Goal: Feedback & Contribution: Submit feedback/report problem

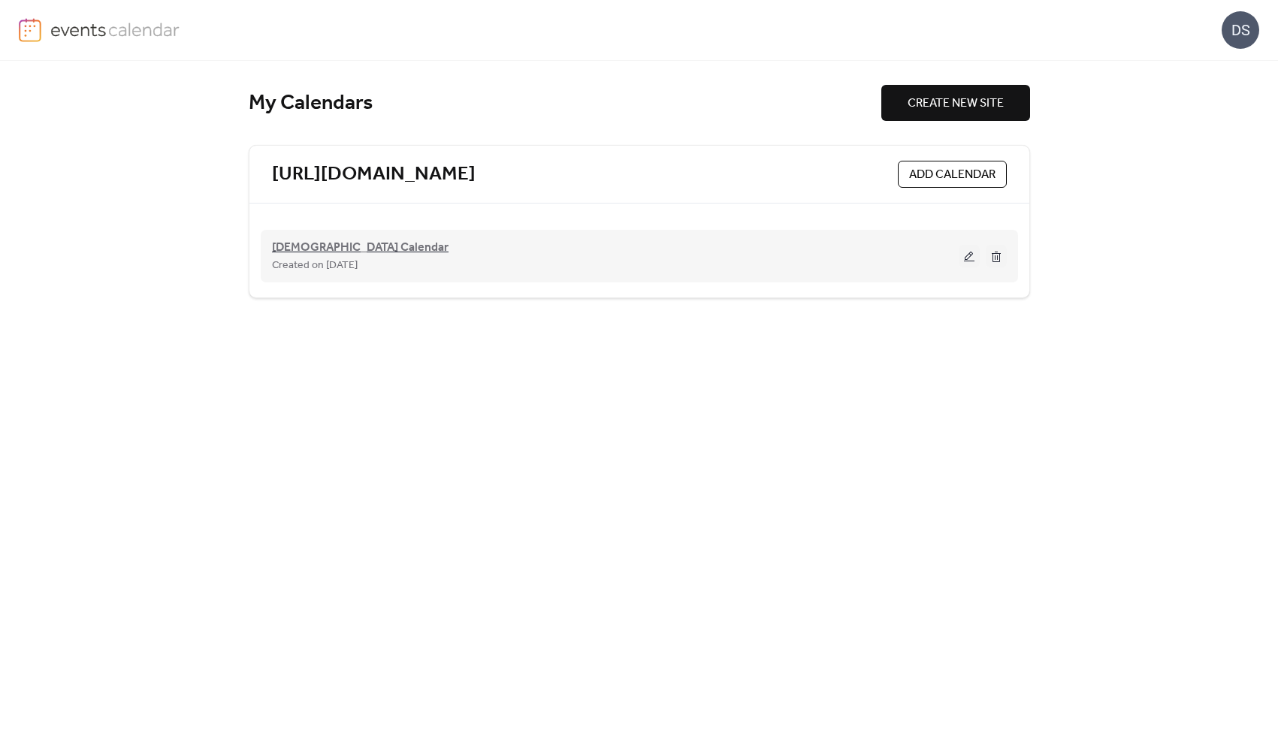
click at [328, 247] on span "[DEMOGRAPHIC_DATA] Calendar" at bounding box center [360, 248] width 177 height 18
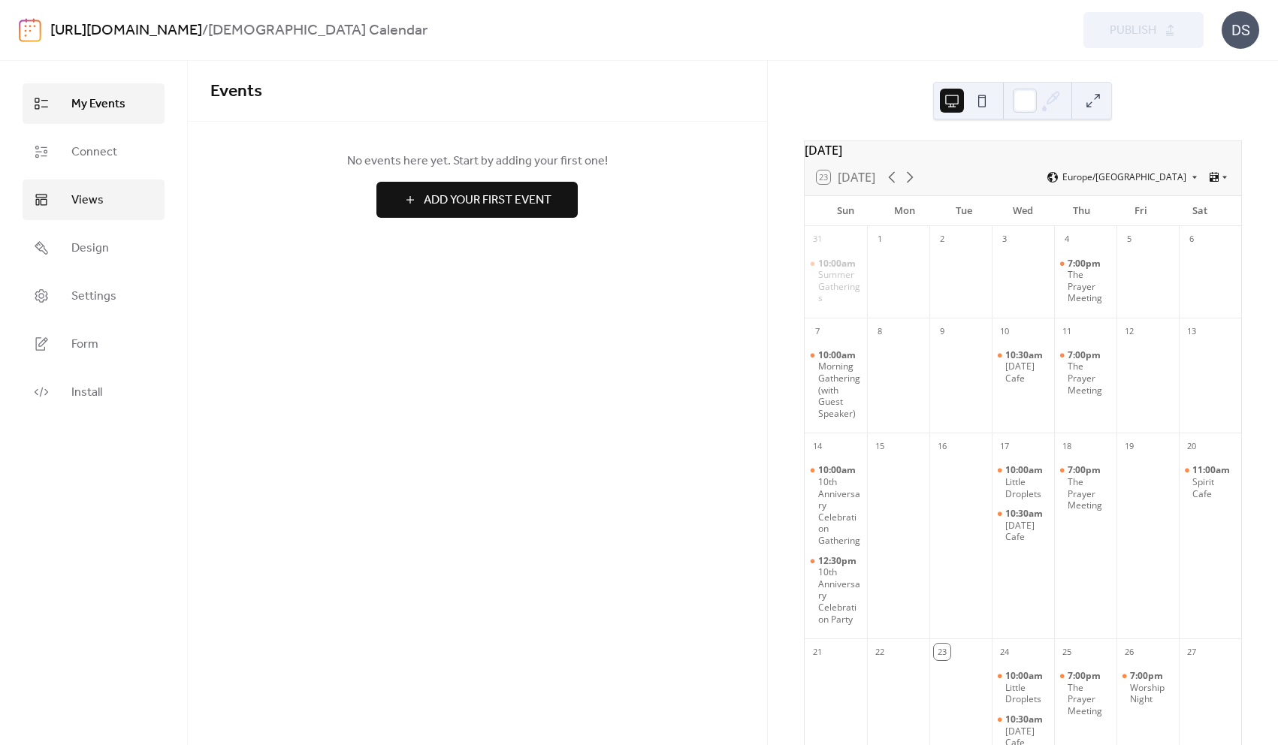
click at [96, 204] on span "Views" at bounding box center [87, 201] width 32 height 18
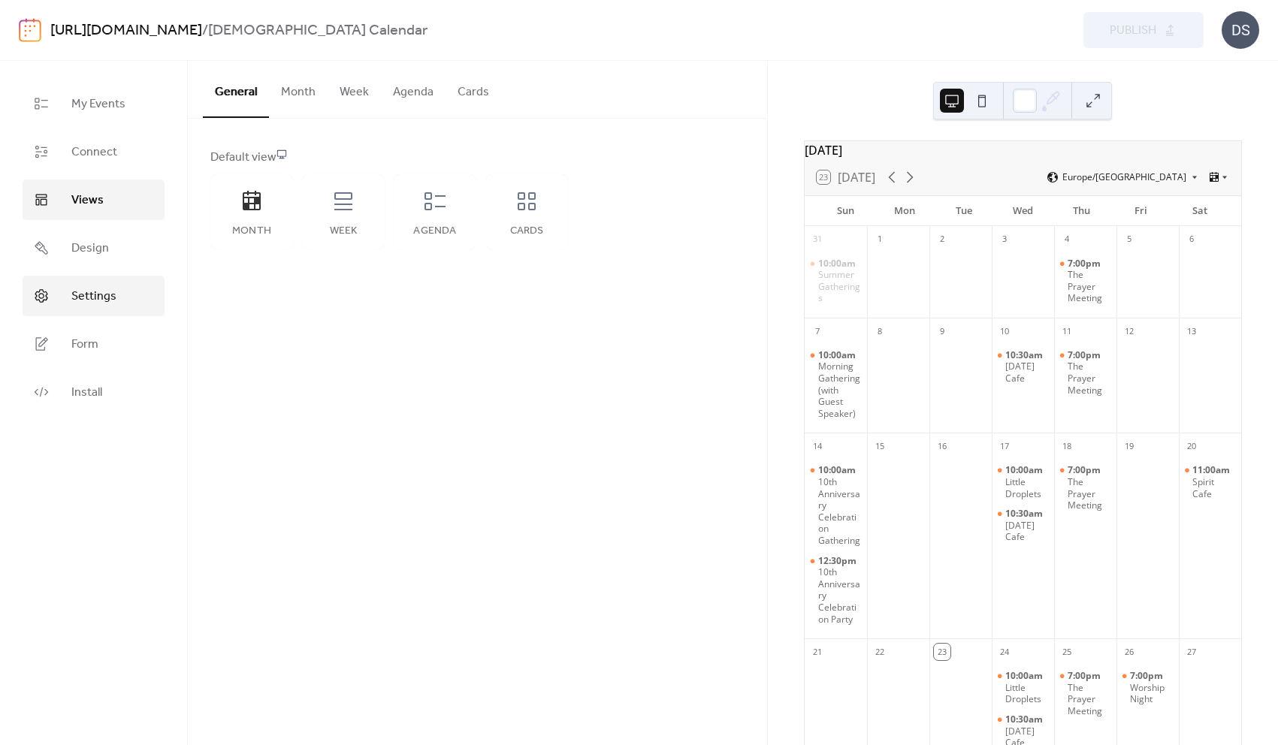
click at [86, 288] on span "Settings" at bounding box center [93, 297] width 45 height 18
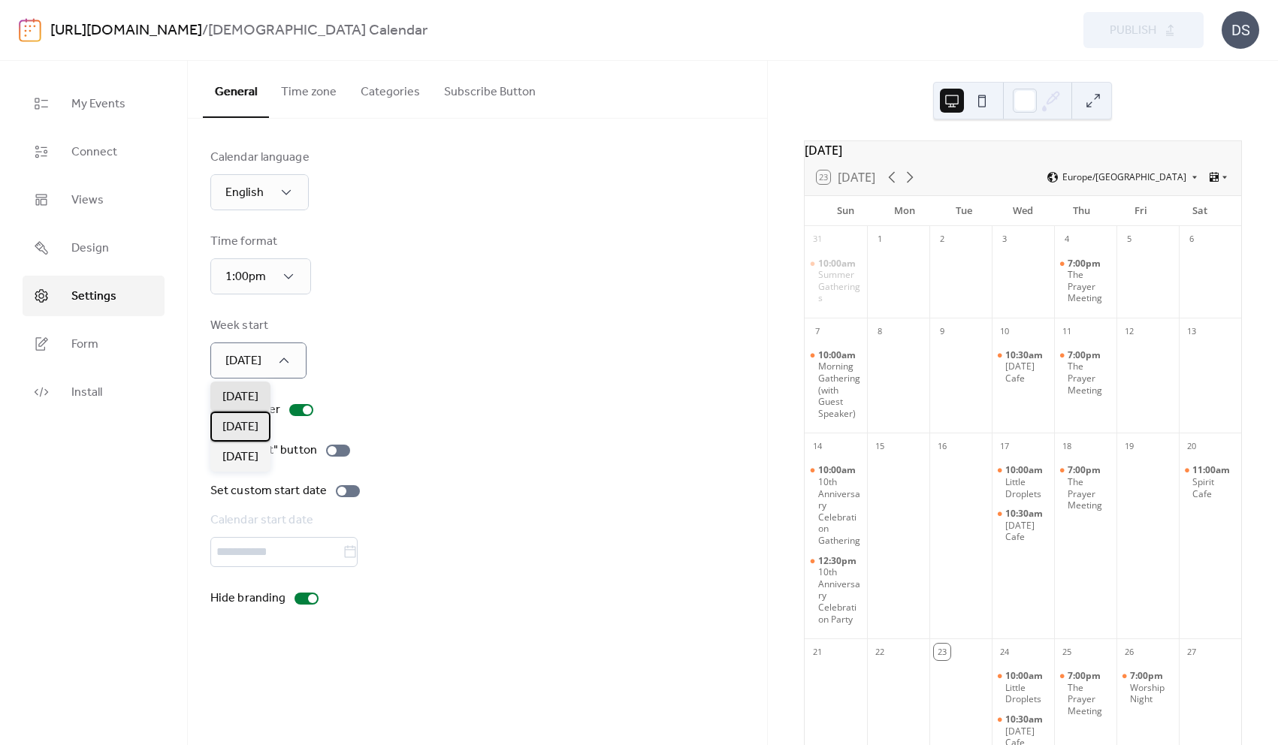
click at [245, 419] on span "[DATE]" at bounding box center [240, 427] width 36 height 18
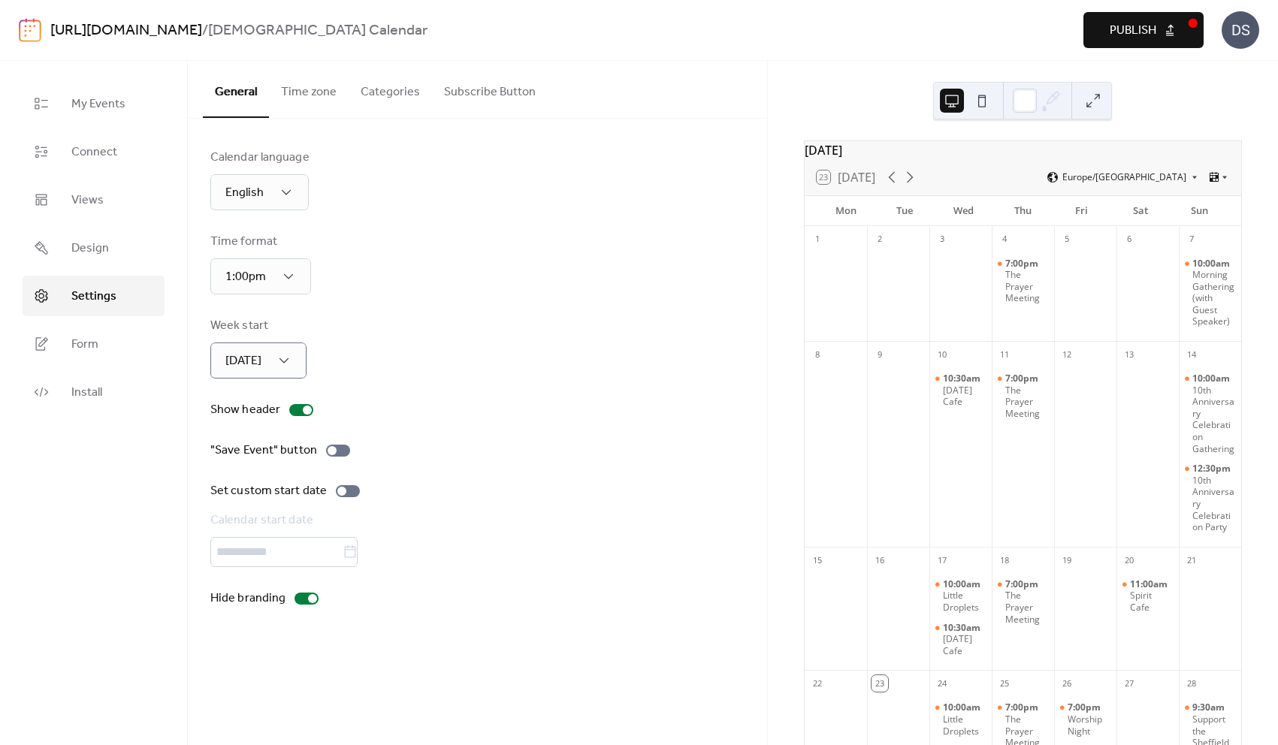
click at [1142, 33] on span "Publish" at bounding box center [1133, 31] width 47 height 18
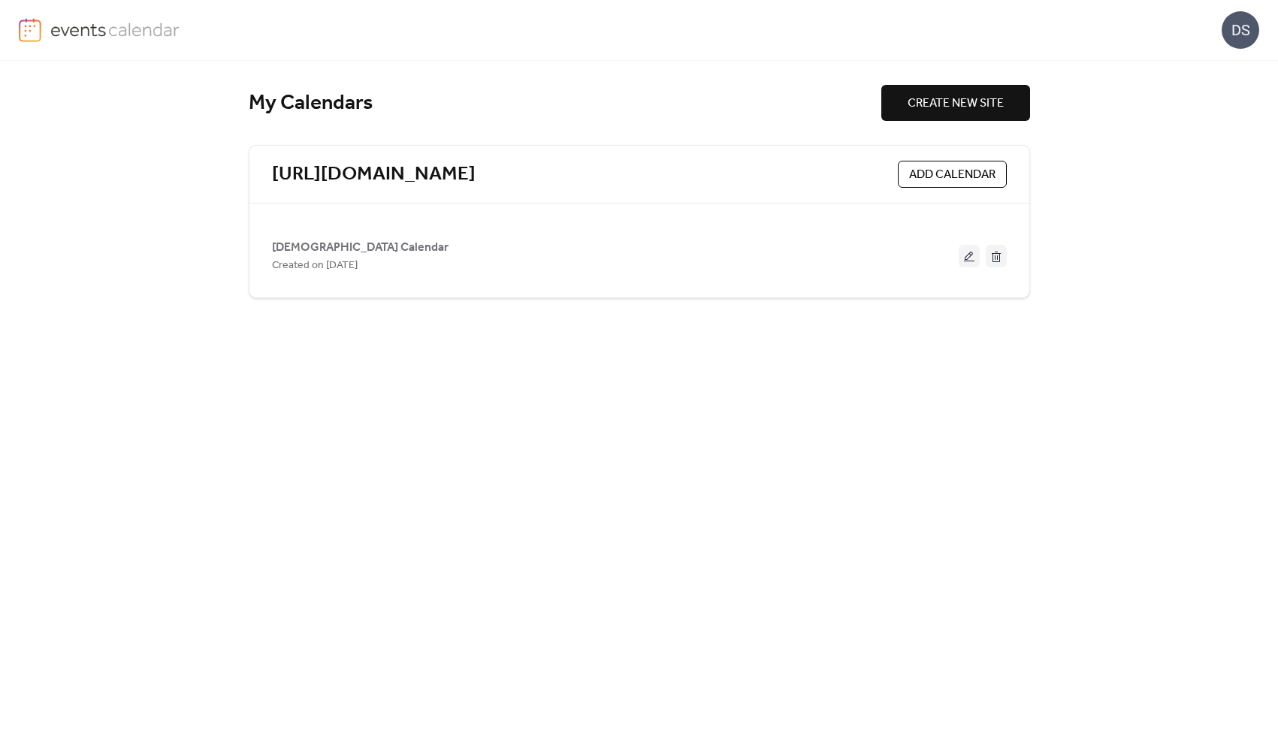
click at [784, 28] on div "DS" at bounding box center [639, 30] width 1240 height 60
click at [1246, 23] on div "DS" at bounding box center [1240, 30] width 38 height 38
click at [1094, 397] on div "My Calendars CREATE NEW SITE [URL][DOMAIN_NAME] ADD CALENDAR [DEMOGRAPHIC_DATA]…" at bounding box center [639, 403] width 1278 height 684
click at [942, 107] on span "CREATE NEW SITE" at bounding box center [955, 104] width 96 height 18
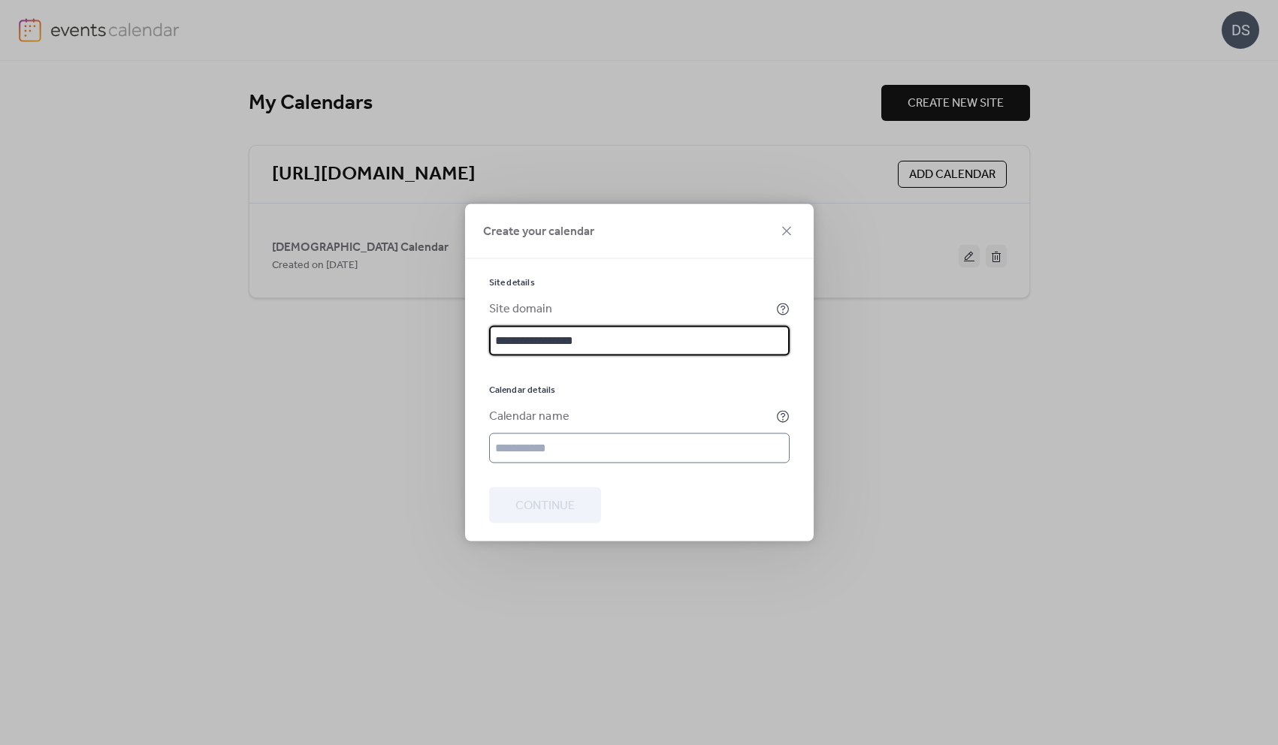
type input "**********"
click at [545, 441] on input "text" at bounding box center [639, 448] width 300 height 30
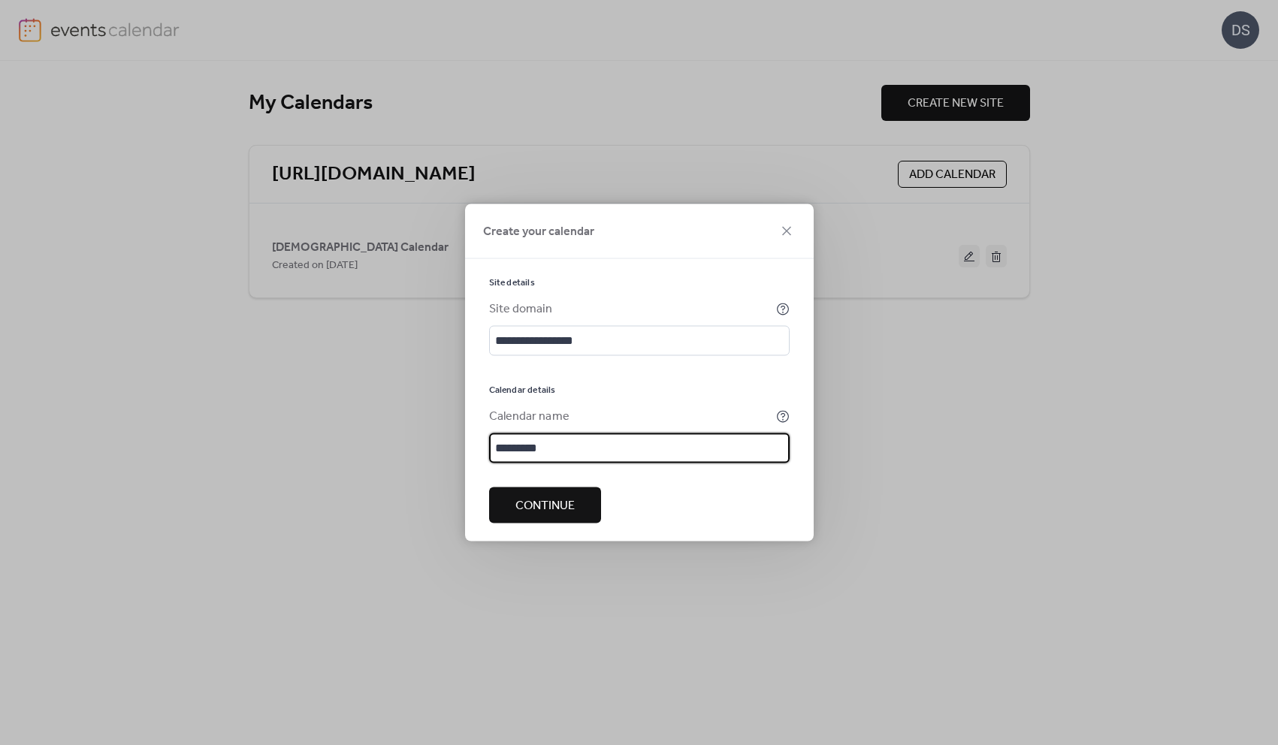
click at [508, 443] on input "*********" at bounding box center [639, 448] width 300 height 30
type input "*********"
click at [530, 506] on span "Continue" at bounding box center [544, 506] width 59 height 18
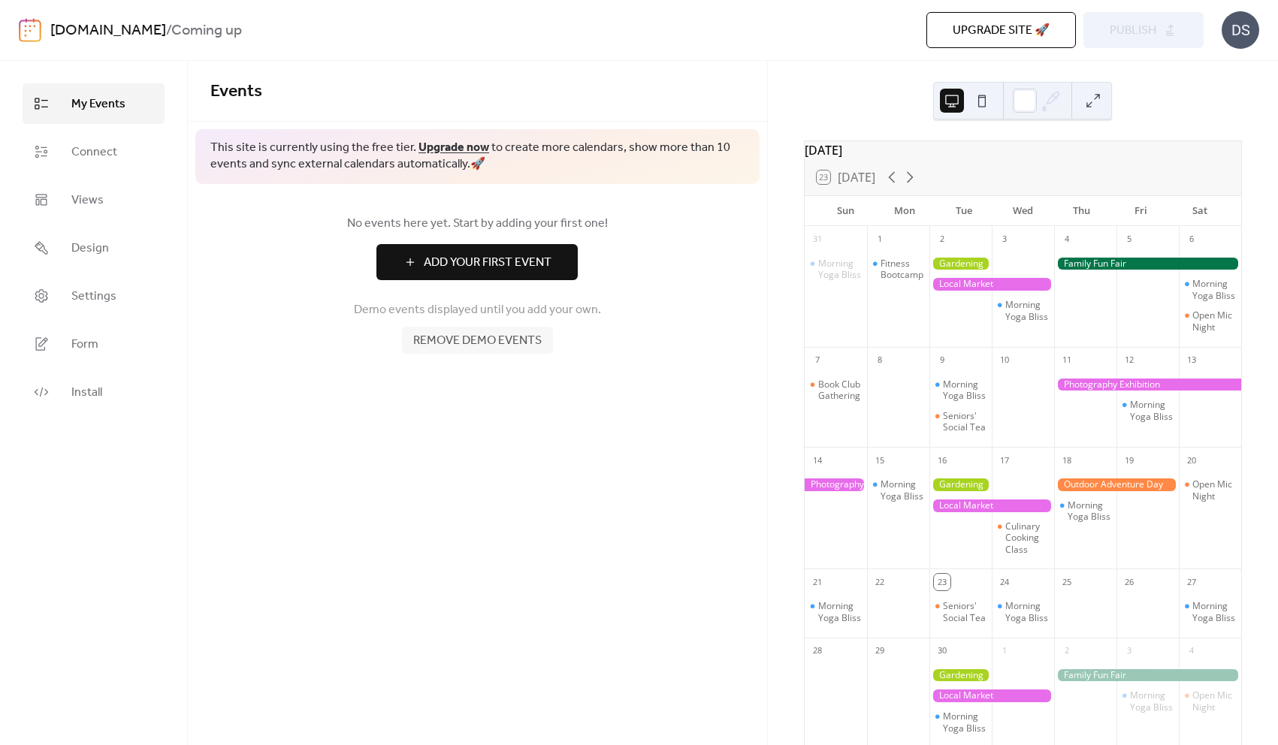
click at [541, 49] on div "[DOMAIN_NAME] / Coming up Upgrade site 🚀 Preview Publish DS" at bounding box center [639, 30] width 1240 height 60
click at [957, 30] on span "Upgrade site 🚀" at bounding box center [1001, 31] width 97 height 18
click at [90, 145] on span "Connect" at bounding box center [94, 152] width 46 height 18
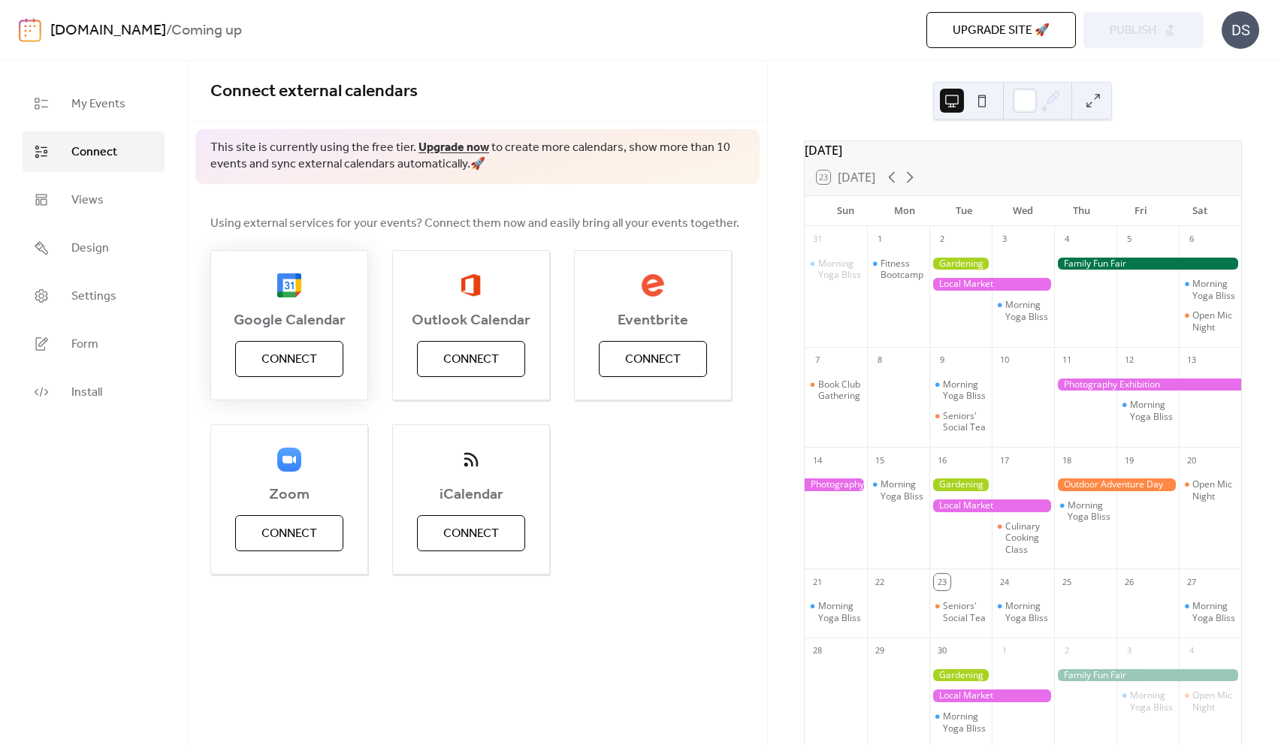
click at [285, 355] on span "Connect" at bounding box center [289, 360] width 56 height 18
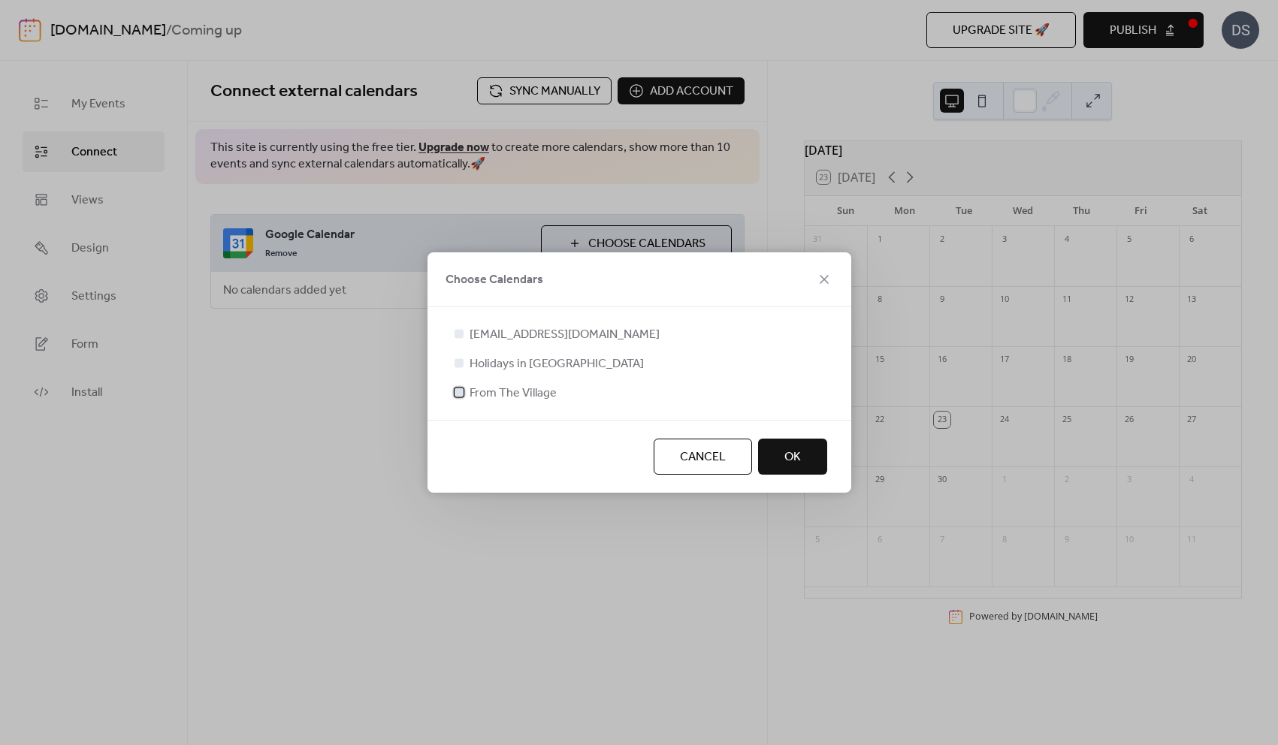
click at [464, 397] on div at bounding box center [458, 392] width 15 height 15
click at [786, 460] on span "OK" at bounding box center [792, 457] width 17 height 18
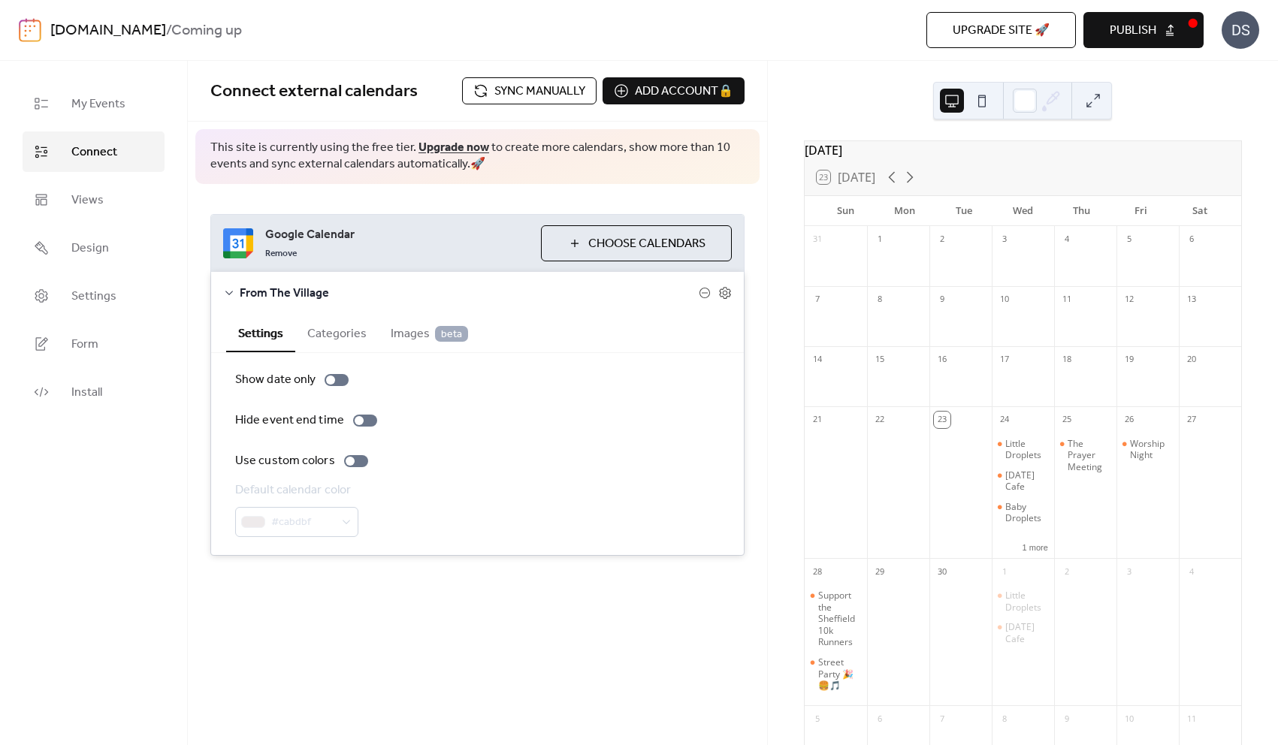
click at [459, 596] on div "Connect external calendars Sync manually Add account 🔒 🔒 This site is currently…" at bounding box center [477, 338] width 579 height 555
click at [86, 201] on span "Views" at bounding box center [87, 201] width 32 height 18
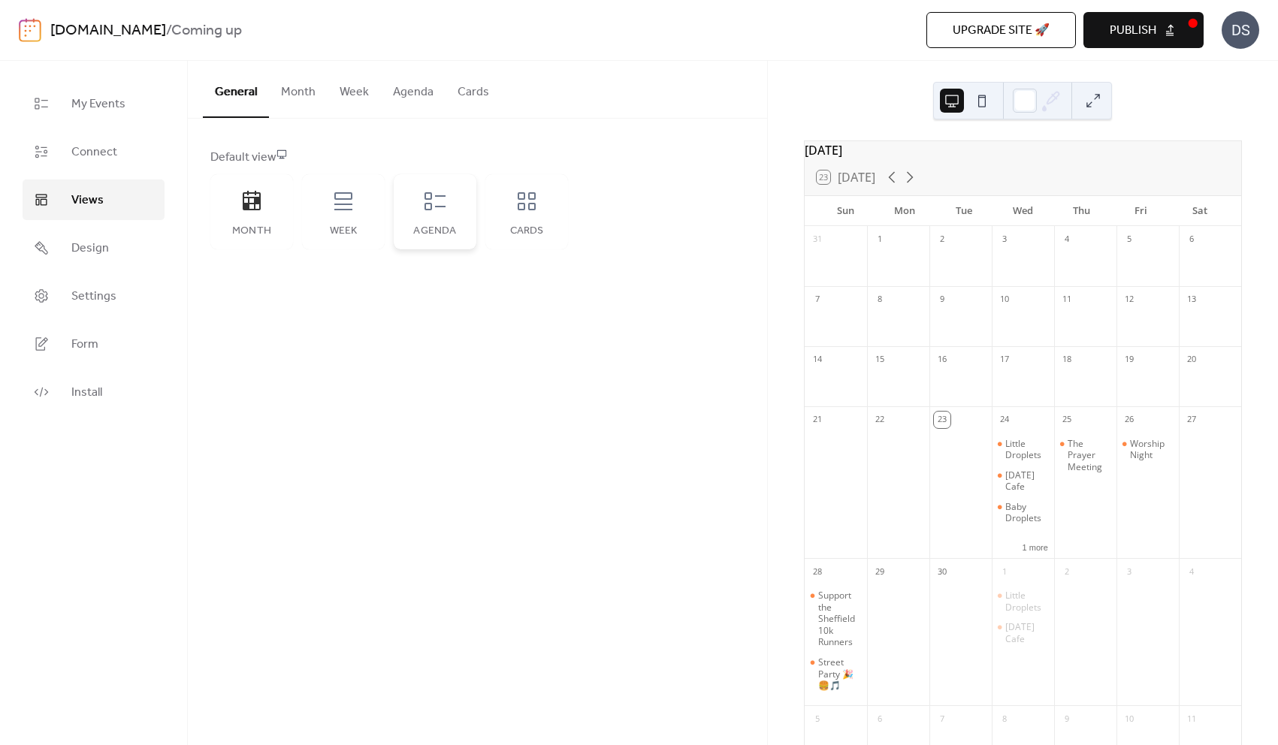
click at [445, 180] on div "Agenda" at bounding box center [435, 211] width 83 height 75
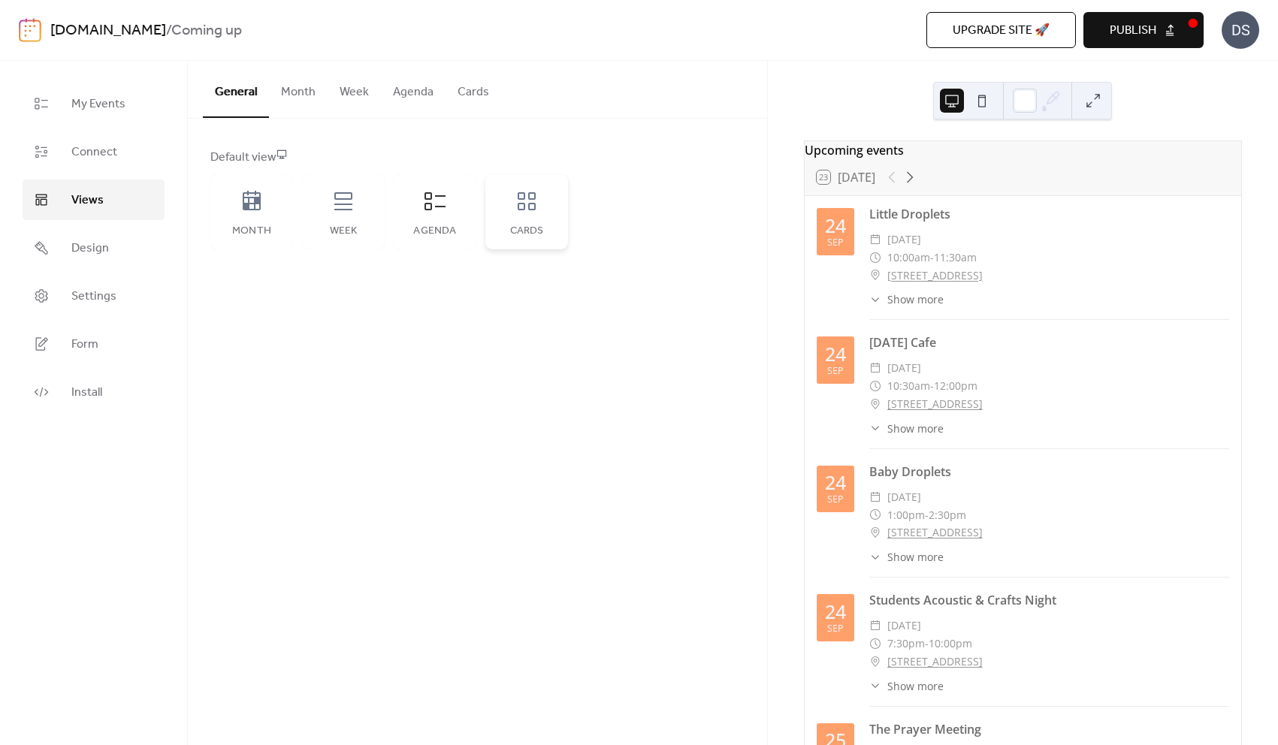
click at [495, 218] on div "Cards" at bounding box center [526, 211] width 83 height 75
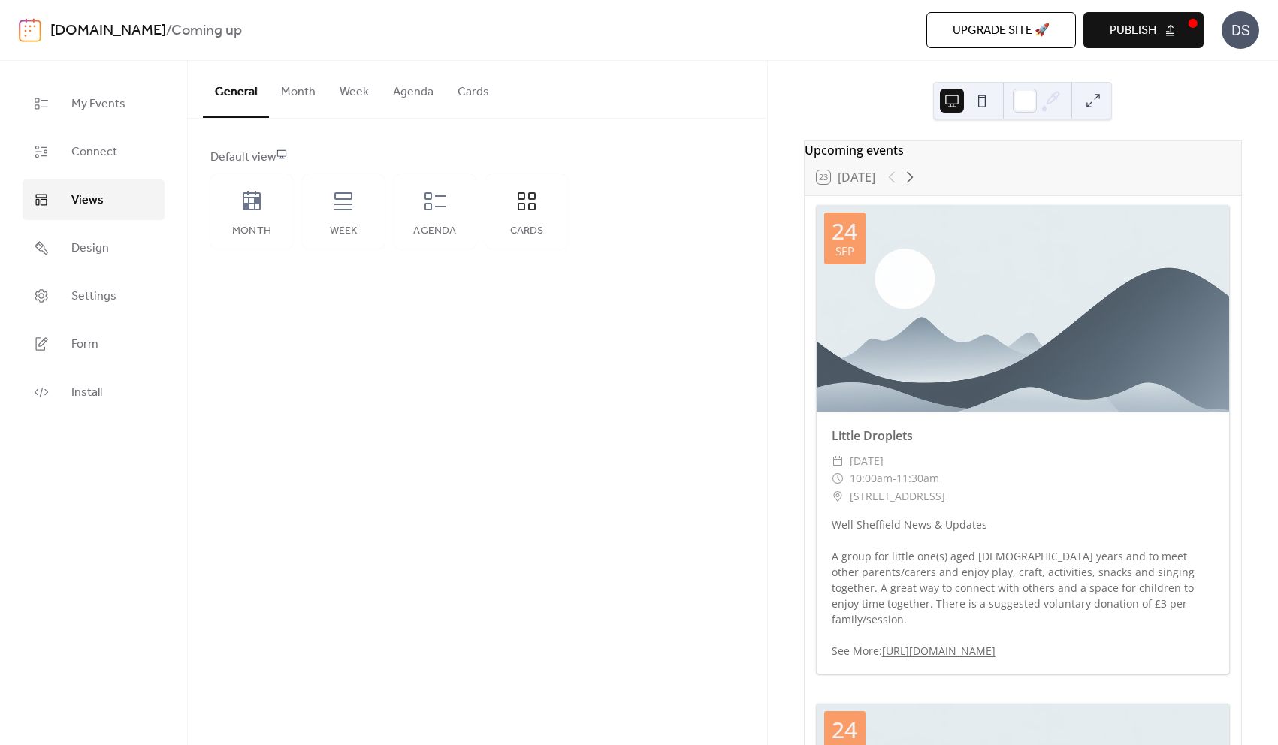
click at [470, 93] on button "Cards" at bounding box center [473, 89] width 56 height 56
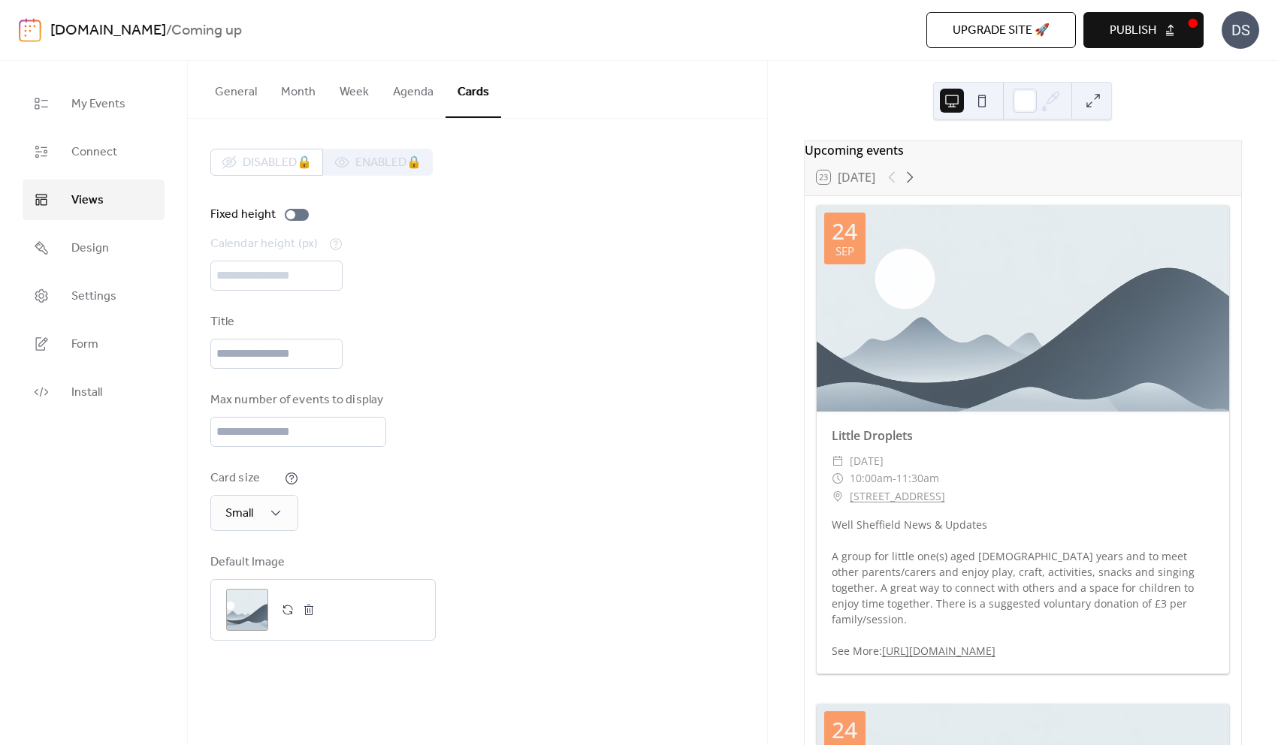
click at [403, 91] on button "Agenda" at bounding box center [413, 89] width 65 height 56
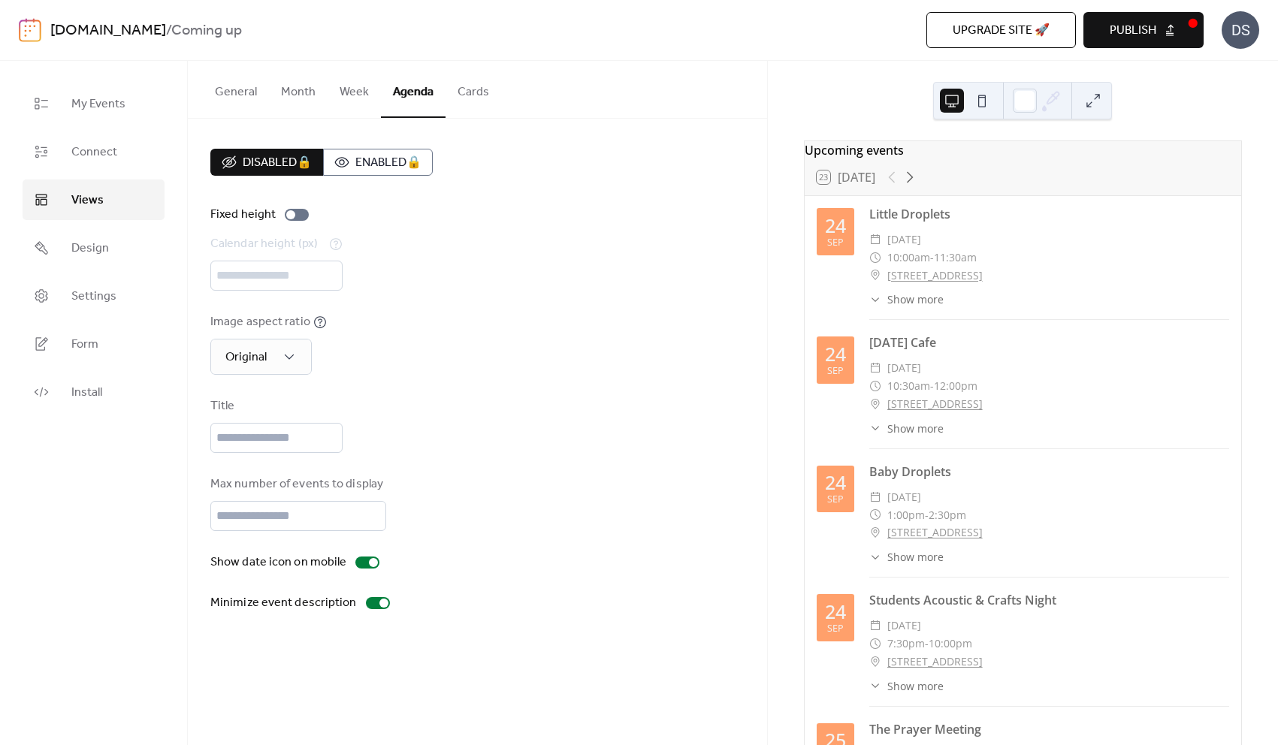
click at [355, 95] on button "Week" at bounding box center [354, 89] width 53 height 56
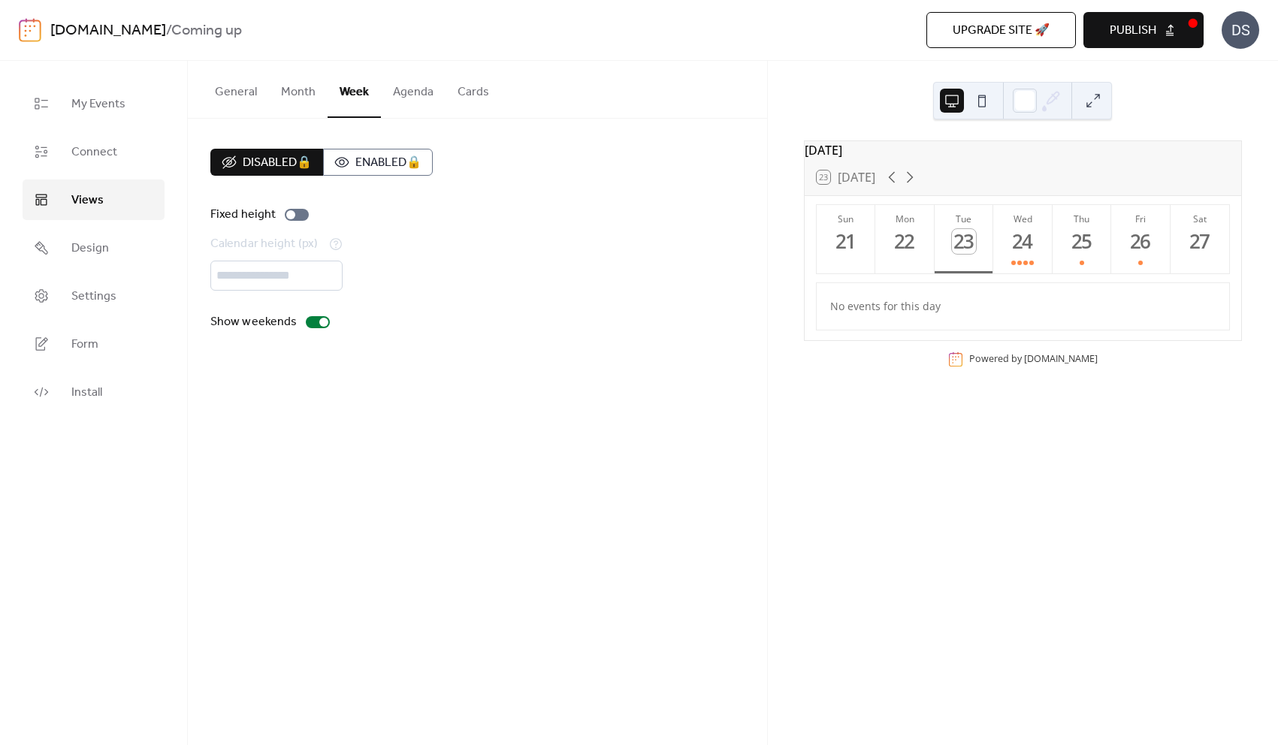
click at [411, 93] on button "Agenda" at bounding box center [413, 89] width 65 height 56
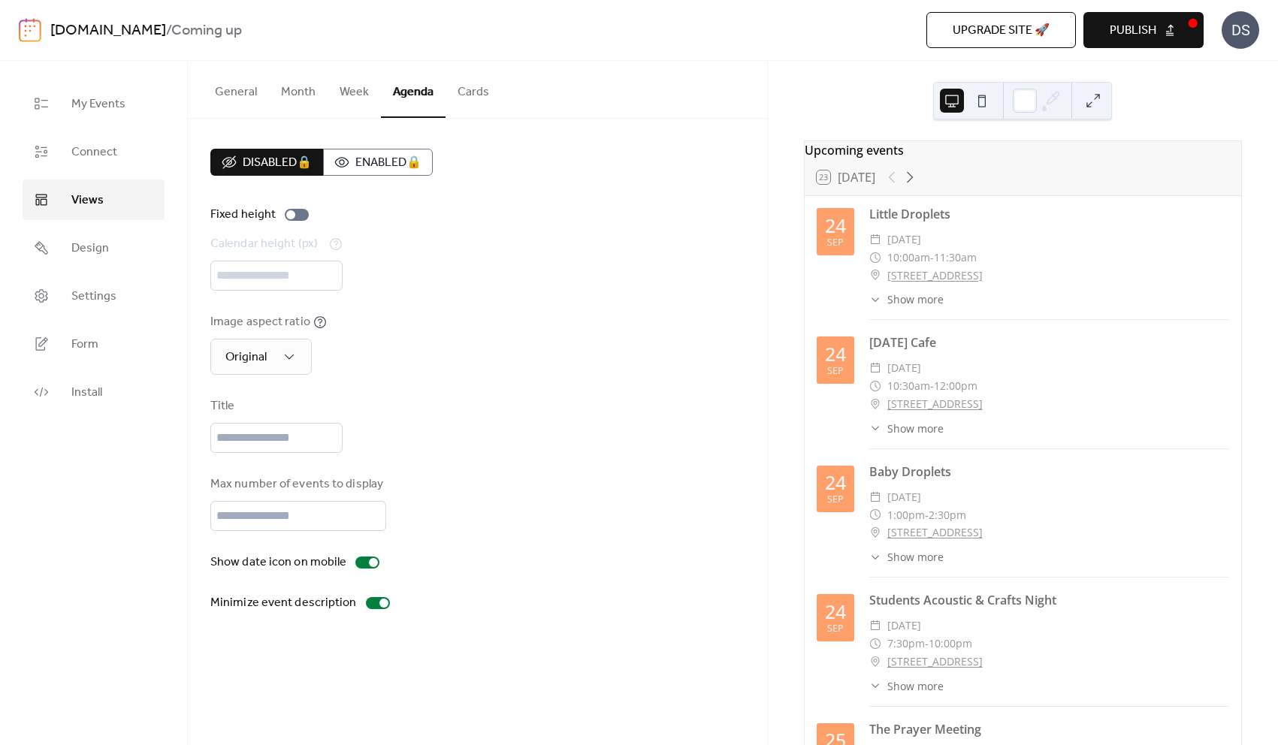
click at [240, 89] on button "General" at bounding box center [236, 89] width 66 height 56
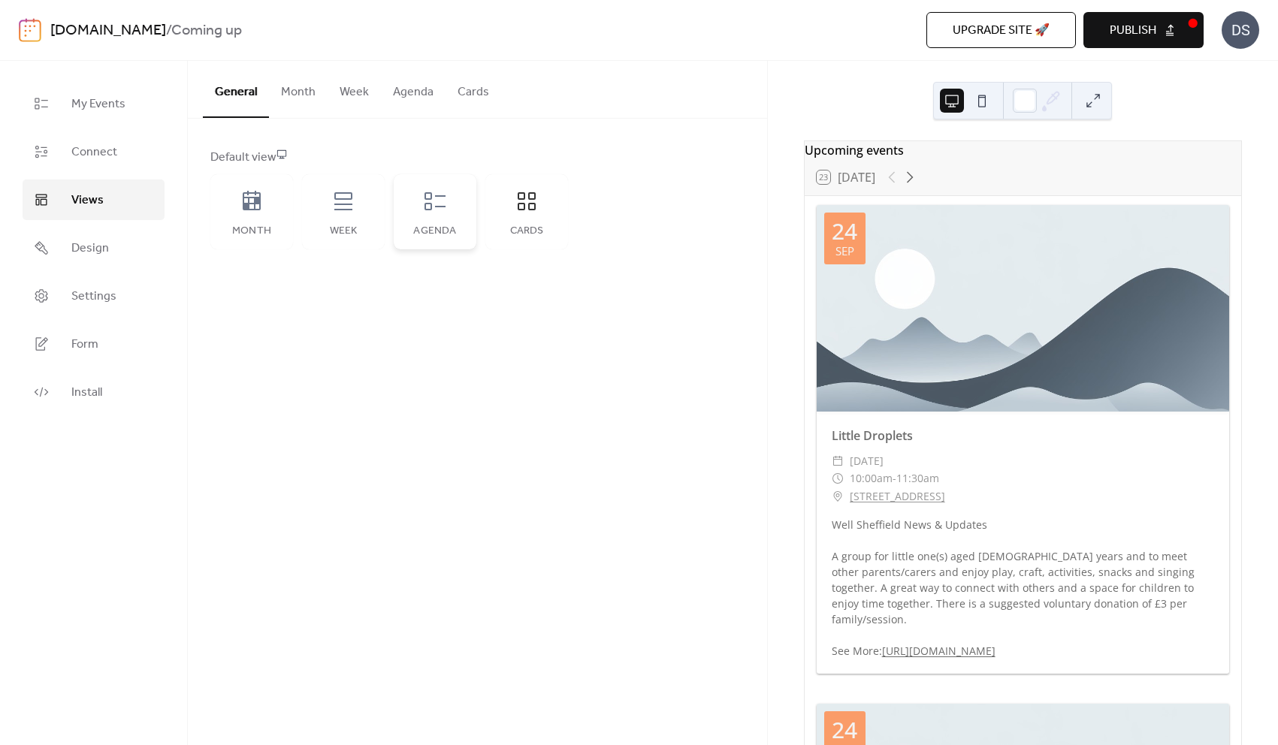
click at [430, 205] on icon at bounding box center [434, 201] width 21 height 18
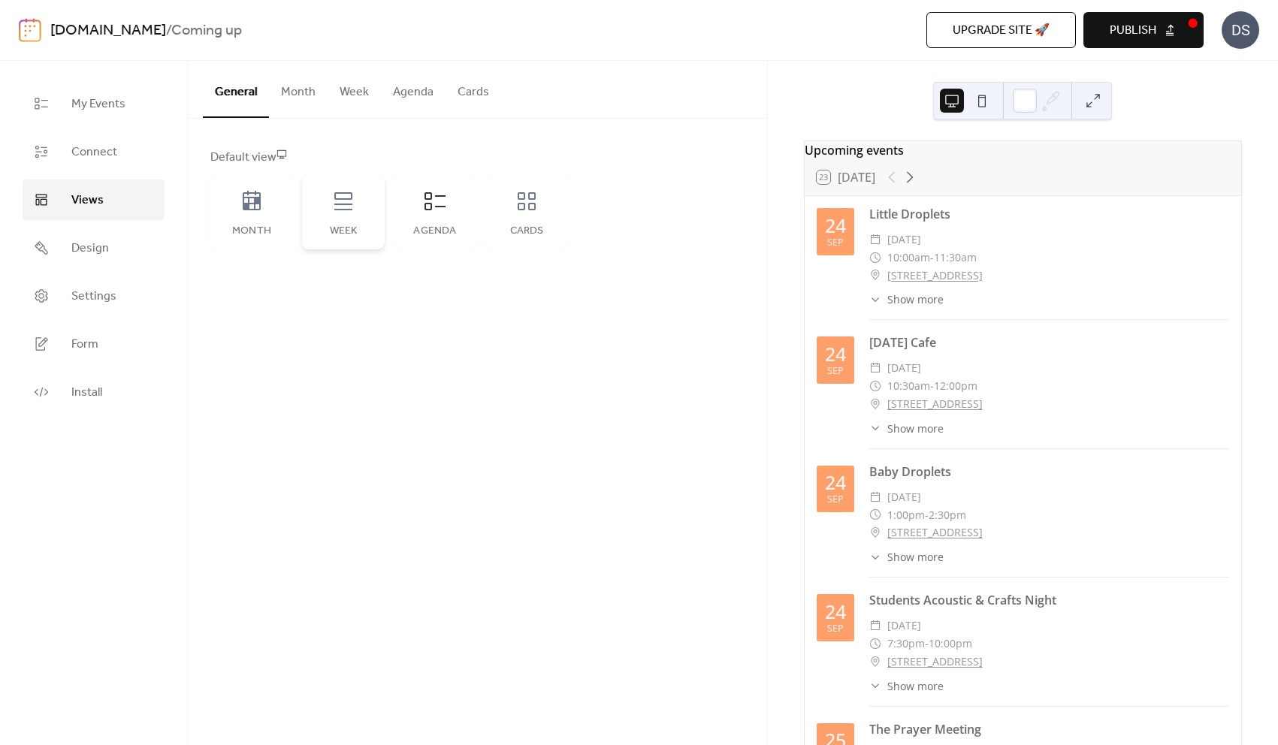
click at [342, 227] on div "Week" at bounding box center [343, 231] width 53 height 12
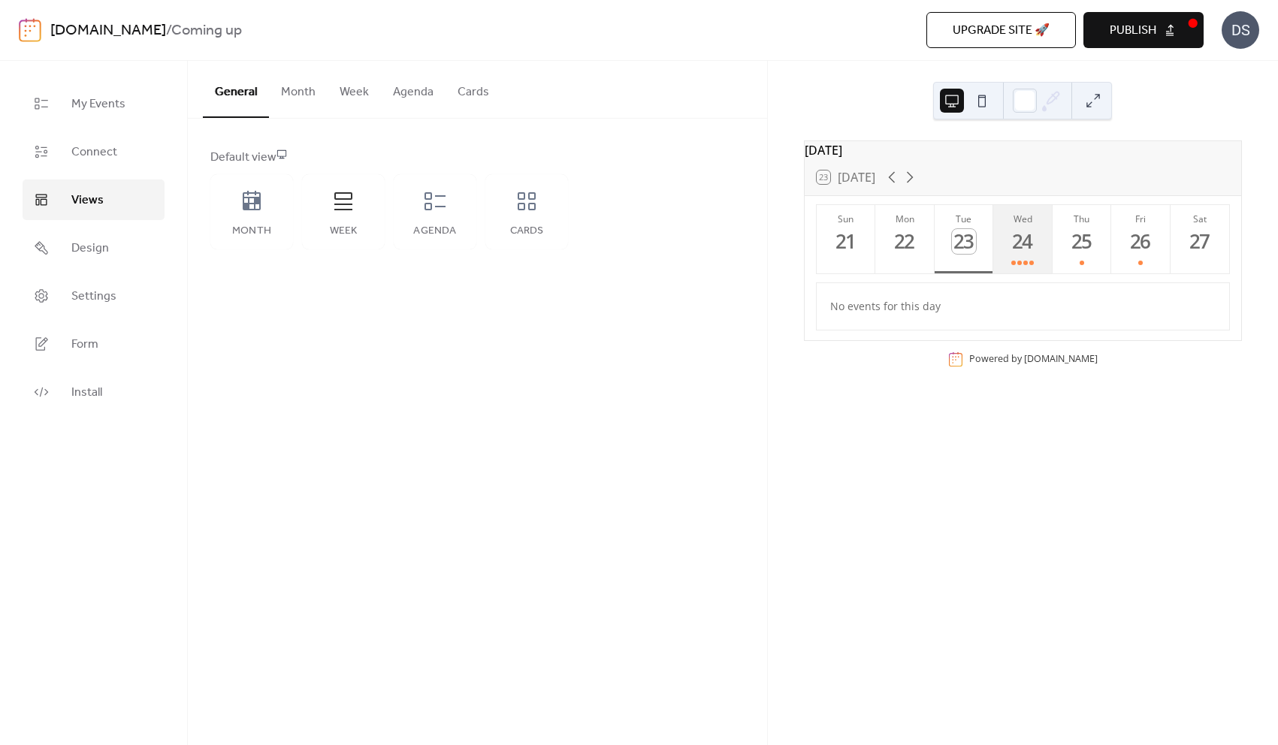
click at [1019, 254] on div "24" at bounding box center [1022, 241] width 25 height 25
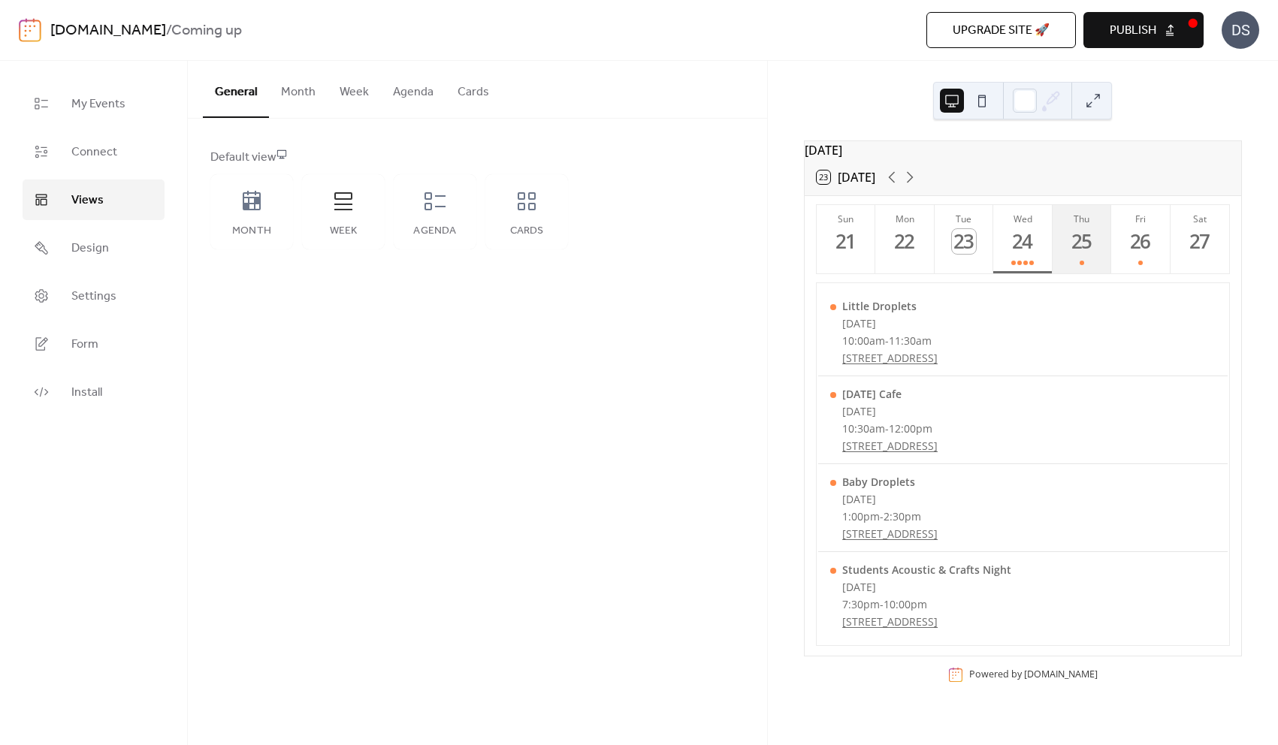
click at [1081, 254] on div "25" at bounding box center [1082, 241] width 25 height 25
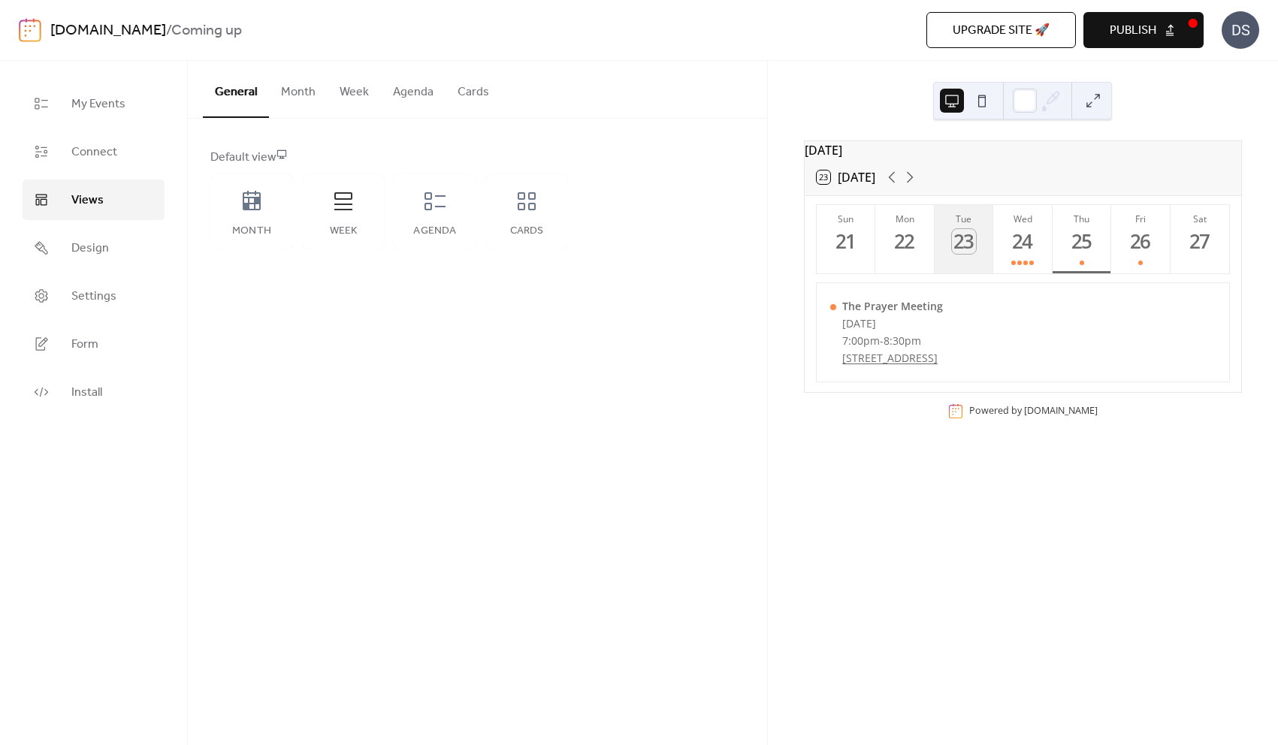
click at [952, 246] on div "23" at bounding box center [964, 241] width 25 height 25
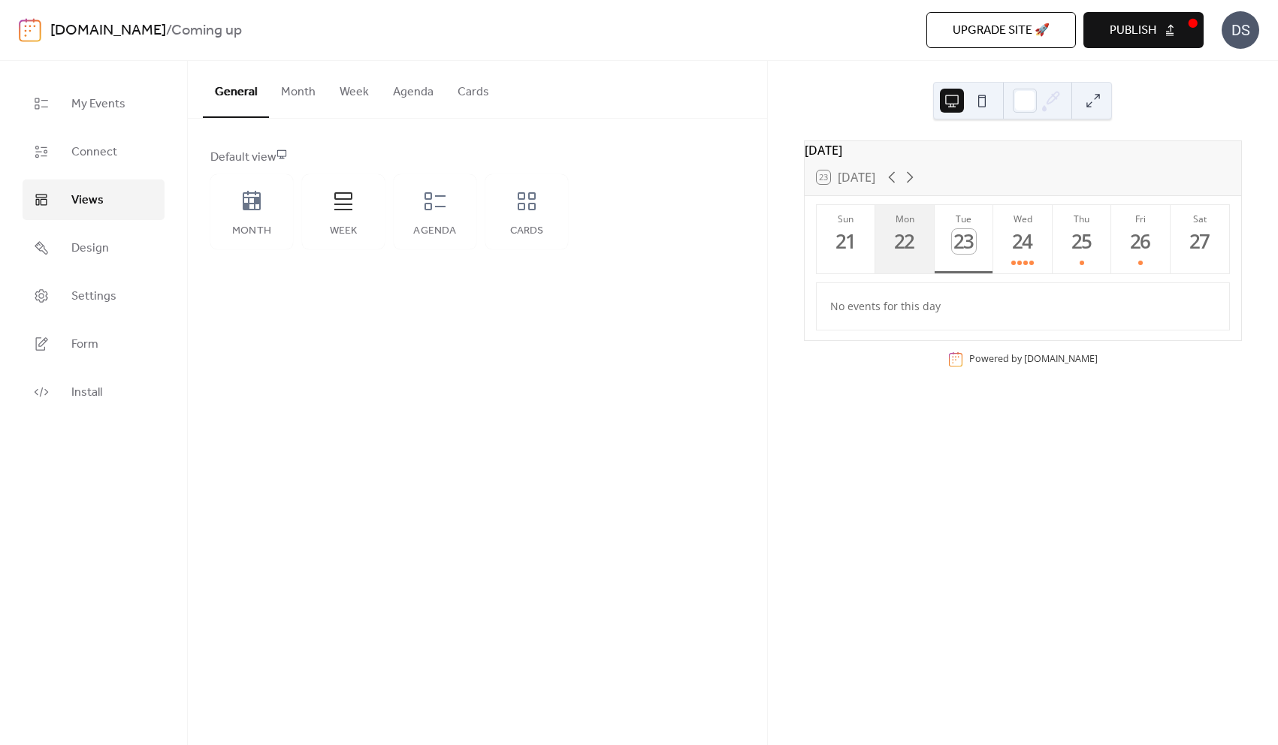
click at [892, 244] on div "22" at bounding box center [904, 241] width 25 height 25
click at [846, 241] on div "21" at bounding box center [846, 241] width 25 height 25
click at [1013, 242] on div "24" at bounding box center [1022, 241] width 25 height 25
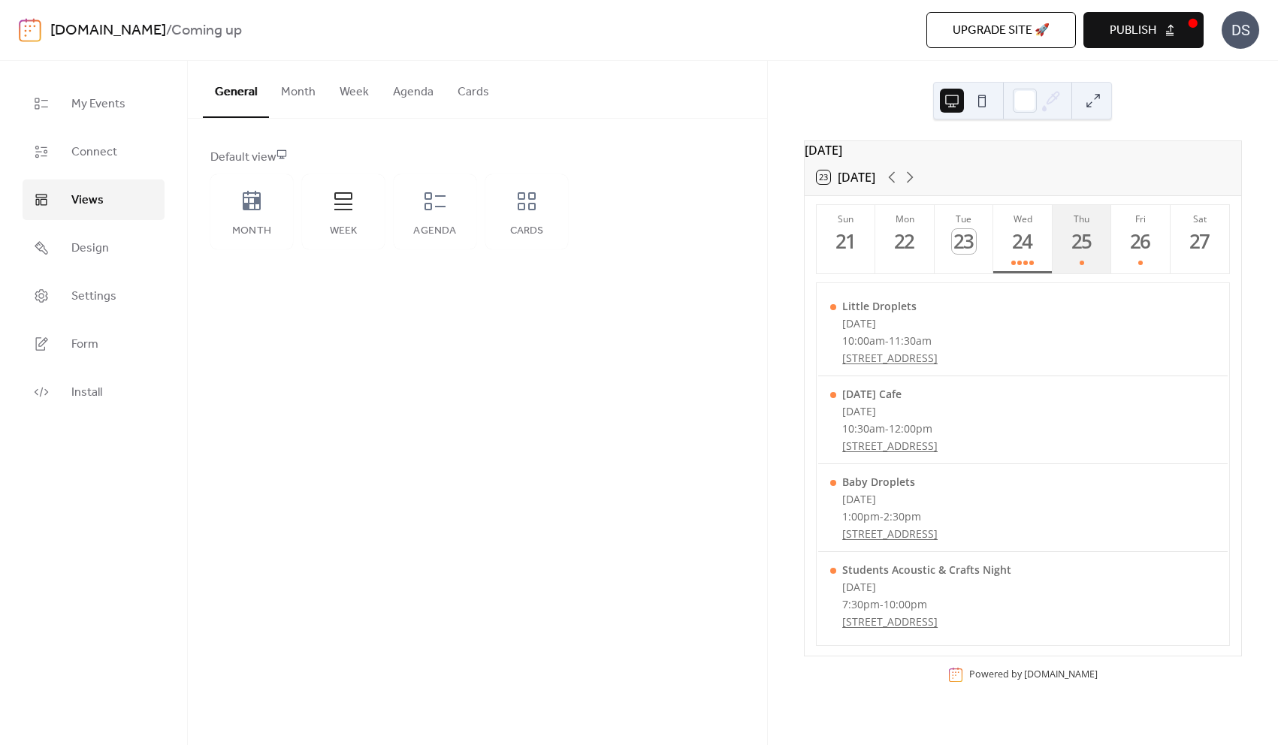
click at [1085, 248] on div "25" at bounding box center [1082, 241] width 25 height 25
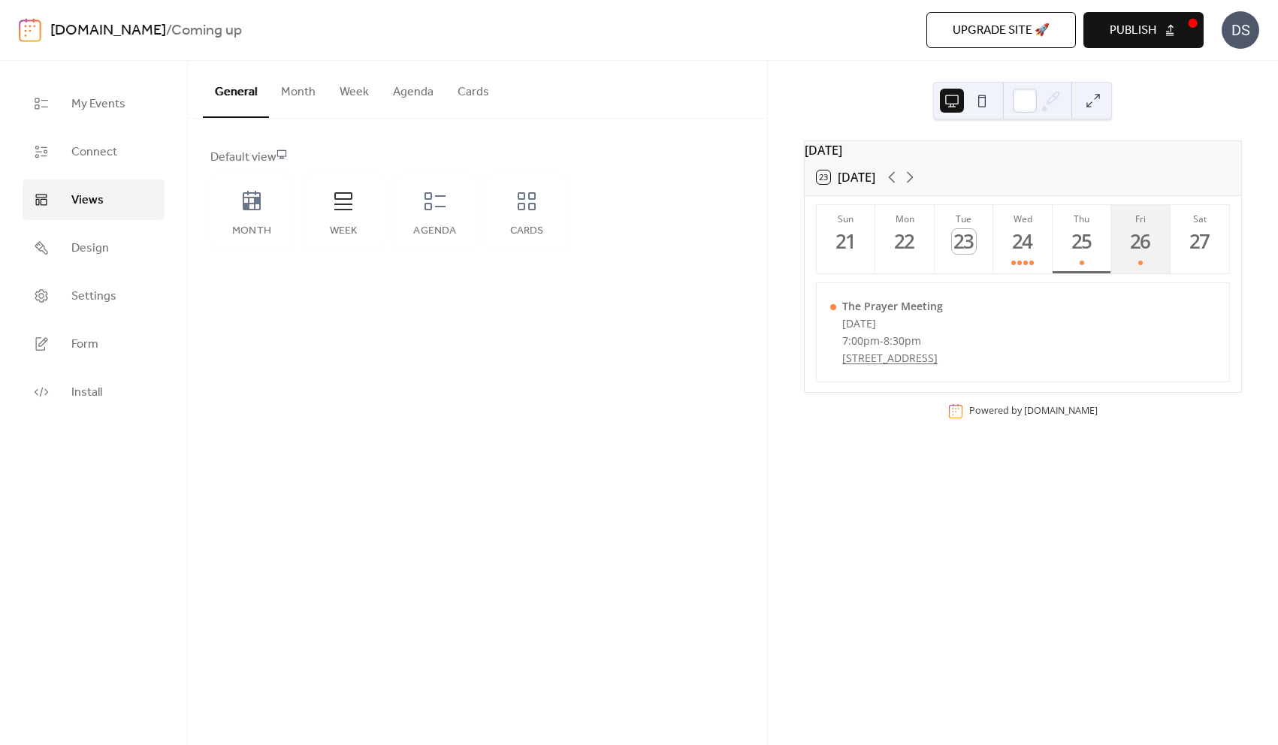
click at [1111, 251] on button "Fri 26" at bounding box center [1140, 239] width 59 height 68
click at [1188, 241] on div "27" at bounding box center [1200, 241] width 25 height 25
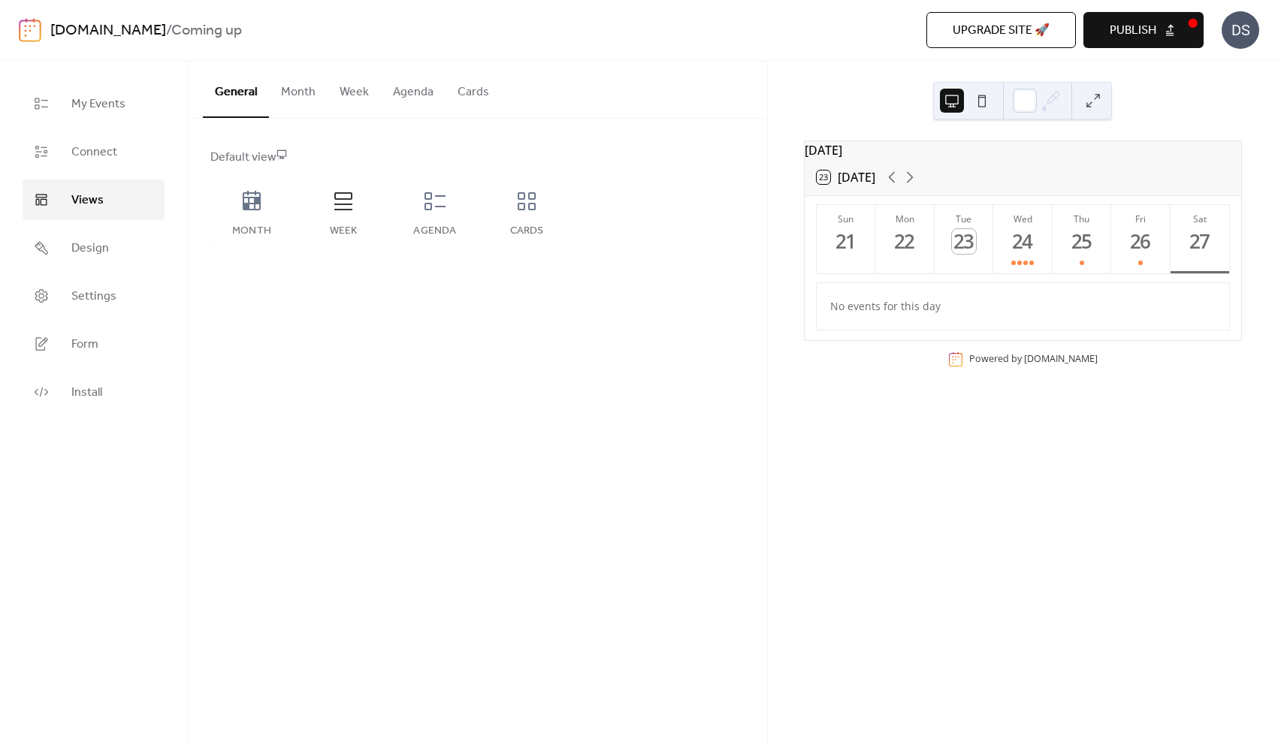
click at [983, 98] on button at bounding box center [982, 101] width 24 height 24
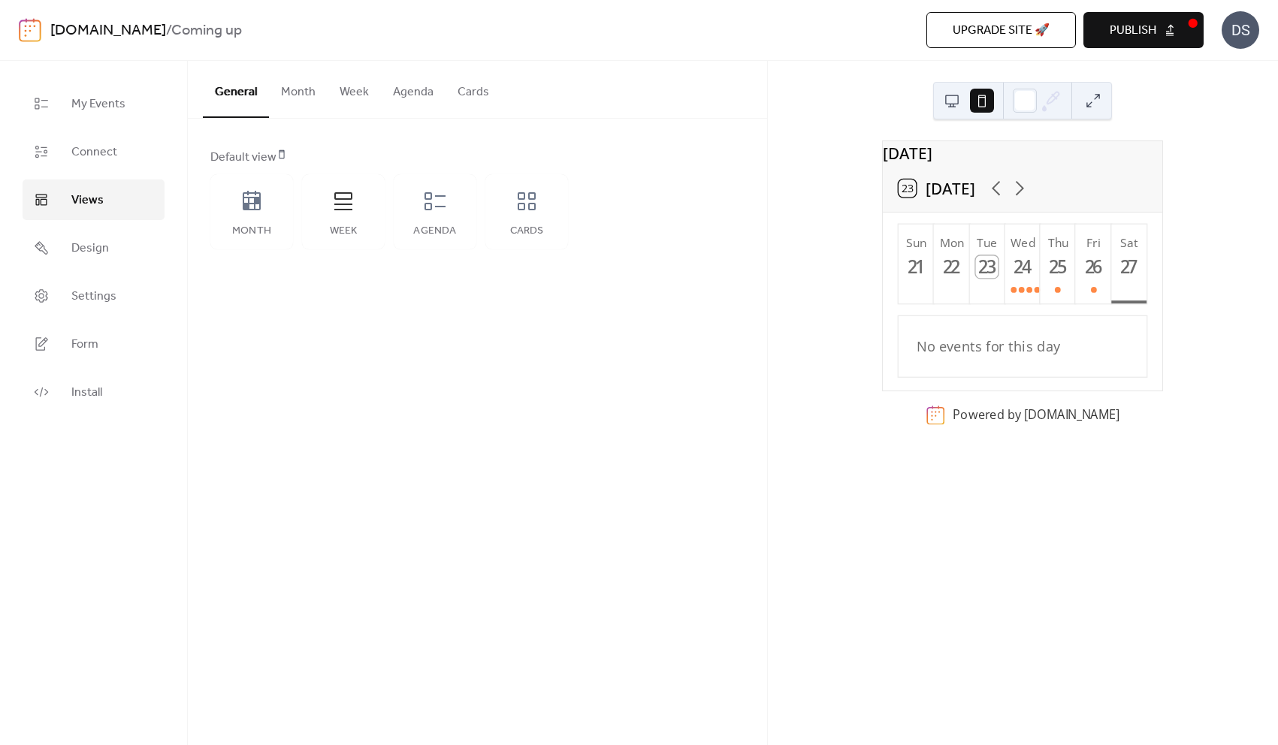
click at [953, 98] on button at bounding box center [952, 101] width 24 height 24
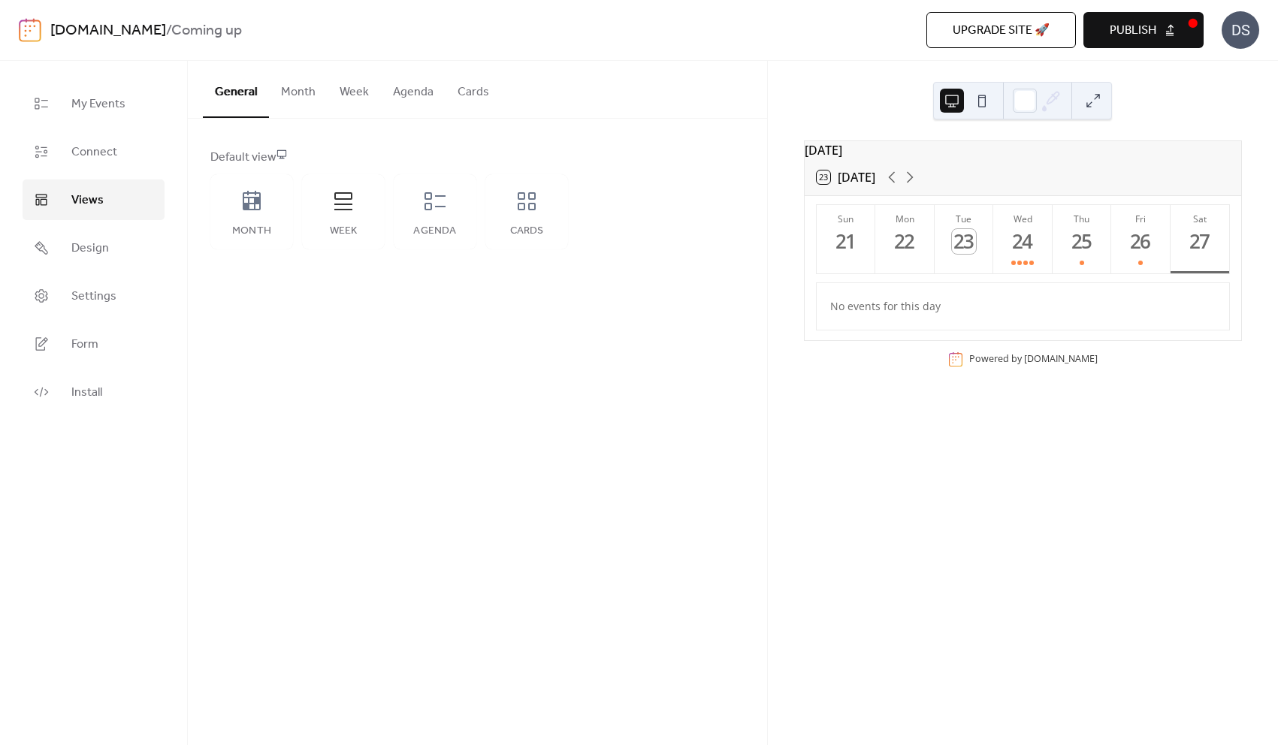
click at [732, 183] on div "Default view Month Week Agenda Cards" at bounding box center [477, 199] width 534 height 101
click at [88, 257] on span "Design" at bounding box center [90, 249] width 38 height 18
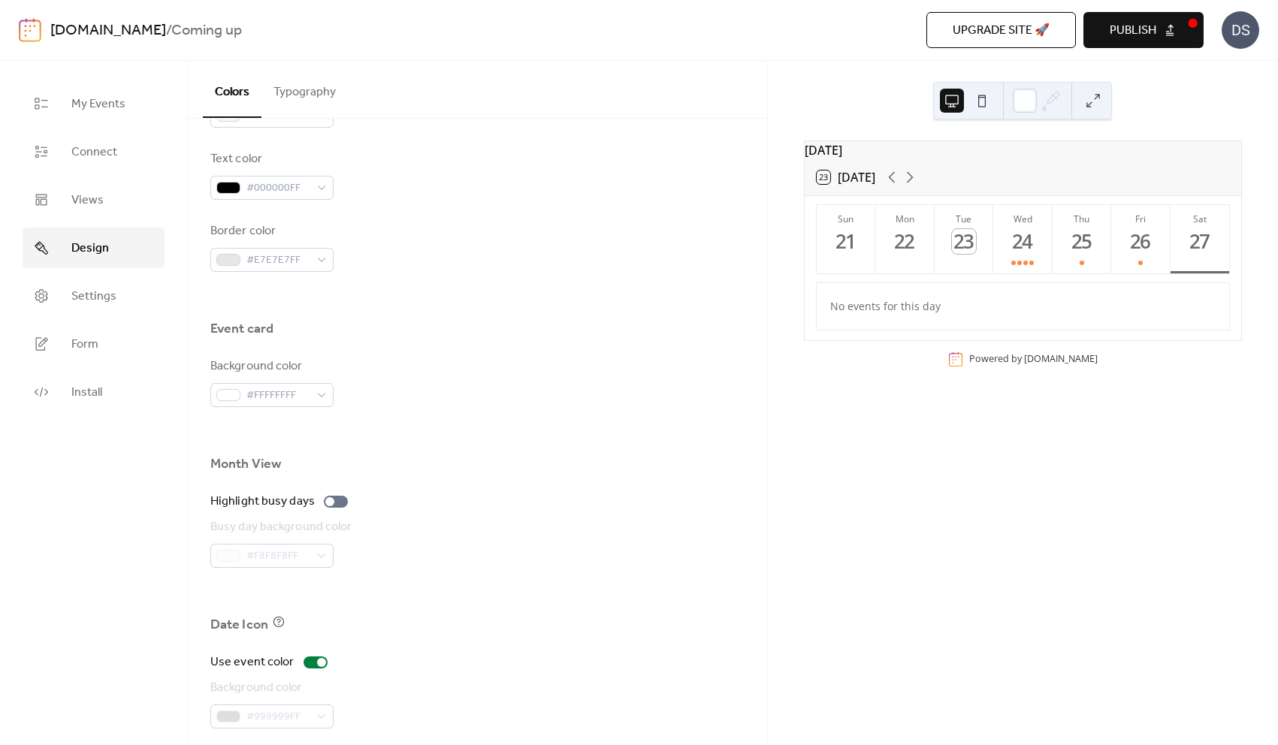
scroll to position [829, 0]
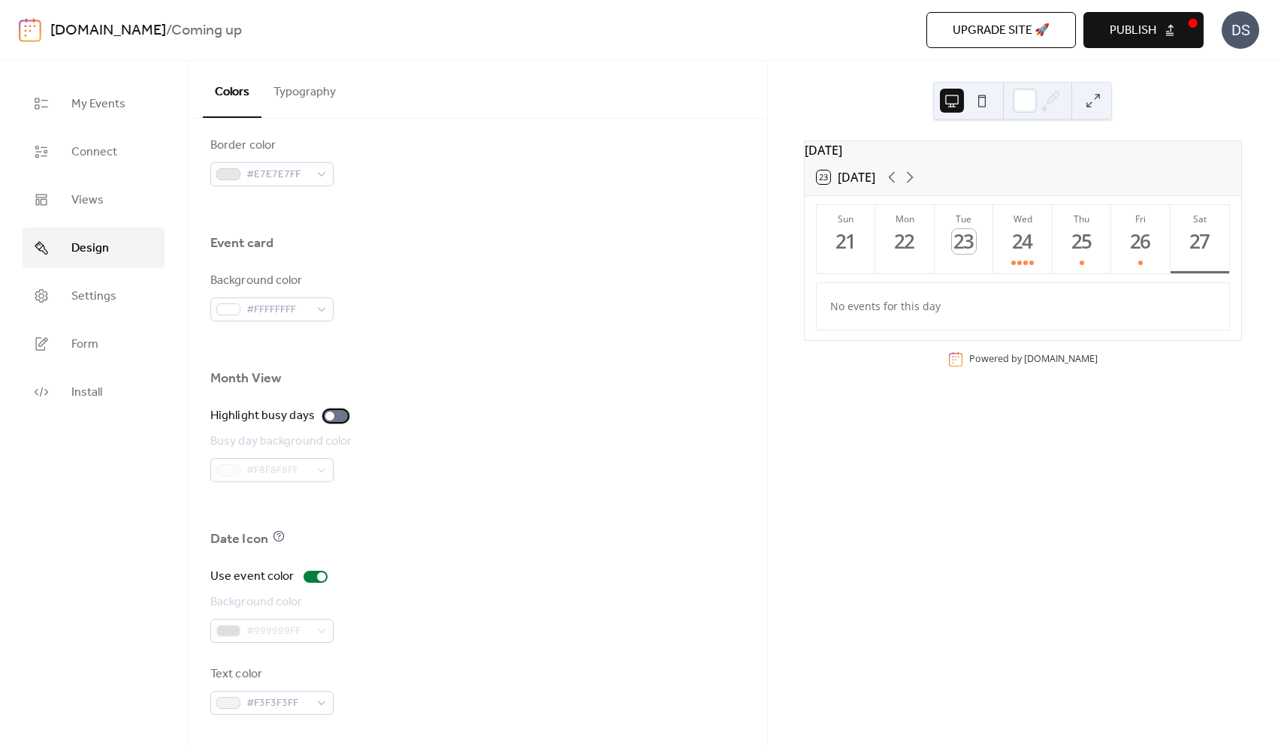
click at [334, 416] on div at bounding box center [336, 416] width 24 height 12
click at [329, 414] on div at bounding box center [336, 416] width 24 height 12
click at [87, 291] on span "Settings" at bounding box center [93, 297] width 45 height 18
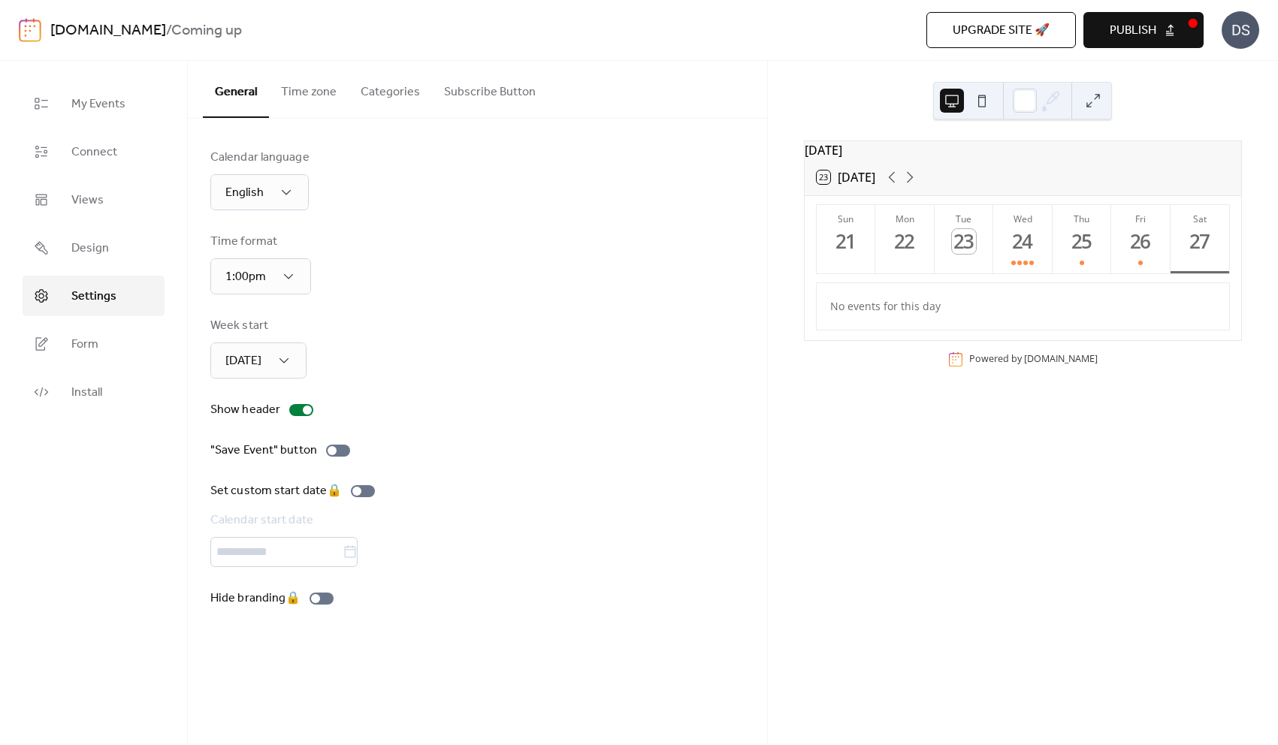
click at [542, 297] on div "Calendar language English Time format 1:00pm Week start Sunday Show header "Sav…" at bounding box center [477, 378] width 534 height 459
click at [246, 425] on span "[DATE]" at bounding box center [240, 427] width 36 height 18
click at [462, 325] on div "Week start Monday" at bounding box center [477, 348] width 534 height 62
click at [313, 599] on div "Hide branding 🔒" at bounding box center [274, 599] width 129 height 18
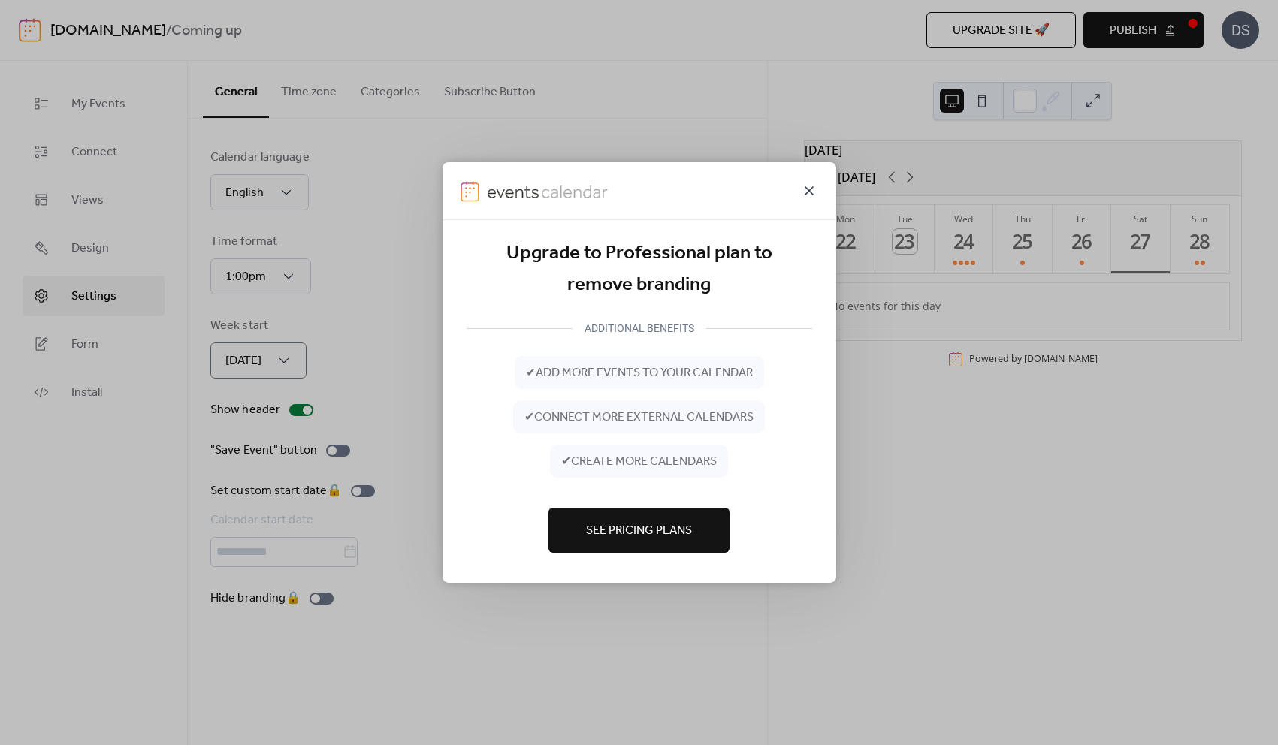
click at [815, 191] on icon at bounding box center [809, 191] width 18 height 18
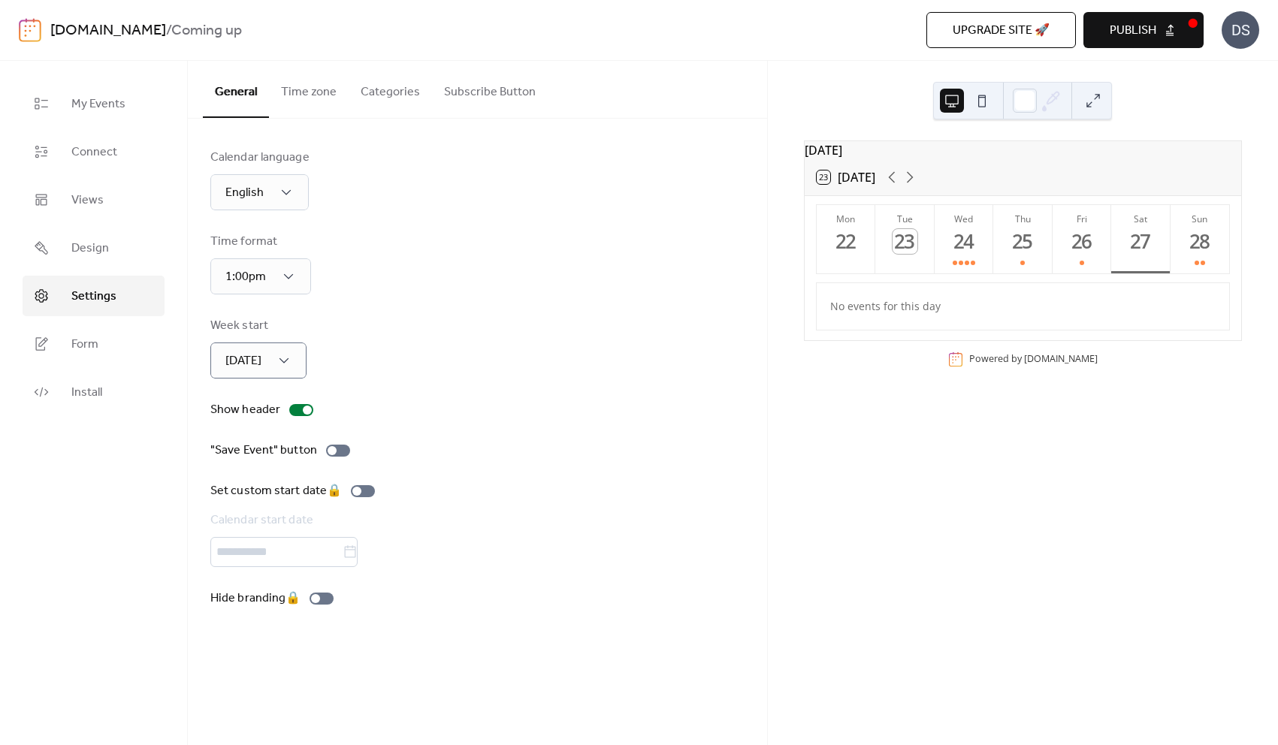
click at [61, 21] on link "[DOMAIN_NAME]" at bounding box center [108, 31] width 116 height 29
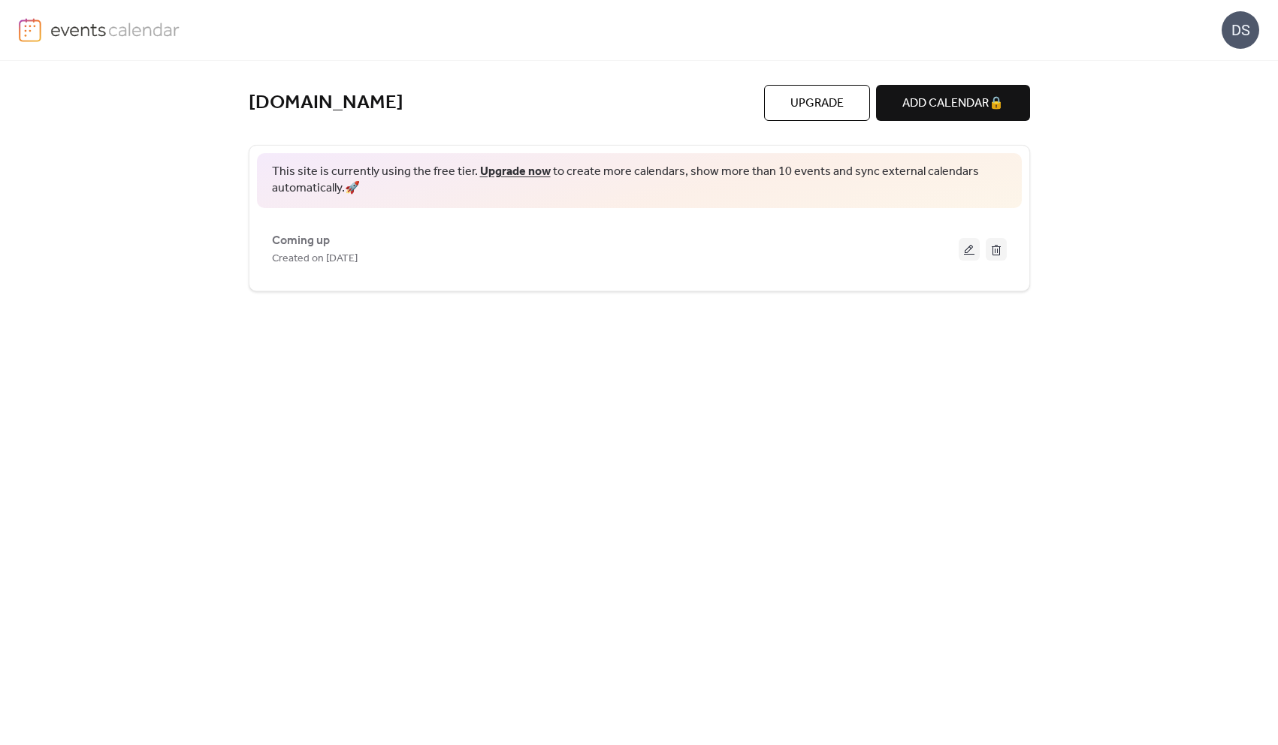
click at [1242, 38] on div "DS" at bounding box center [1240, 30] width 38 height 38
click at [1213, 69] on span "Account" at bounding box center [1210, 68] width 44 height 18
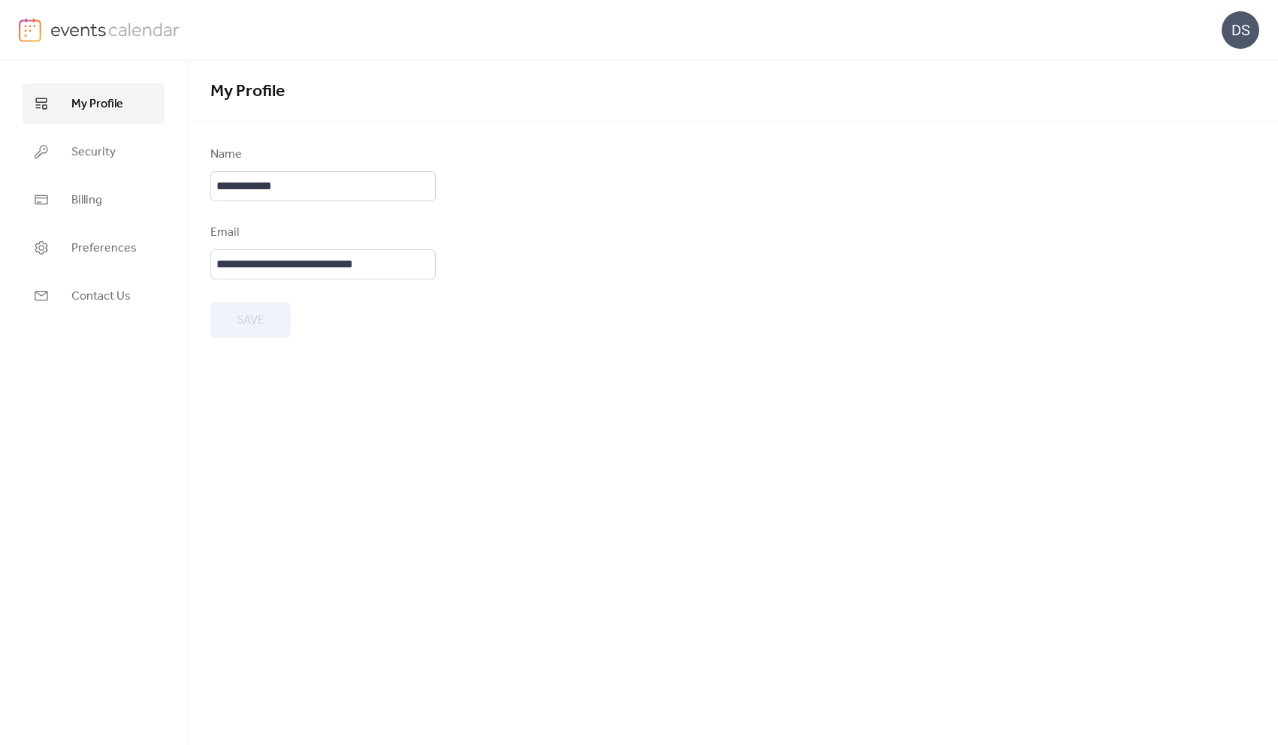
click at [44, 20] on link at bounding box center [100, 30] width 162 height 24
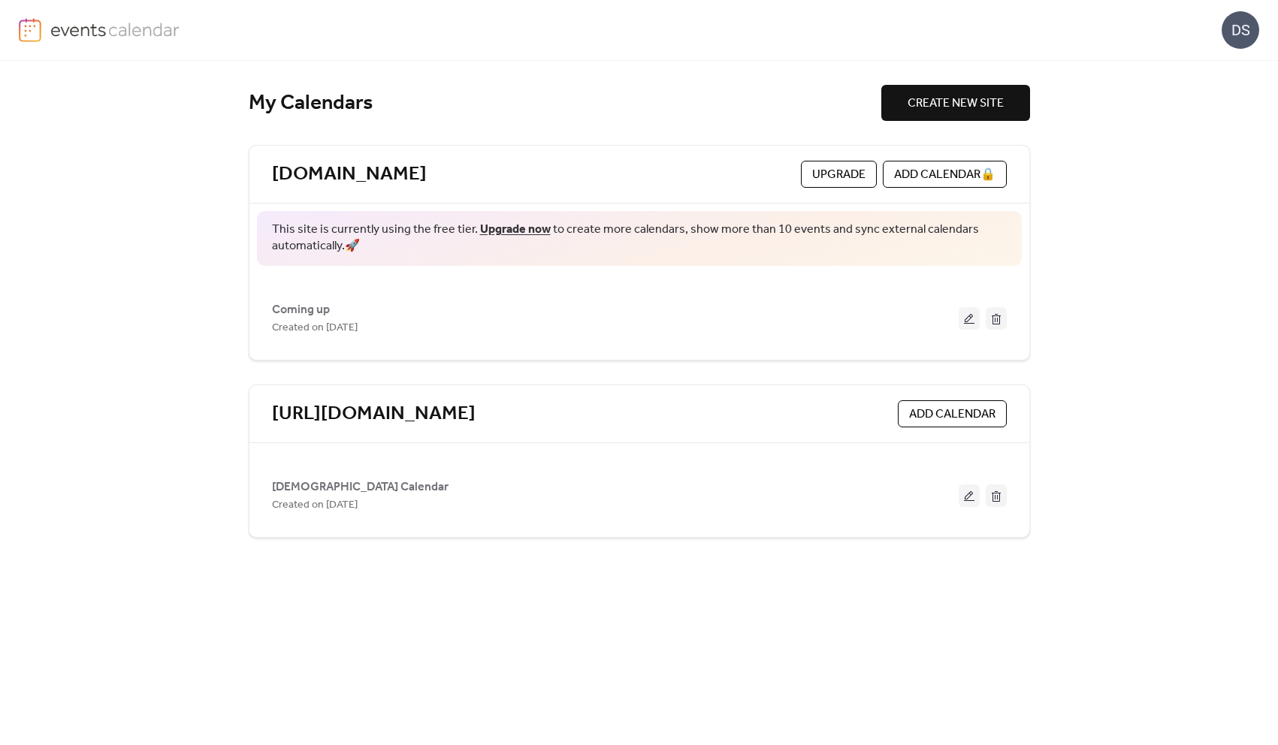
click at [566, 75] on div "My Calendars CREATE NEW SITE wellsheffield.com Upgrade ADD CALENDAR 🔒 This site…" at bounding box center [639, 403] width 781 height 684
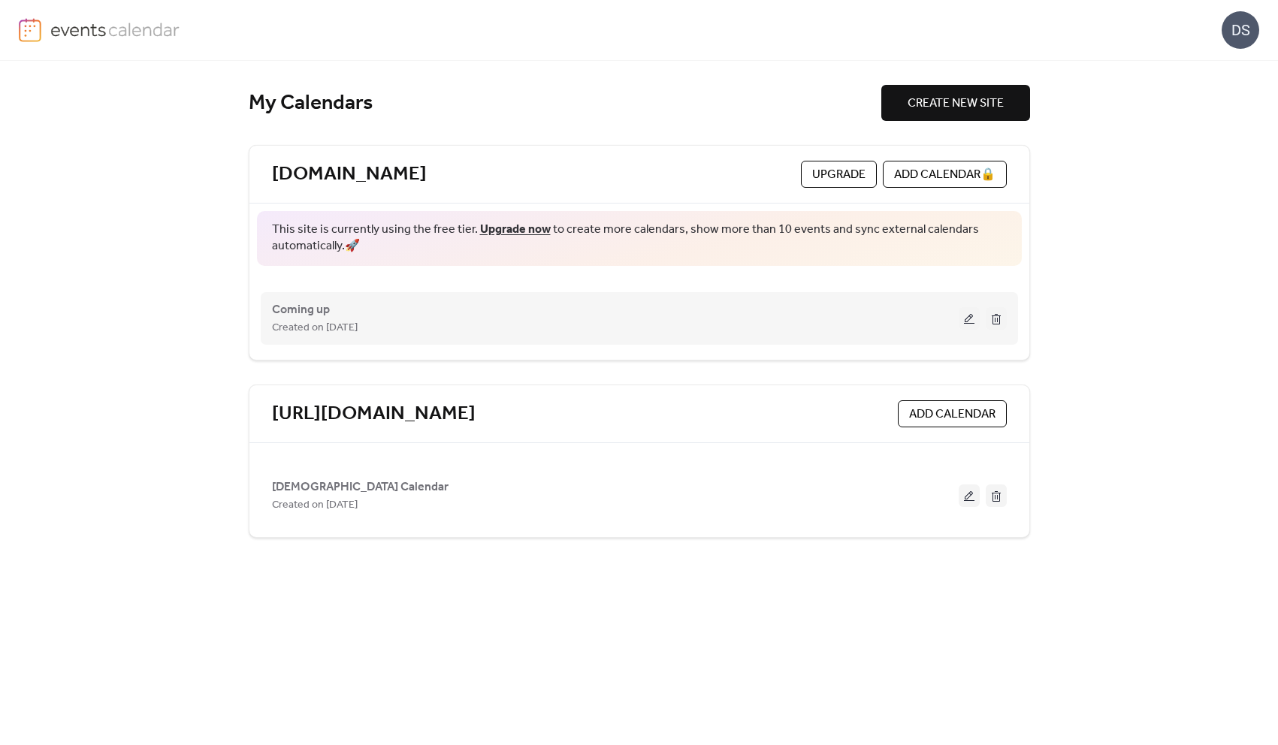
click at [996, 316] on button at bounding box center [996, 318] width 21 height 23
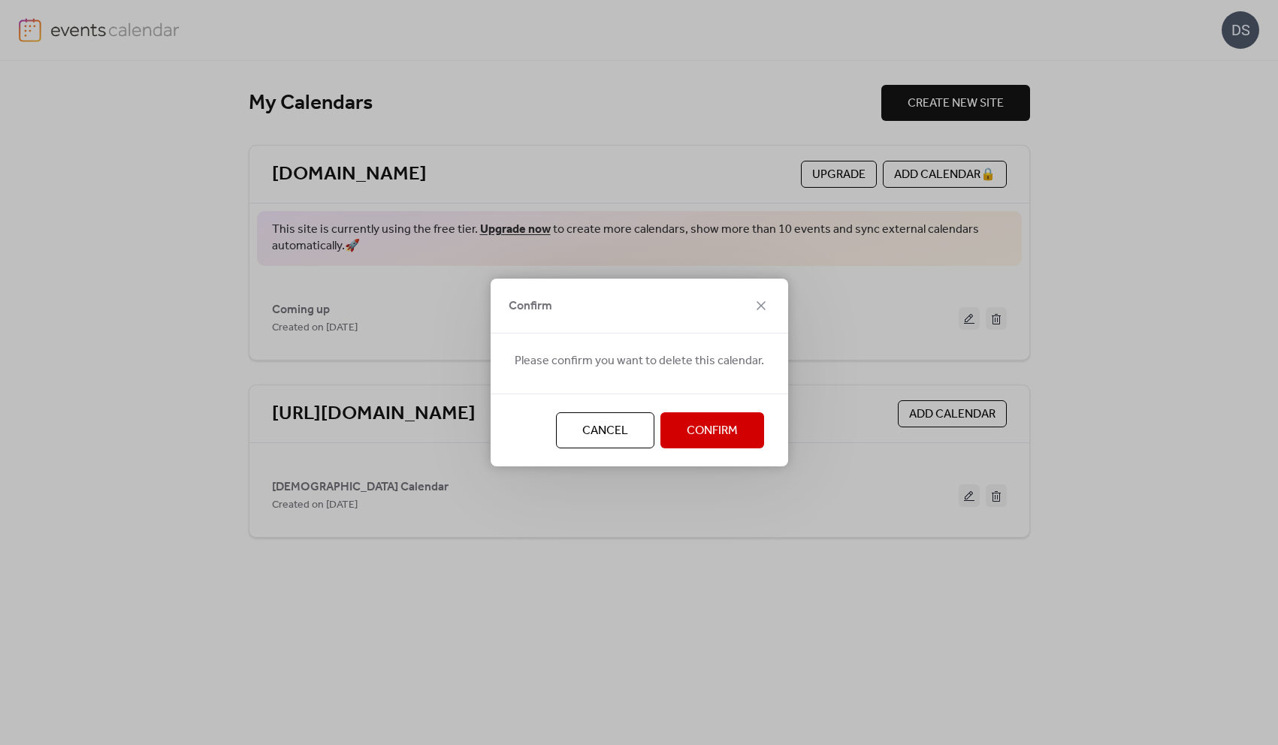
click at [709, 427] on span "Confirm" at bounding box center [712, 431] width 51 height 18
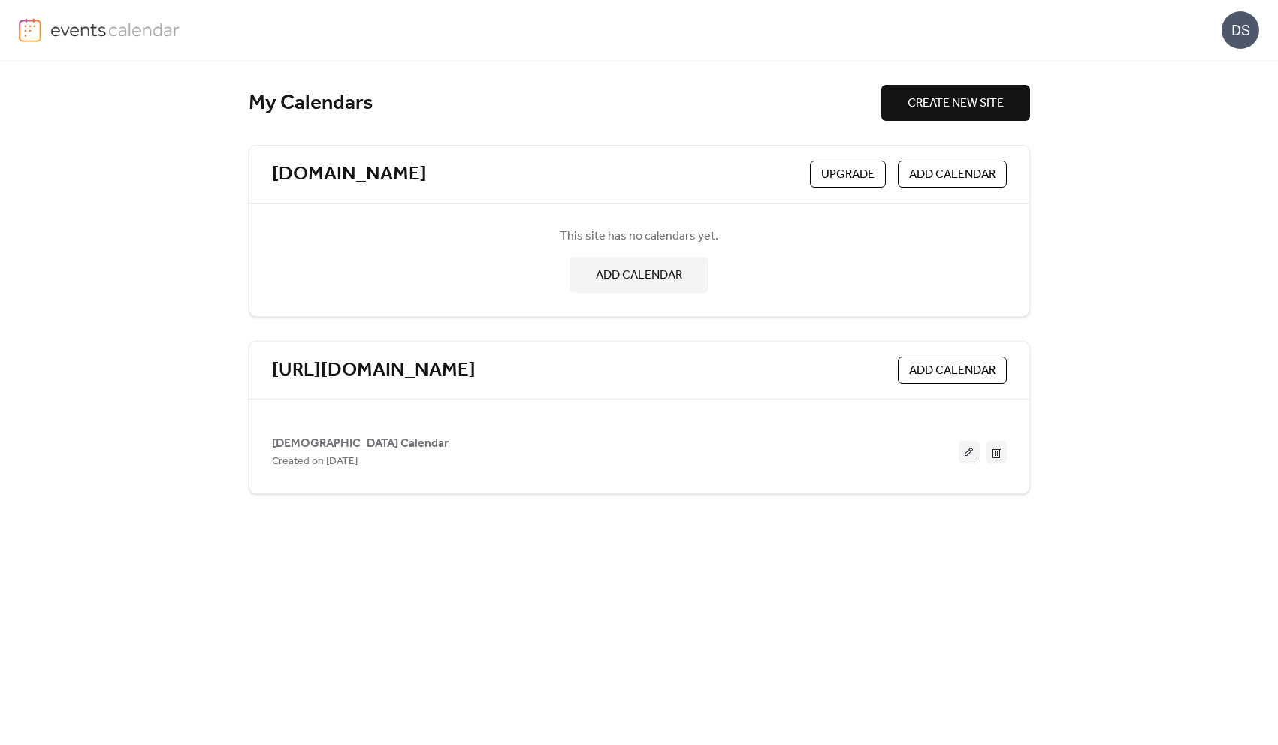
click at [1120, 374] on div "My Calendars CREATE NEW SITE wellsheffield.com Upgrade ADD CALENDAR This site h…" at bounding box center [639, 403] width 1278 height 684
click at [645, 607] on div "My Calendars CREATE NEW SITE wellsheffield.com Upgrade ADD CALENDAR This site h…" at bounding box center [639, 403] width 781 height 684
click at [1152, 252] on div "My Calendars CREATE NEW SITE wellsheffield.com Upgrade ADD CALENDAR This site h…" at bounding box center [639, 403] width 1278 height 684
click at [932, 369] on span "ADD CALENDAR" at bounding box center [952, 371] width 86 height 18
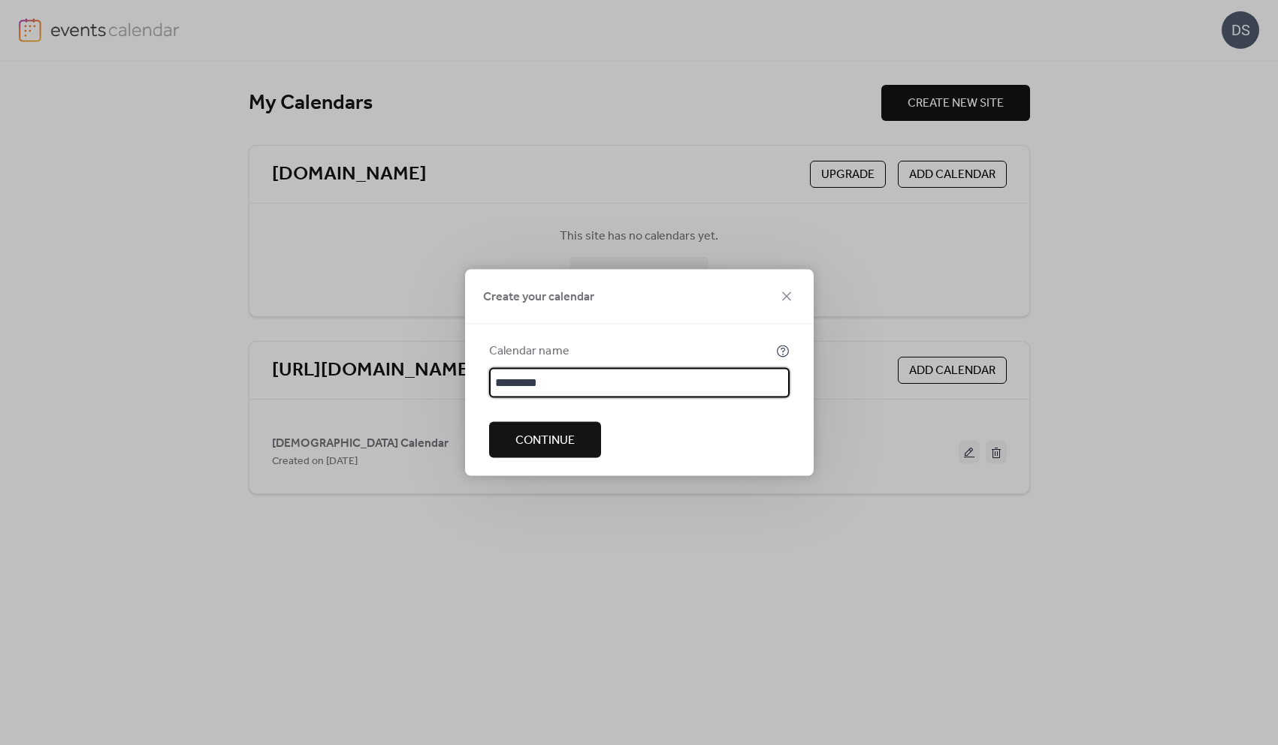
type input "*********"
click at [540, 439] on span "Continue" at bounding box center [544, 441] width 59 height 18
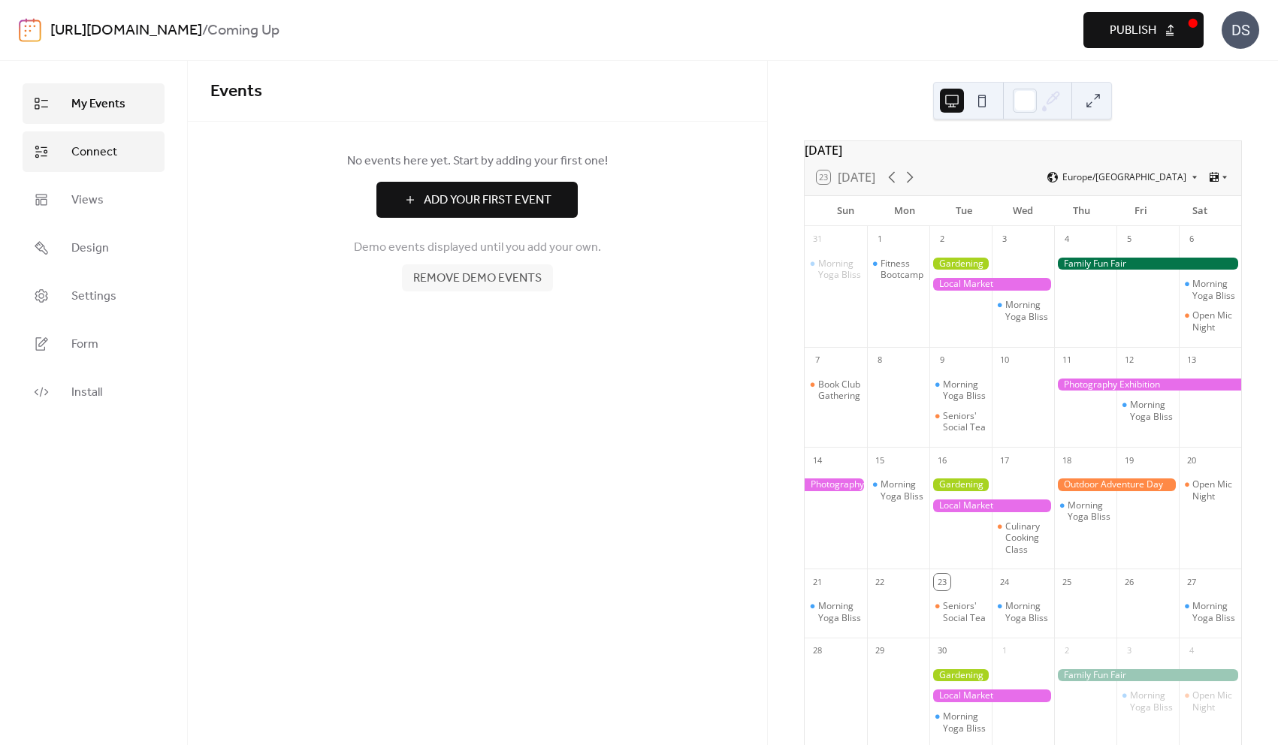
click at [100, 153] on span "Connect" at bounding box center [94, 152] width 46 height 18
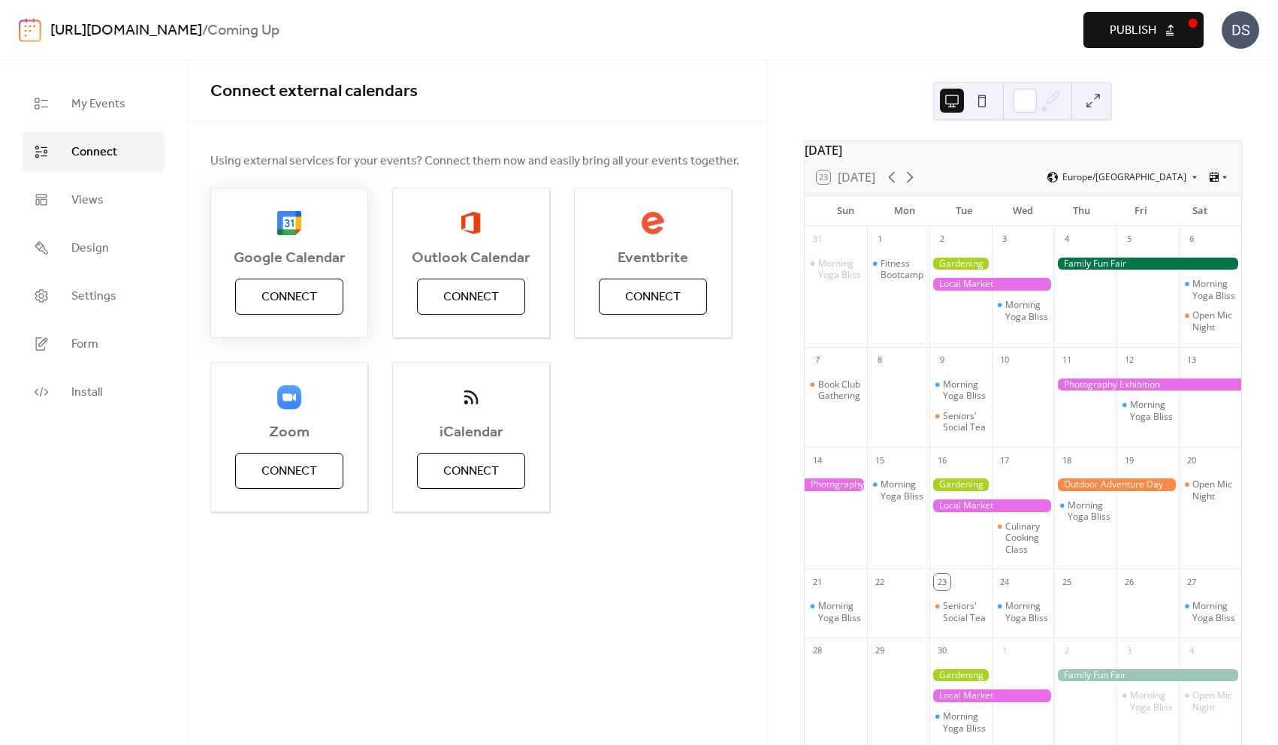
click at [290, 294] on span "Connect" at bounding box center [289, 297] width 56 height 18
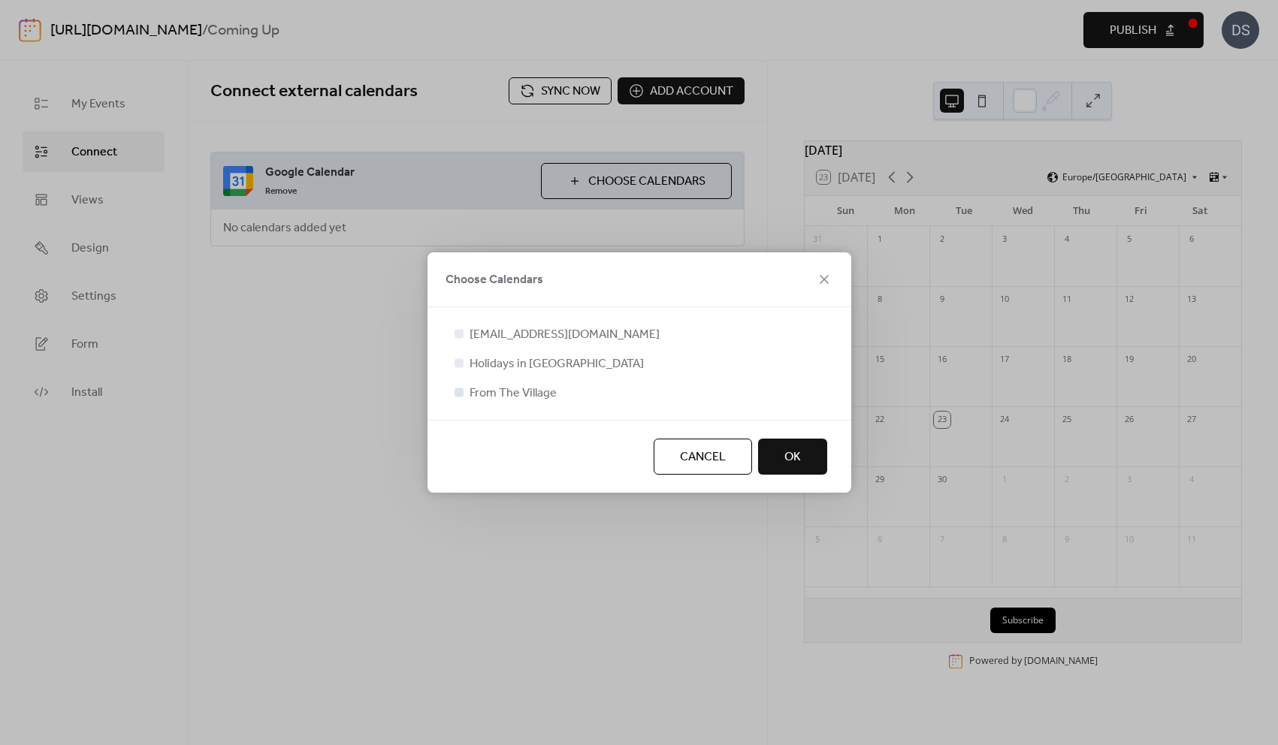
click at [460, 389] on div at bounding box center [458, 392] width 9 height 9
click at [775, 459] on button "OK" at bounding box center [792, 457] width 69 height 36
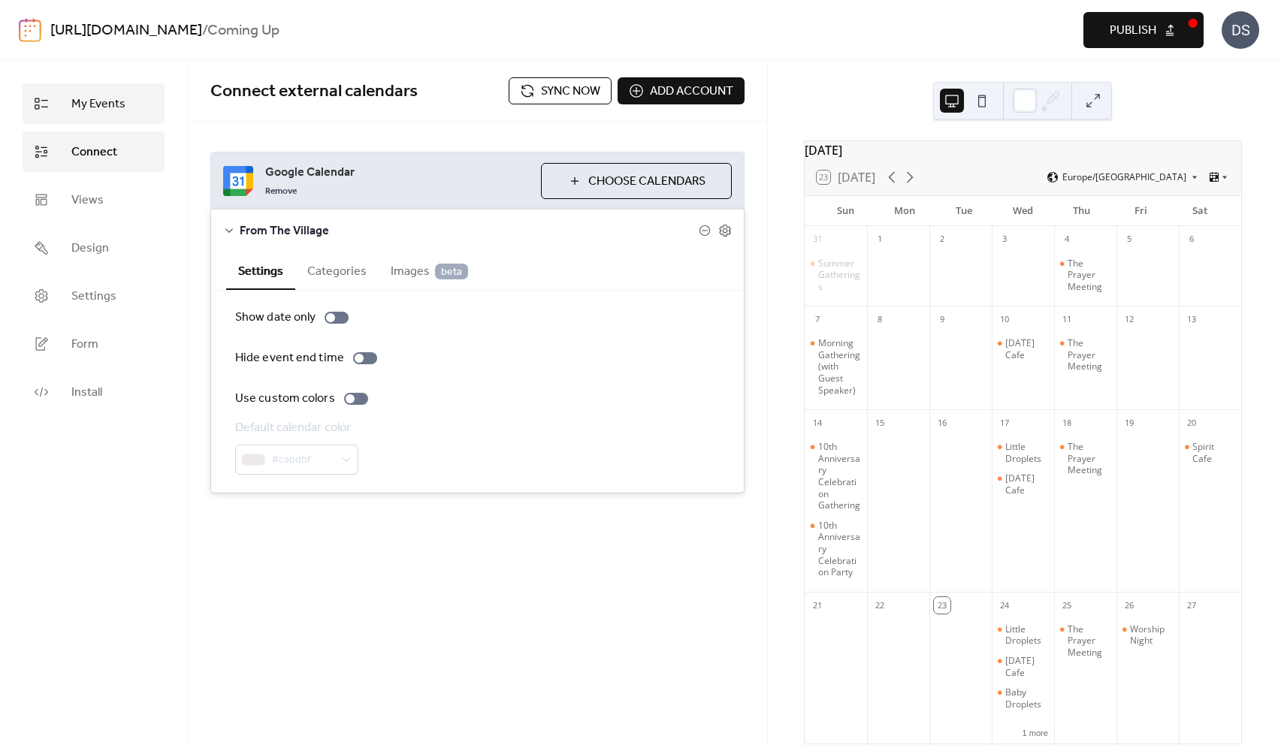
click at [92, 104] on span "My Events" at bounding box center [98, 104] width 54 height 18
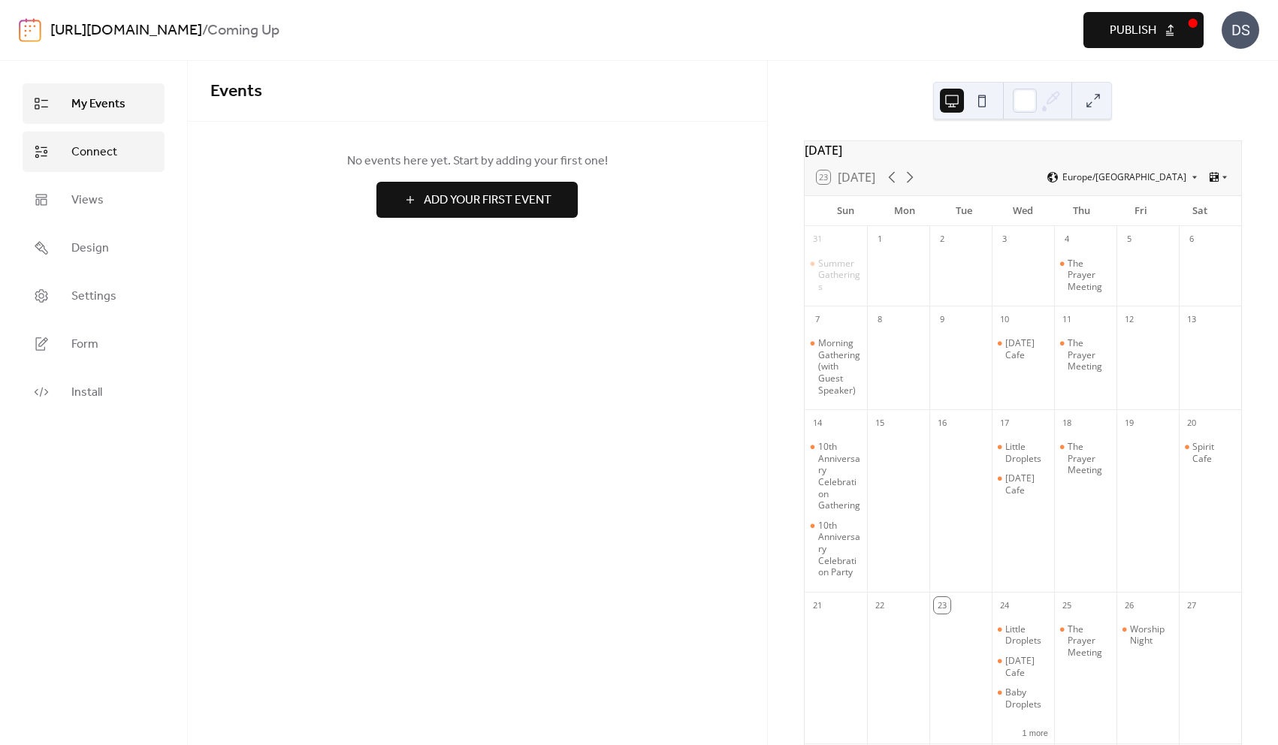
click at [94, 136] on link "Connect" at bounding box center [94, 151] width 142 height 41
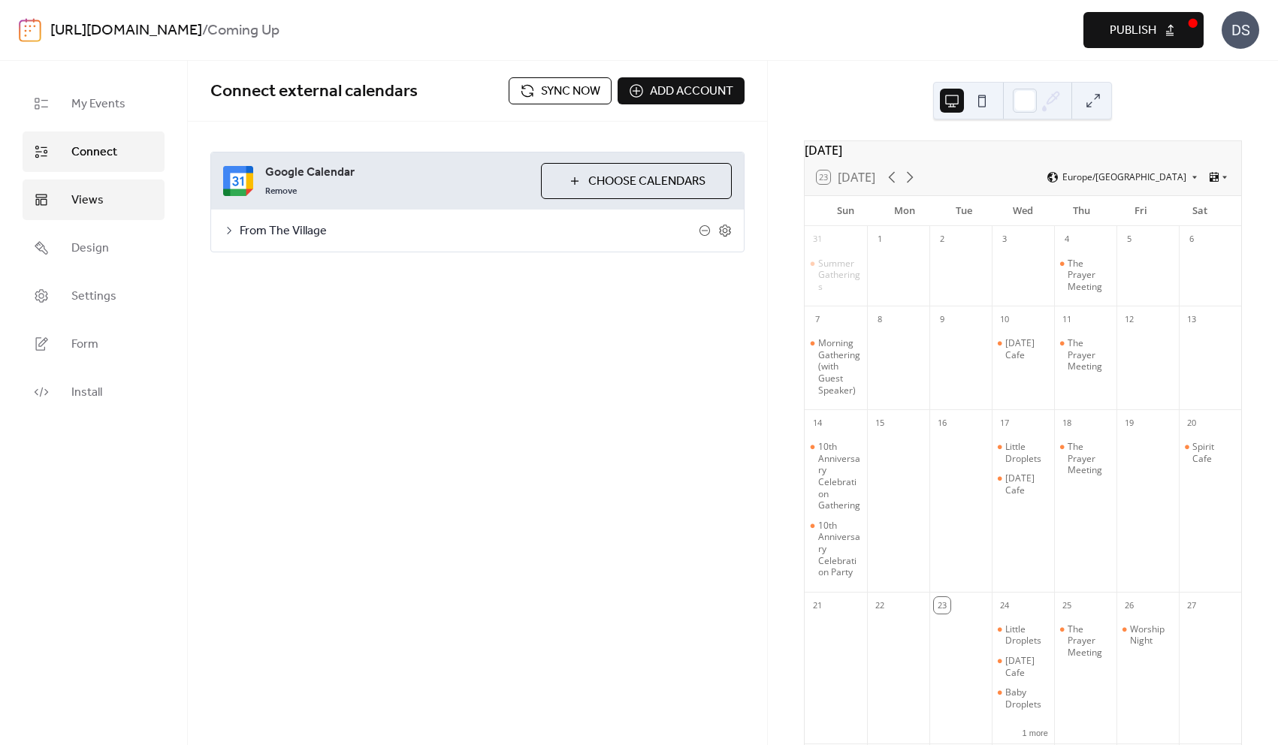
click at [80, 202] on span "Views" at bounding box center [87, 201] width 32 height 18
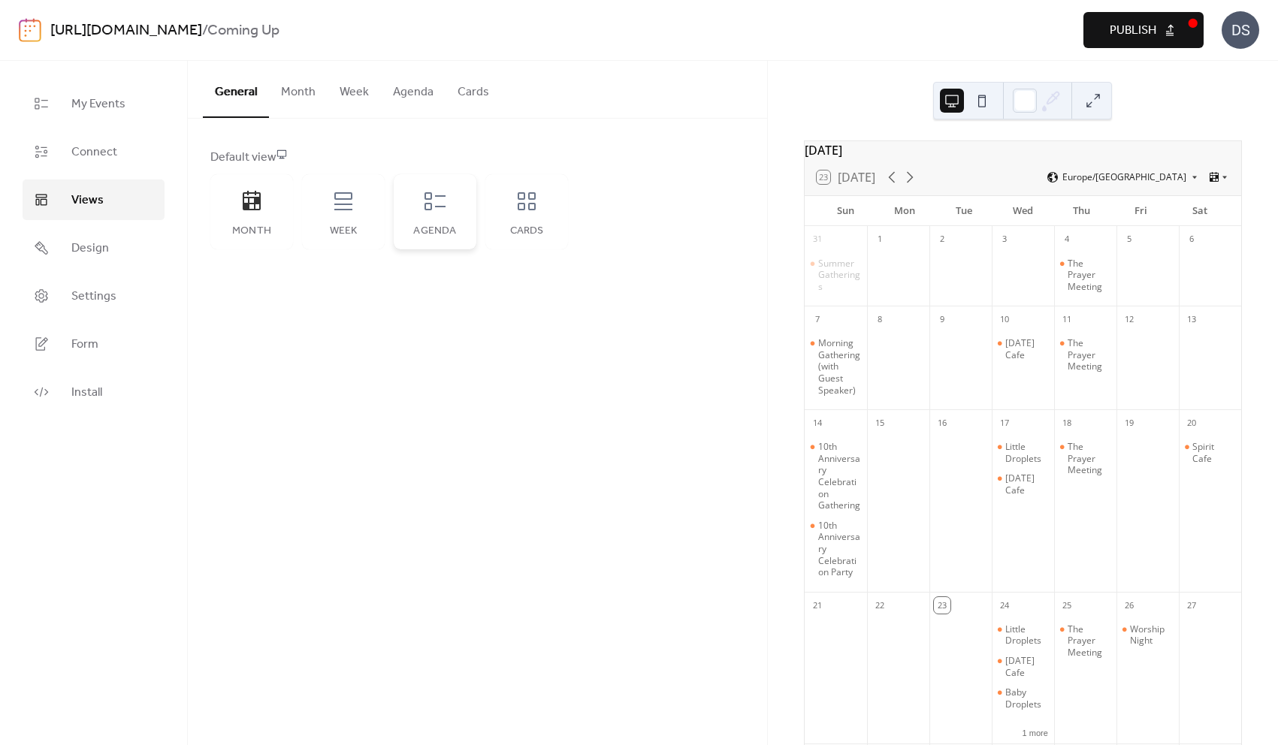
click at [402, 216] on div "Agenda" at bounding box center [435, 211] width 83 height 75
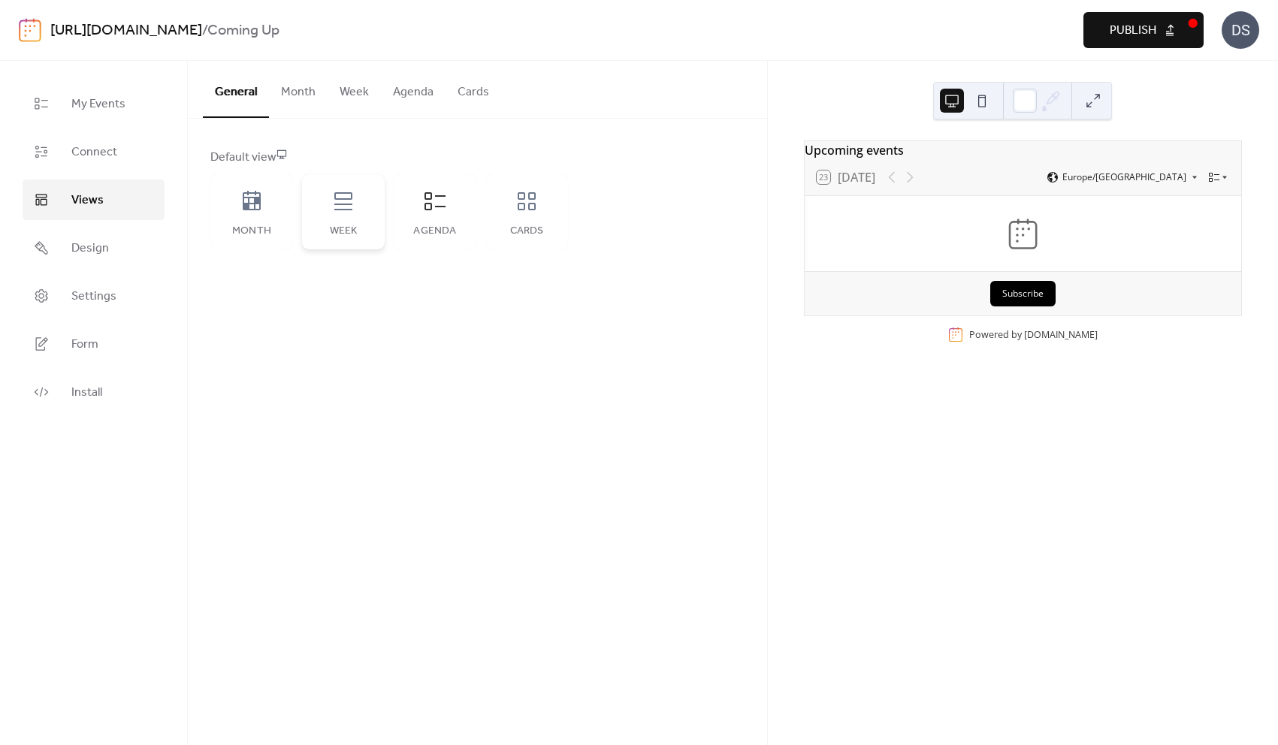
click at [350, 218] on div "Week" at bounding box center [343, 211] width 83 height 75
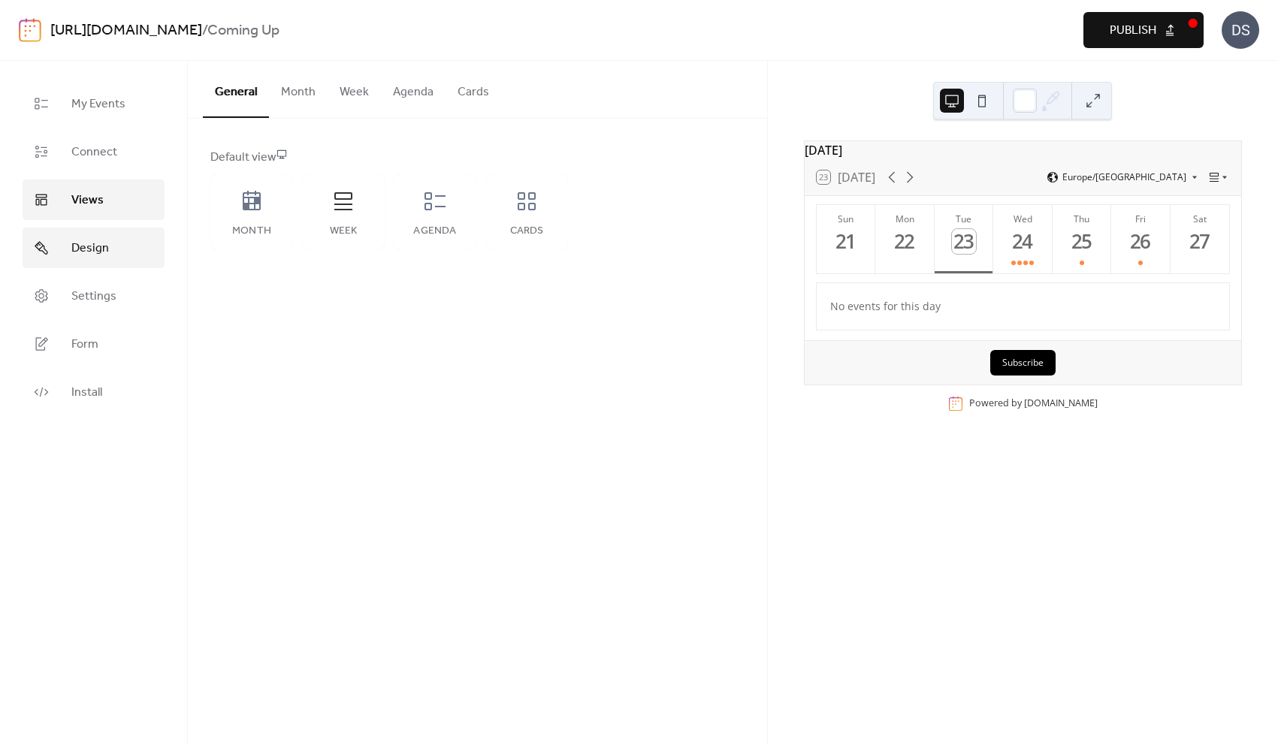
click at [96, 252] on span "Design" at bounding box center [90, 249] width 38 height 18
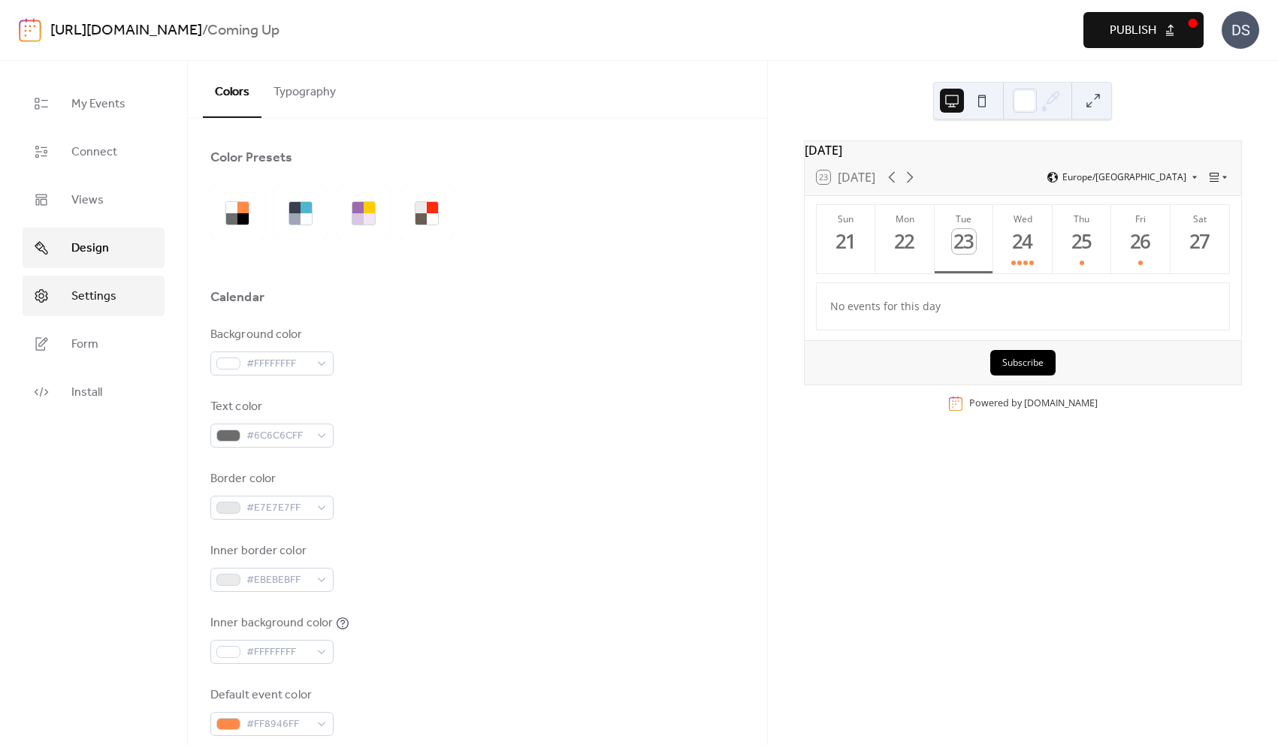
click at [98, 302] on span "Settings" at bounding box center [93, 297] width 45 height 18
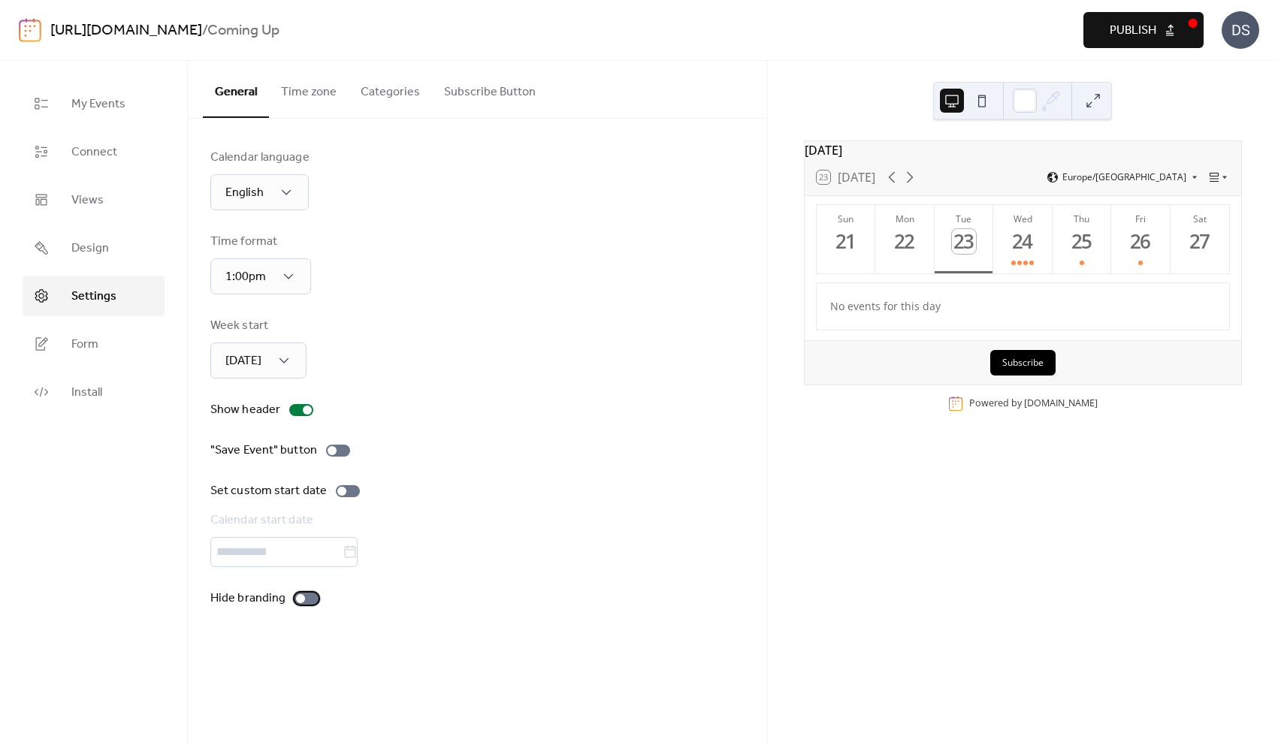
click at [303, 601] on div at bounding box center [306, 599] width 24 height 12
click at [462, 77] on button "Subscribe Button" at bounding box center [490, 89] width 116 height 56
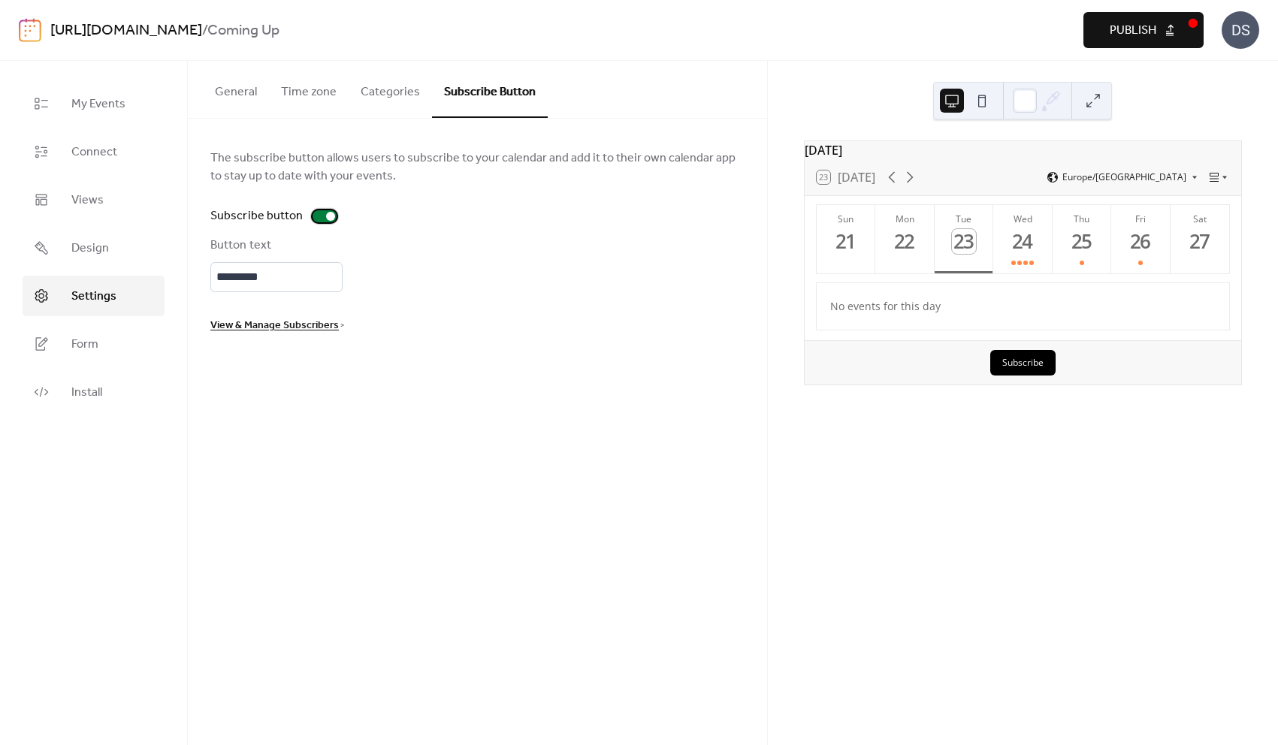
click at [319, 216] on div at bounding box center [325, 216] width 24 height 12
click at [92, 245] on span "Design" at bounding box center [90, 249] width 38 height 18
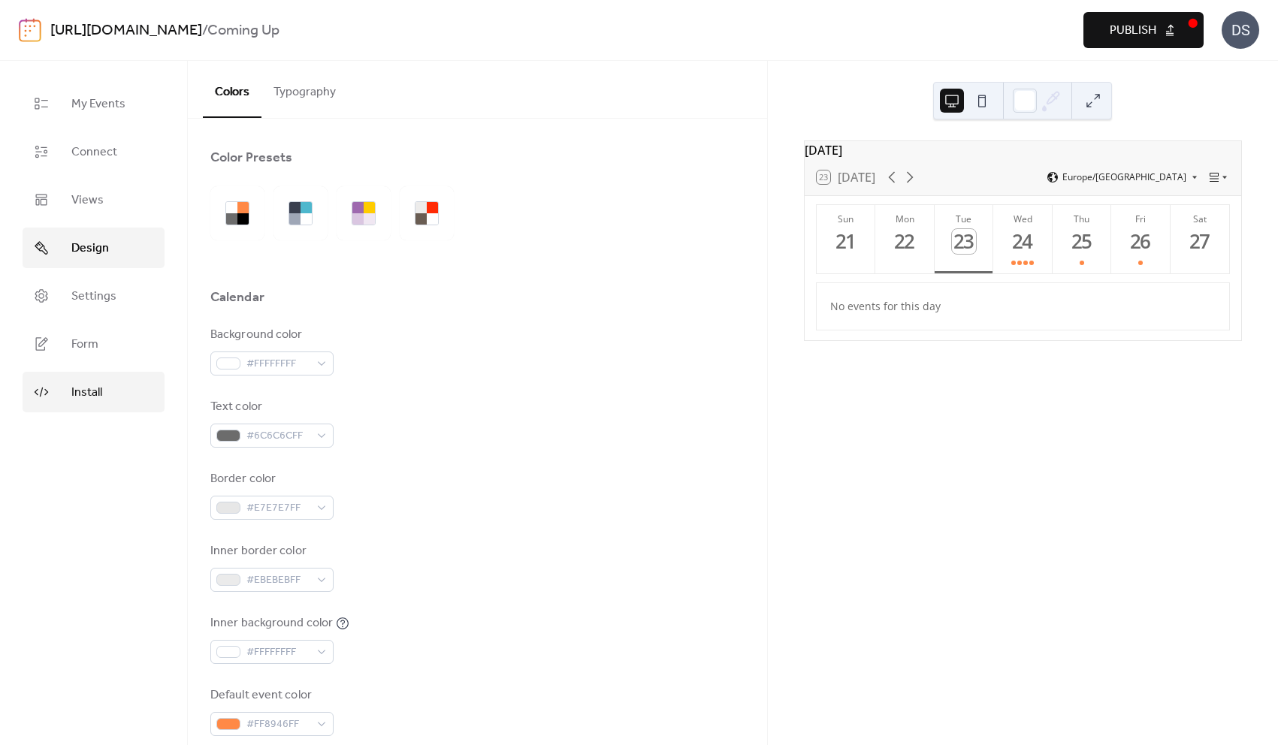
click at [89, 385] on span "Install" at bounding box center [86, 393] width 31 height 18
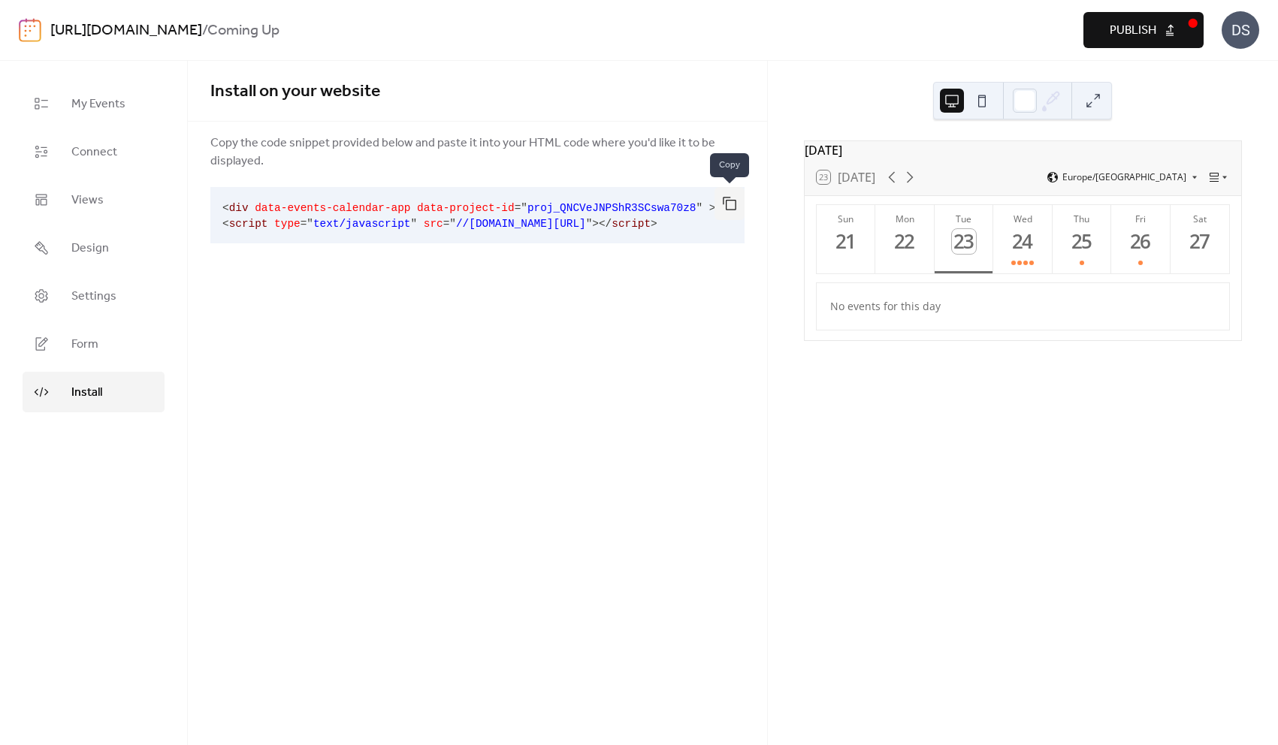
click at [723, 207] on button "button" at bounding box center [729, 203] width 30 height 33
click at [1159, 41] on button "Publish" at bounding box center [1143, 30] width 120 height 36
click at [102, 20] on link "[URL][DOMAIN_NAME]" at bounding box center [126, 31] width 152 height 29
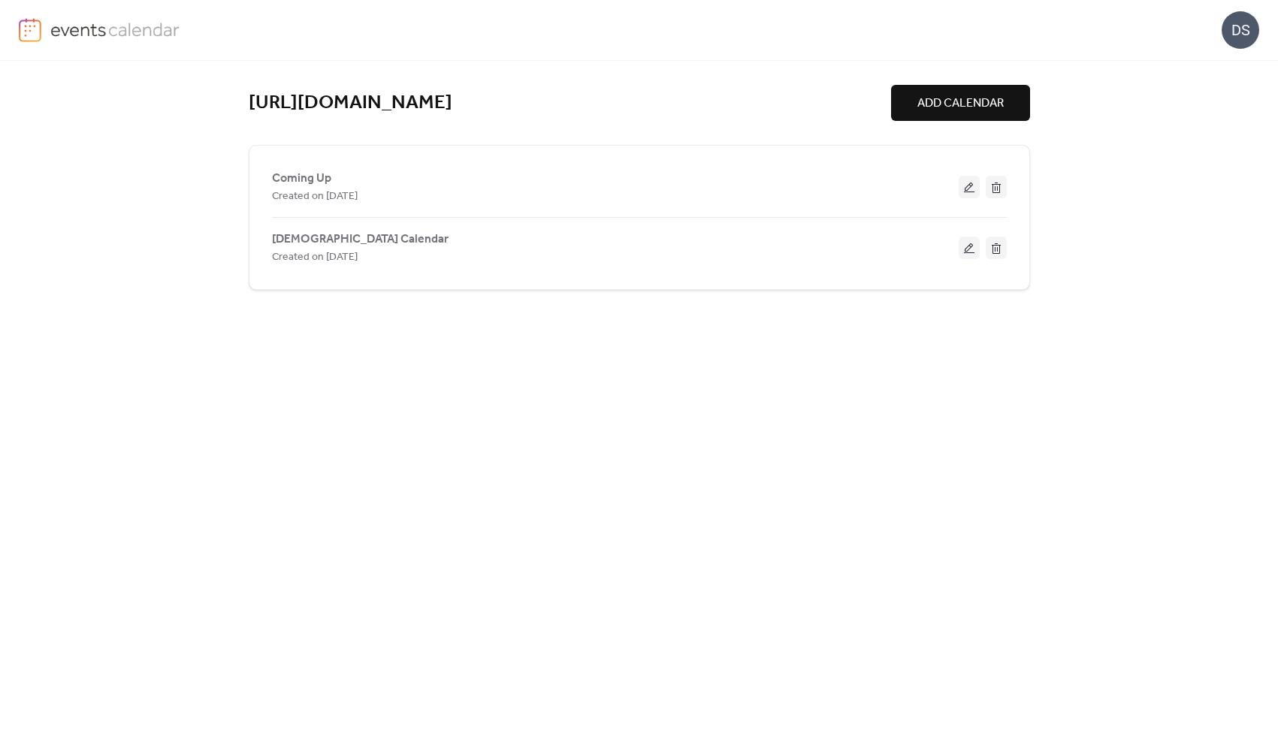
click at [475, 458] on div "https://www.wellsheffield.com ADD CALENDAR Coming Up Created on 23-Sep-2025 Chu…" at bounding box center [639, 403] width 781 height 684
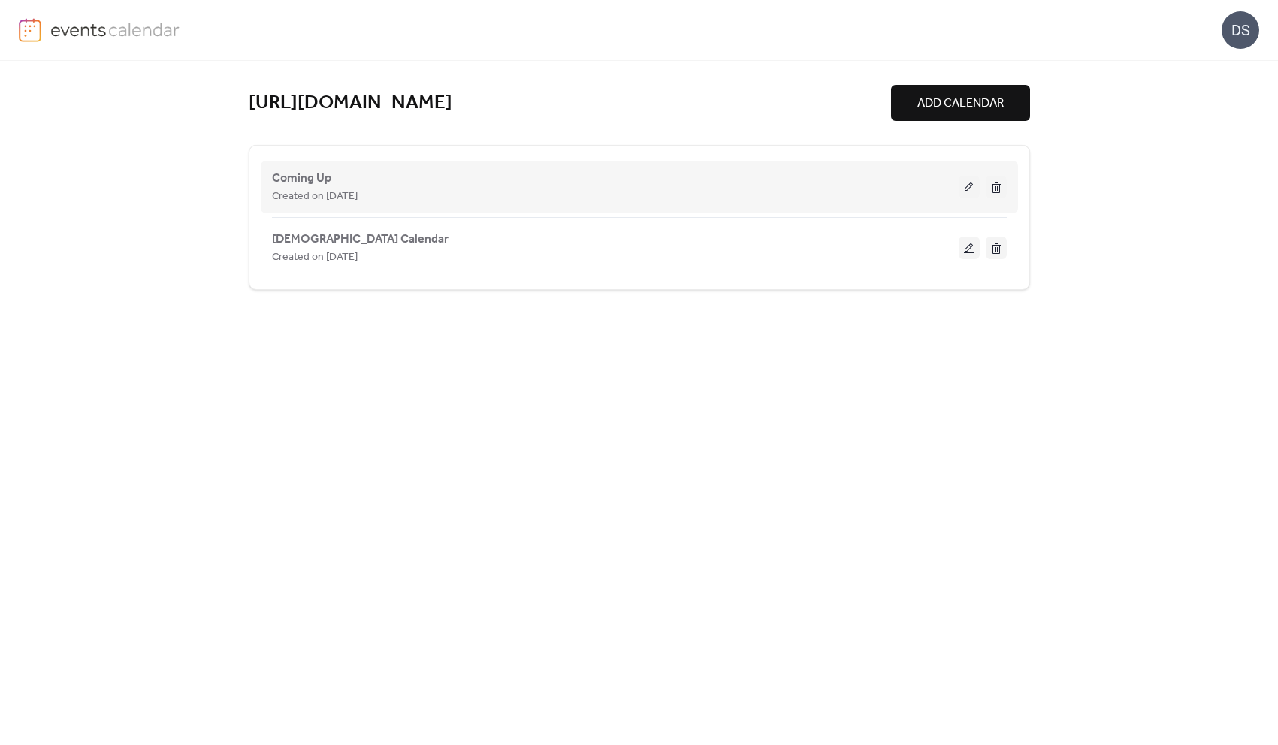
click at [965, 192] on button at bounding box center [969, 187] width 21 height 23
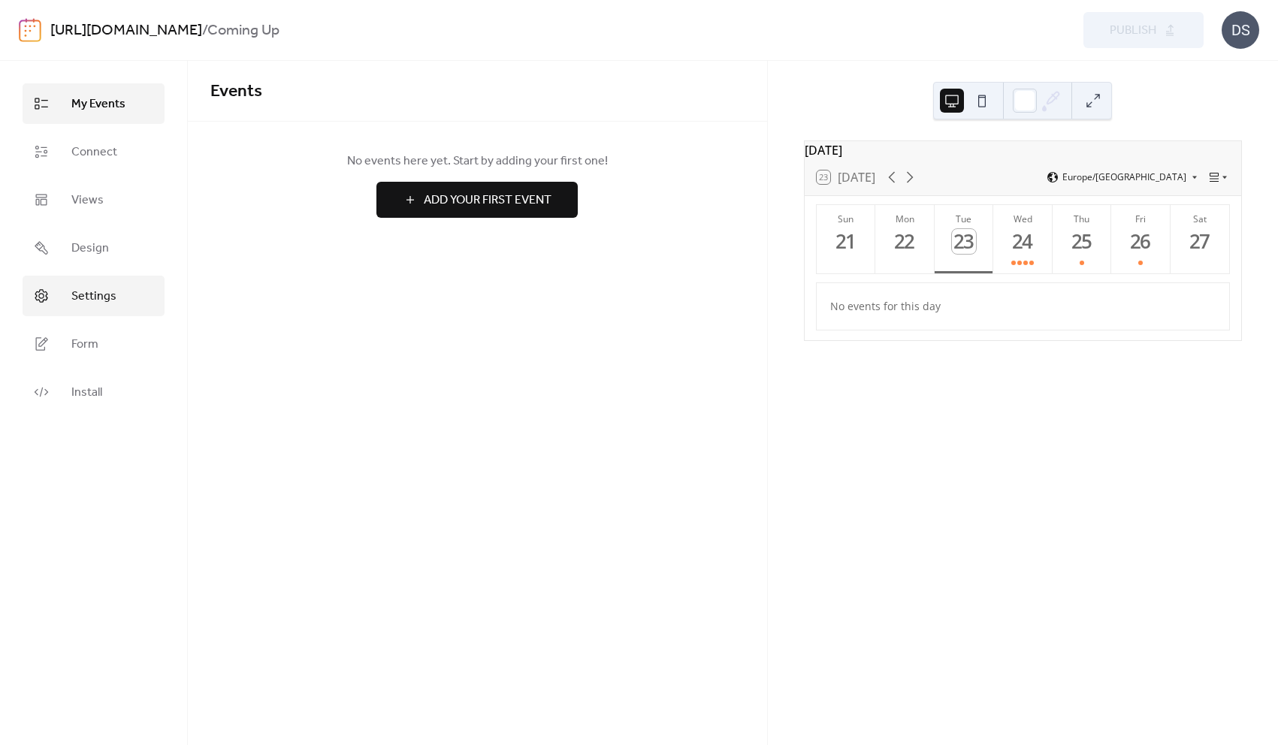
click at [84, 288] on span "Settings" at bounding box center [93, 297] width 45 height 18
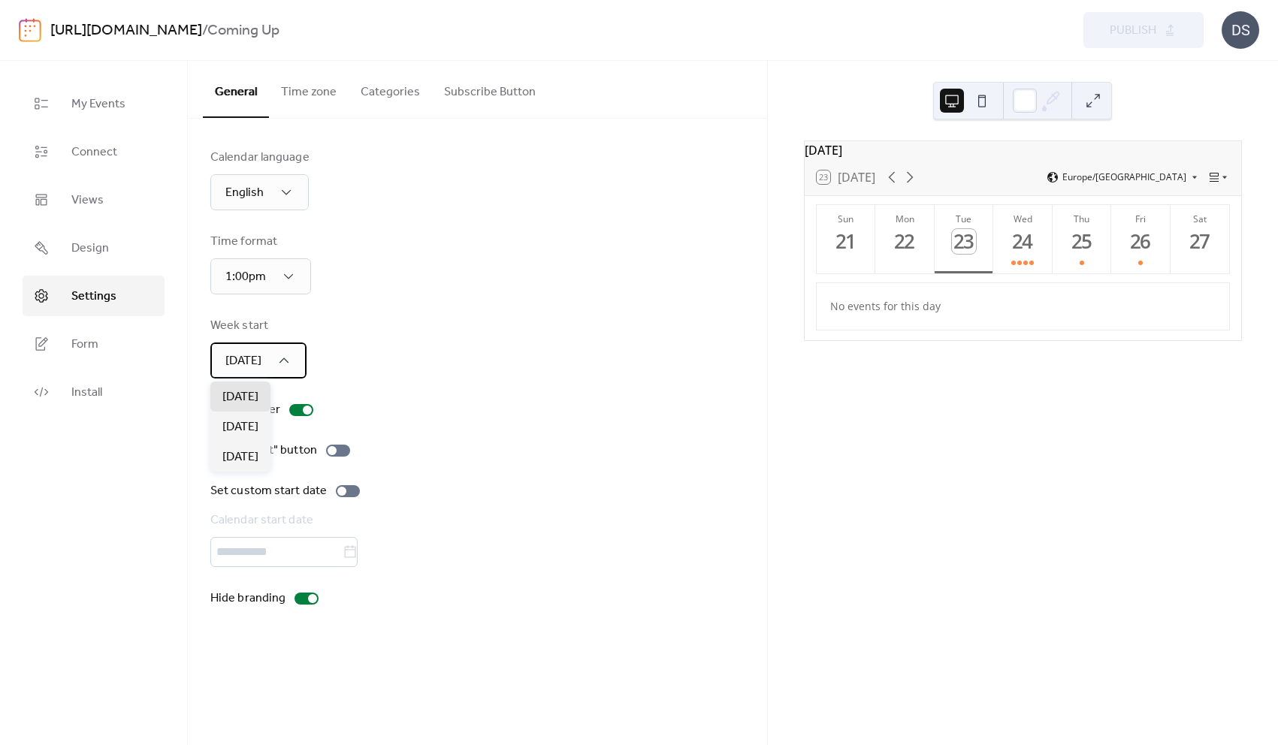
click at [277, 369] on div "Sunday" at bounding box center [258, 361] width 96 height 36
click at [243, 425] on span "[DATE]" at bounding box center [240, 427] width 36 height 18
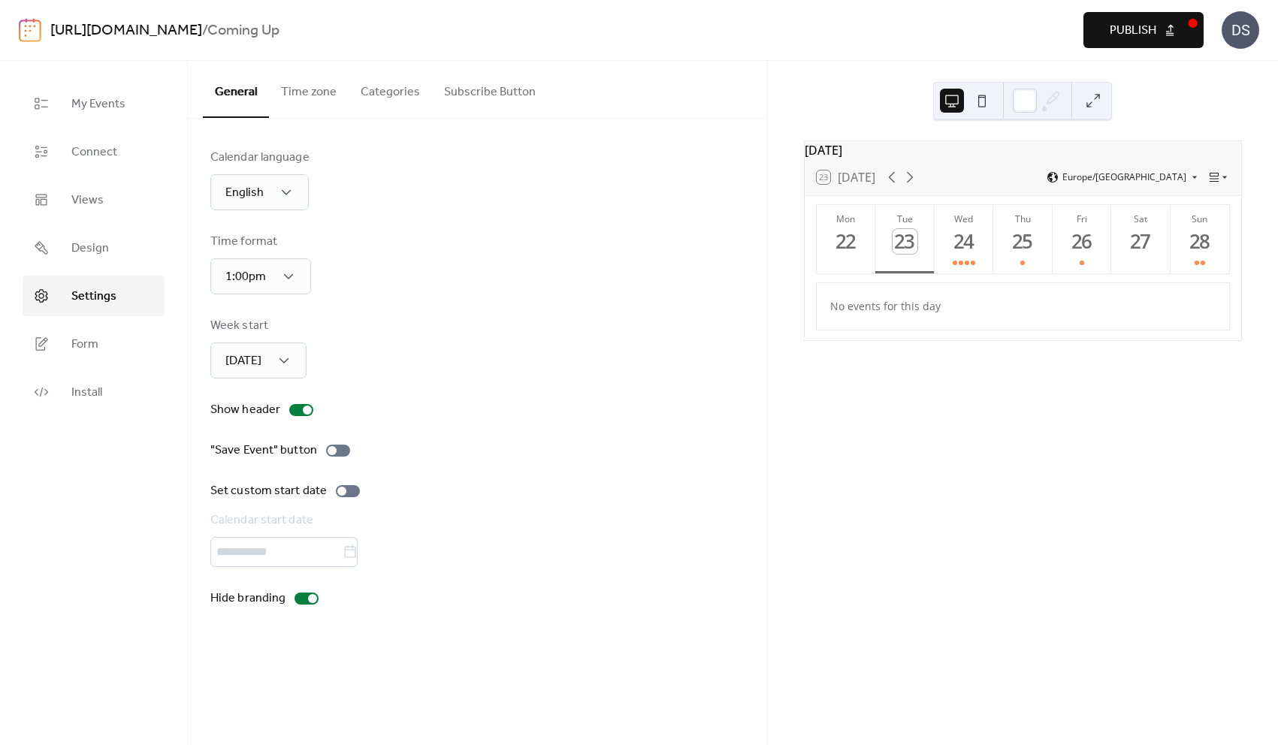
click at [1153, 30] on span "Publish" at bounding box center [1133, 31] width 47 height 18
click at [98, 155] on span "Connect" at bounding box center [94, 152] width 46 height 18
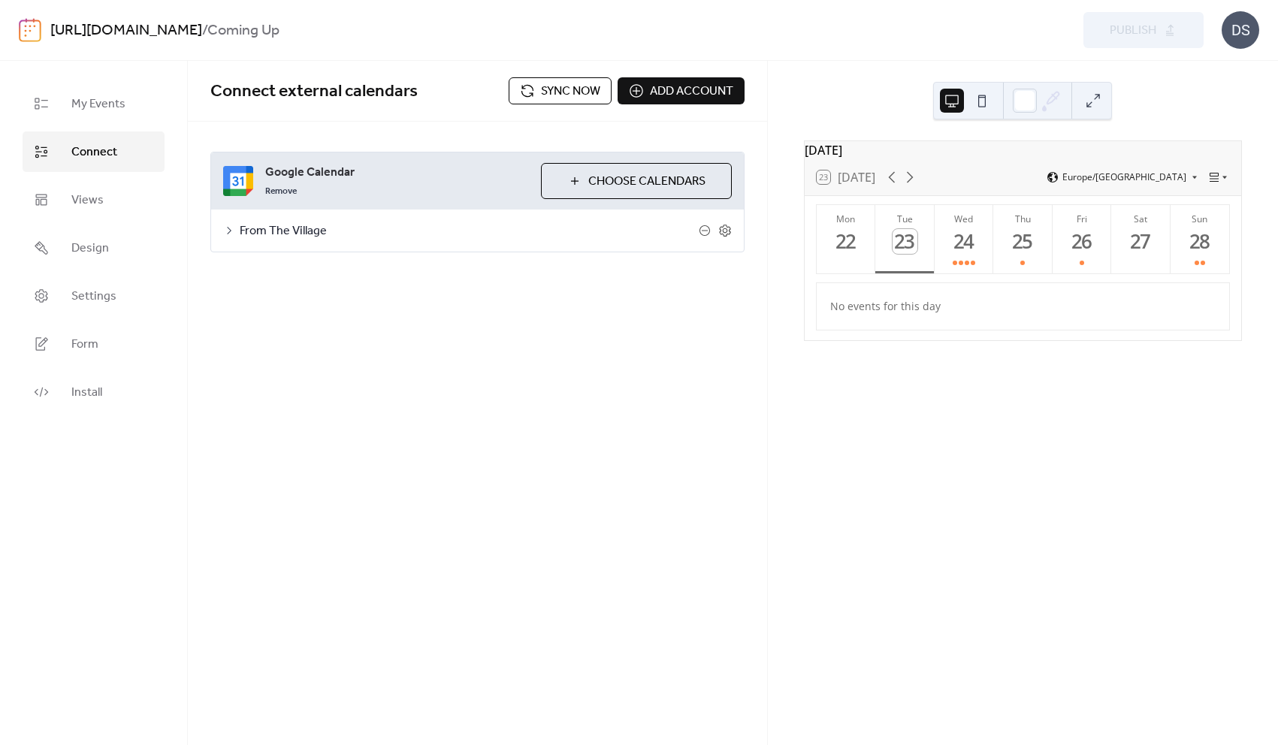
click at [479, 351] on div "Connect external calendars Sync now Add account Google Calendar Remove Choose C…" at bounding box center [477, 403] width 579 height 684
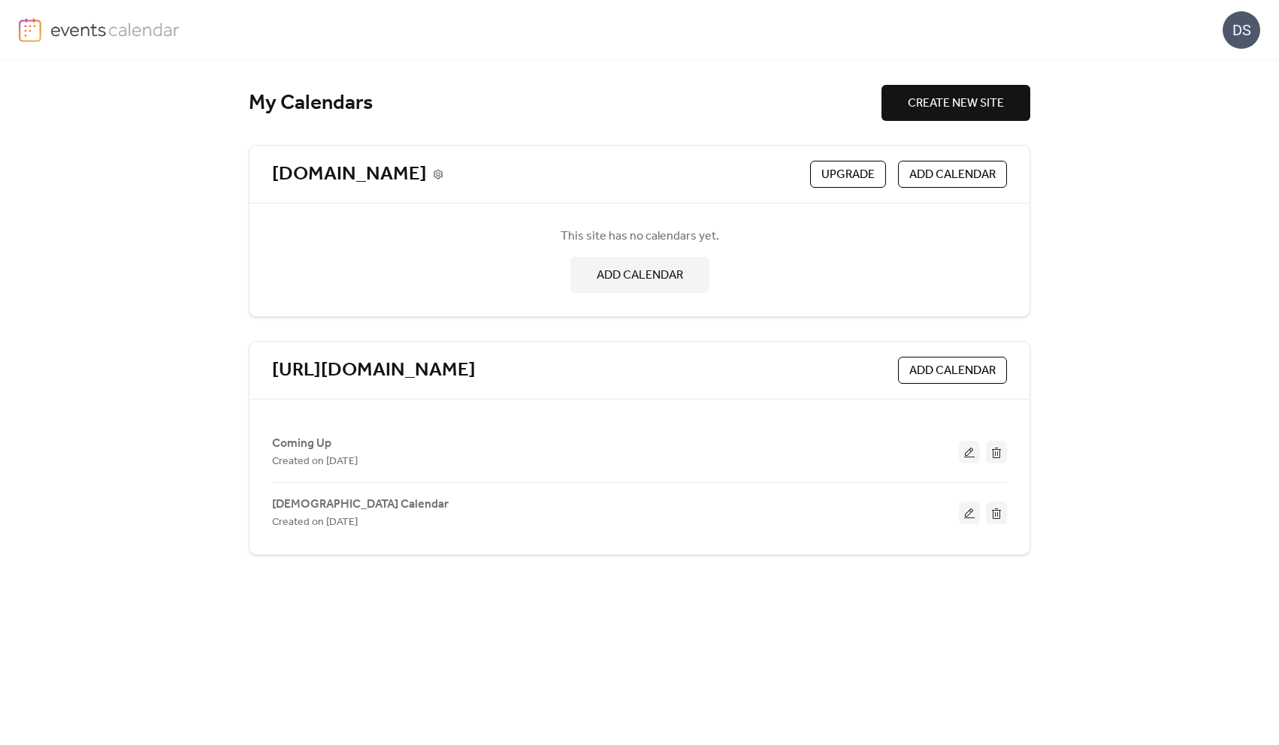
click at [434, 172] on icon at bounding box center [438, 174] width 11 height 11
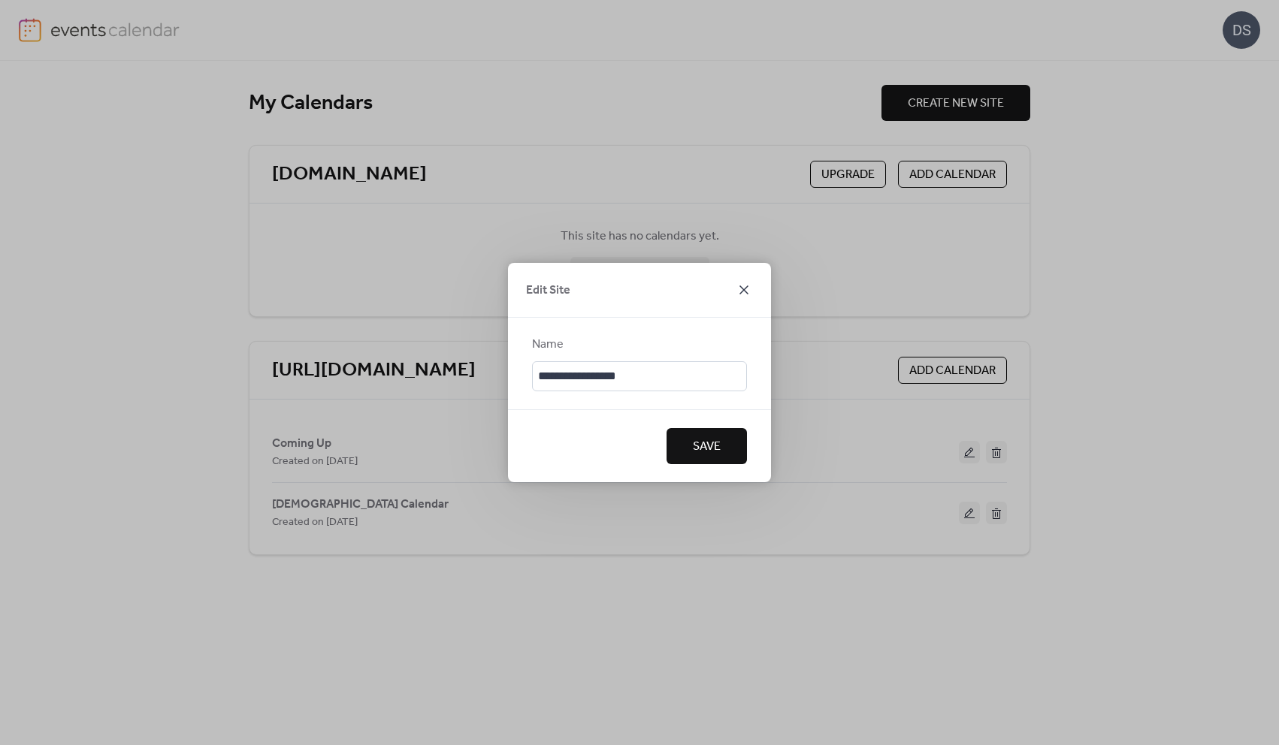
click at [741, 289] on icon at bounding box center [744, 290] width 18 height 18
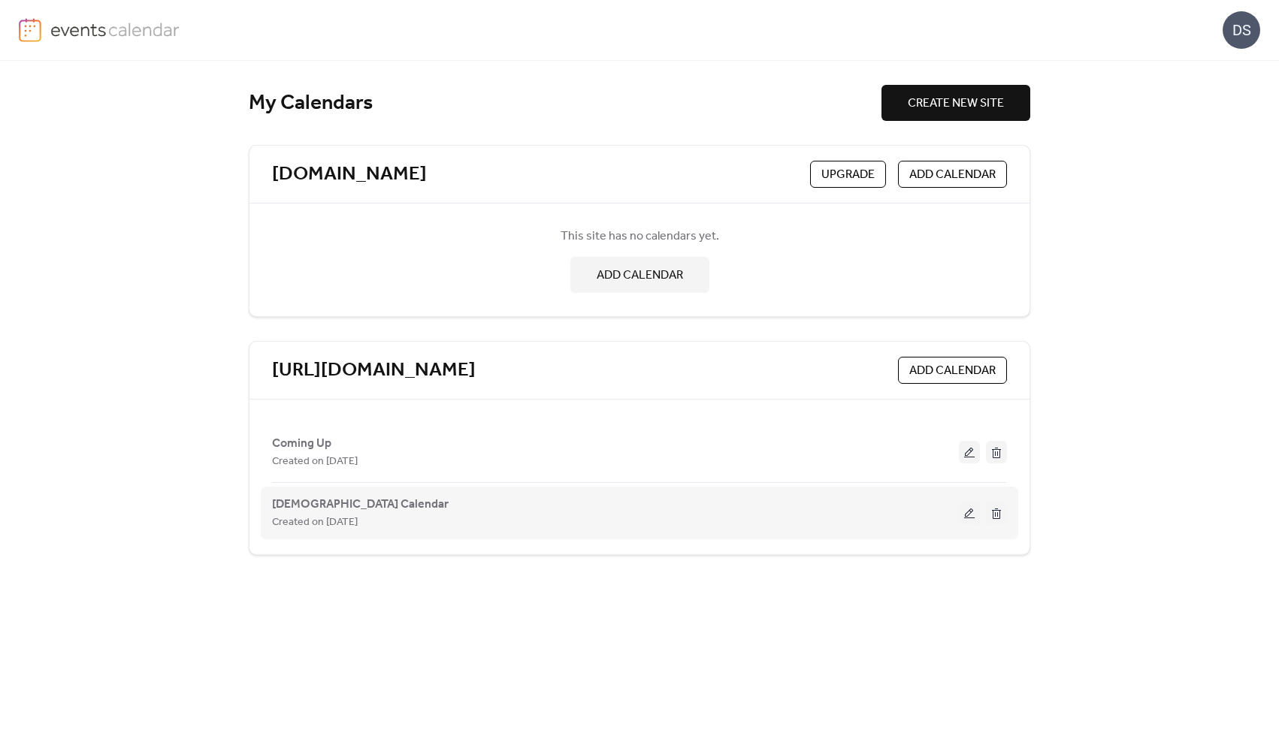
click at [965, 516] on button at bounding box center [969, 513] width 21 height 23
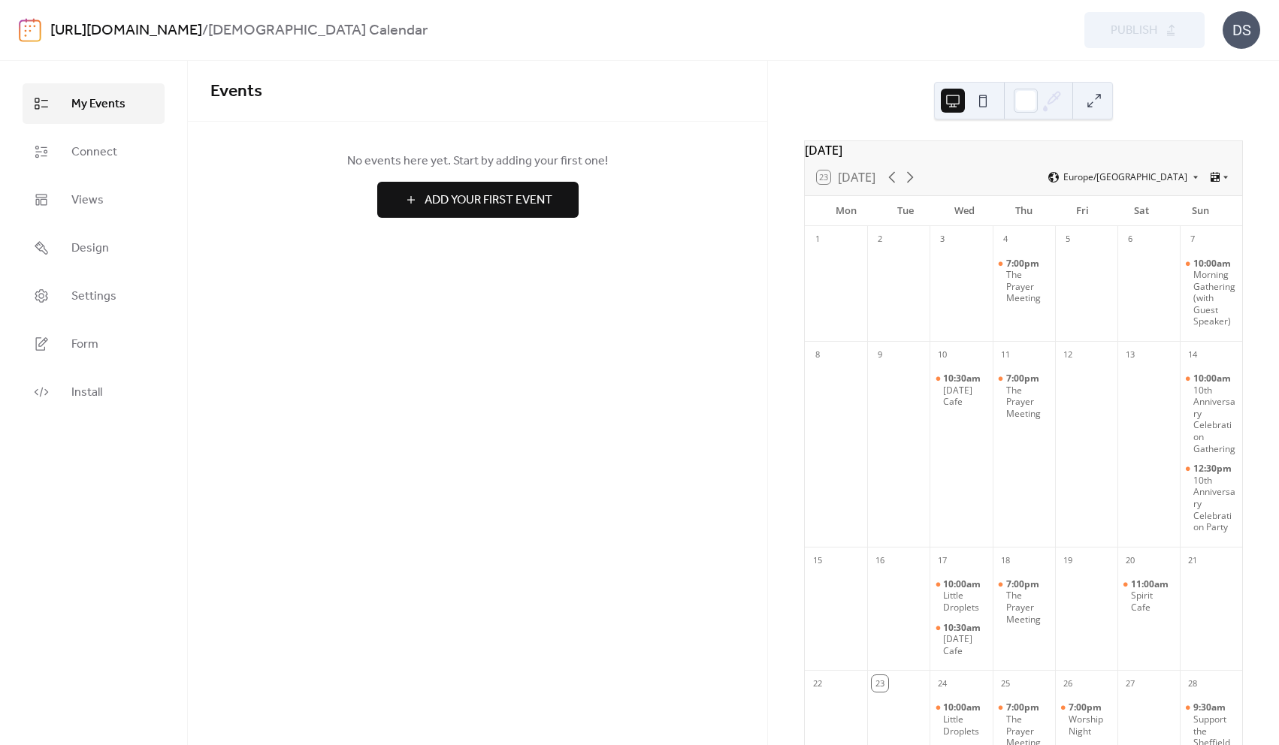
click at [202, 33] on link "[URL][DOMAIN_NAME]" at bounding box center [126, 31] width 152 height 29
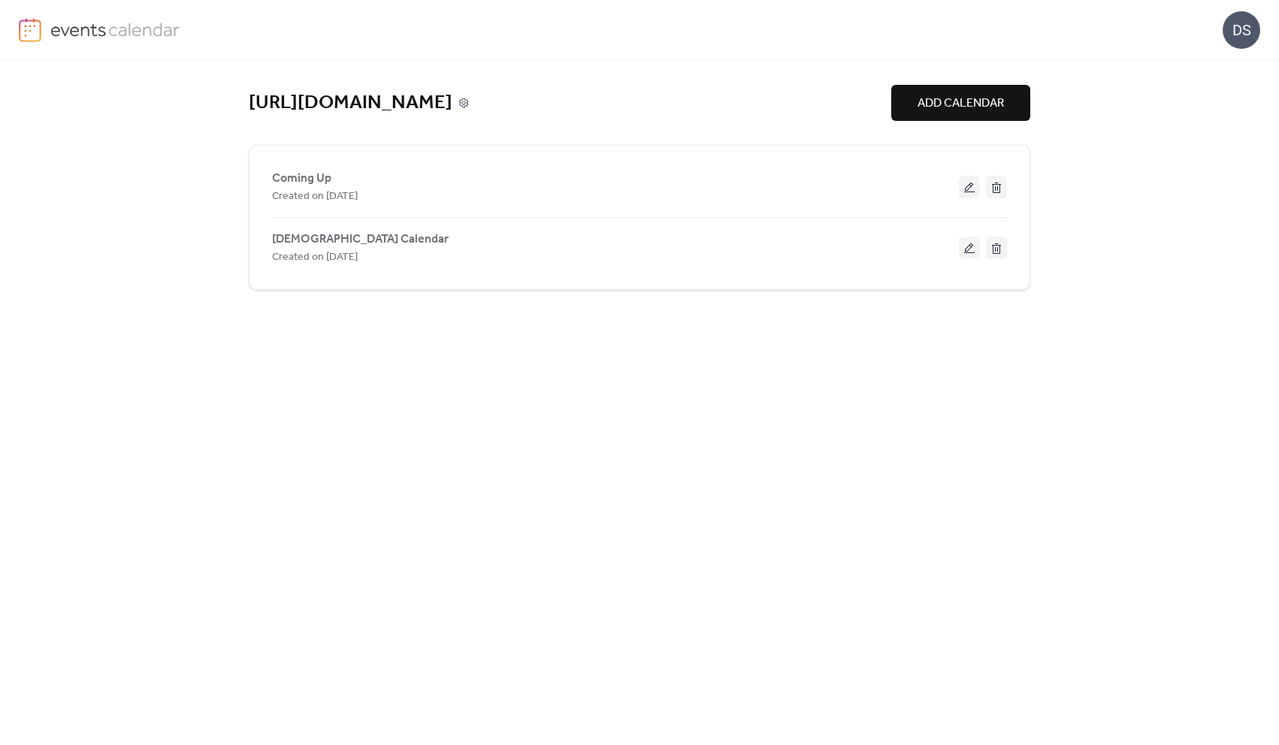
click at [465, 103] on icon at bounding box center [463, 103] width 4 height 4
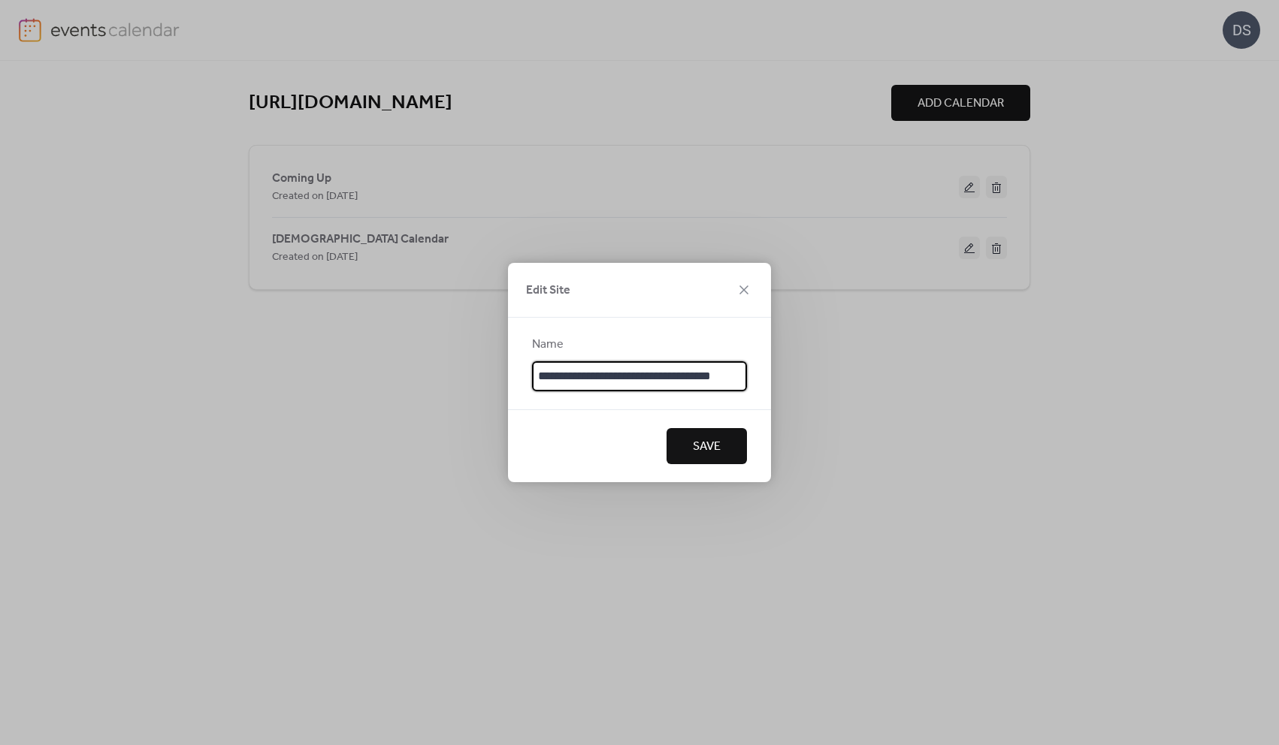
scroll to position [0, 1]
type input "**********"
click at [702, 447] on span "Save" at bounding box center [707, 447] width 28 height 18
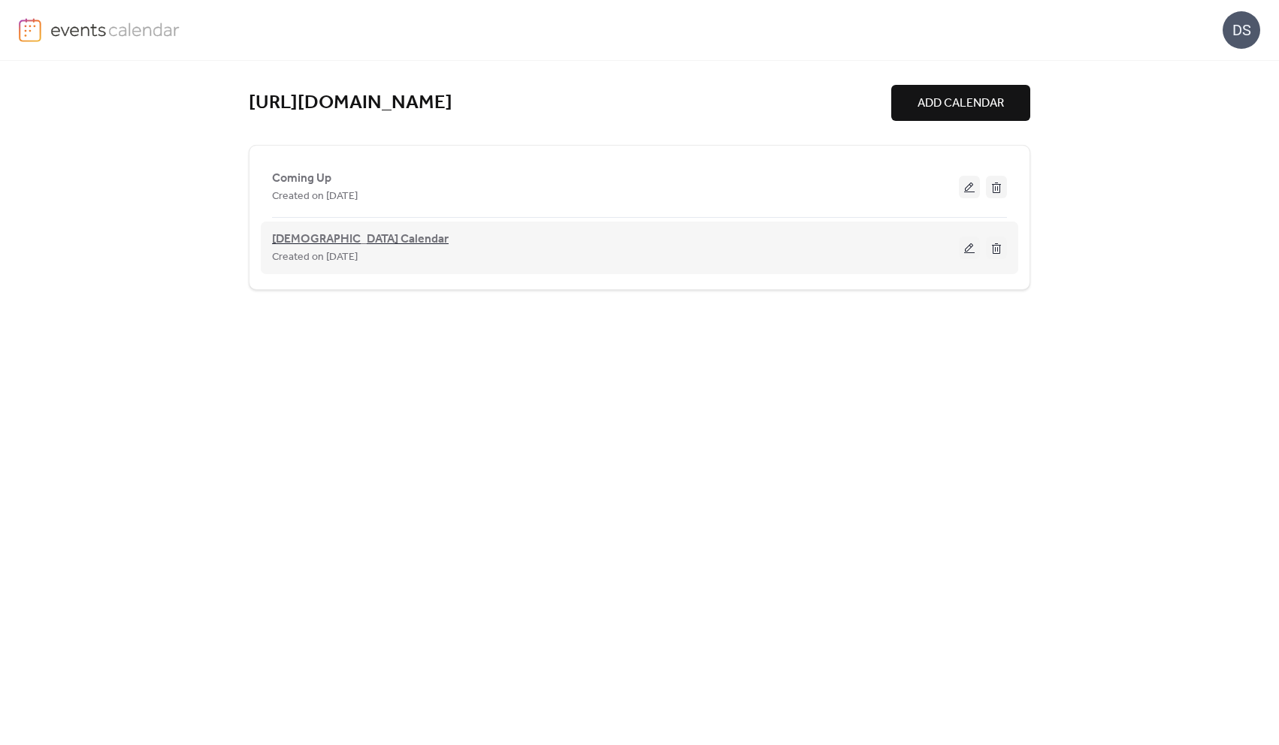
click at [313, 238] on span "[DEMOGRAPHIC_DATA] Calendar" at bounding box center [360, 240] width 177 height 18
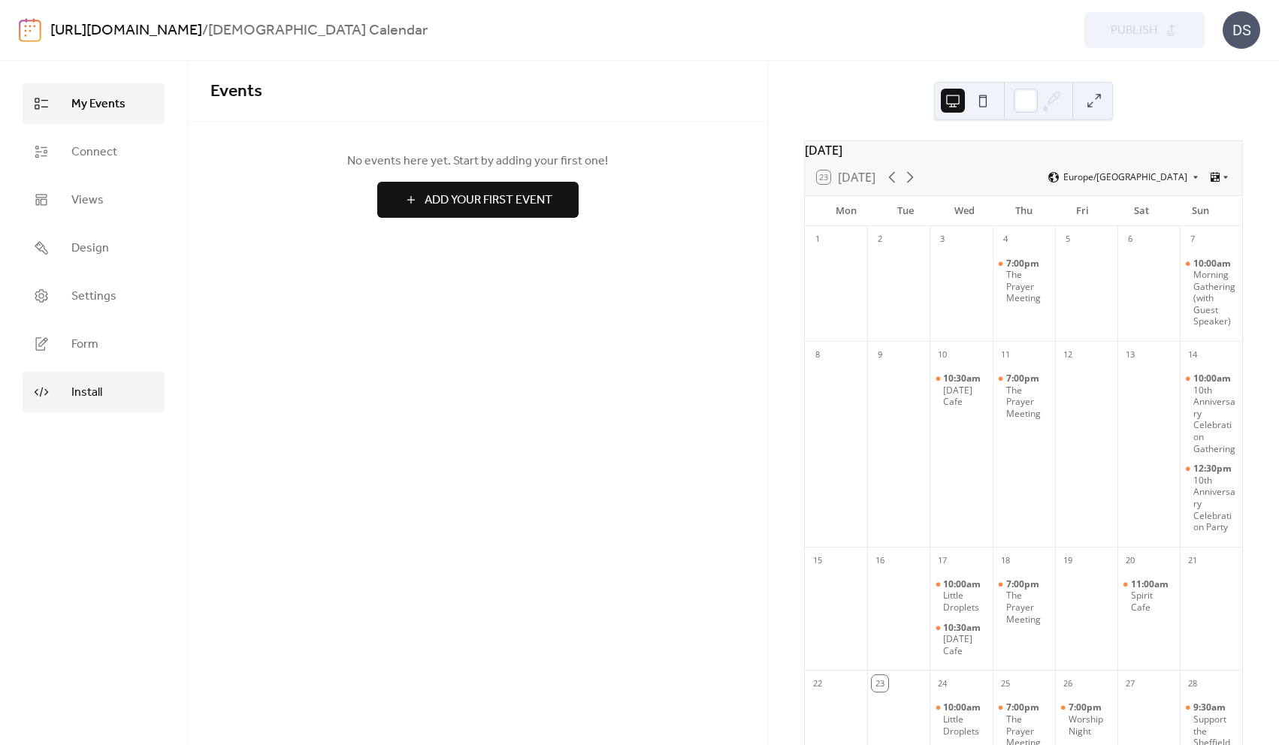
click at [92, 384] on span "Install" at bounding box center [86, 393] width 31 height 18
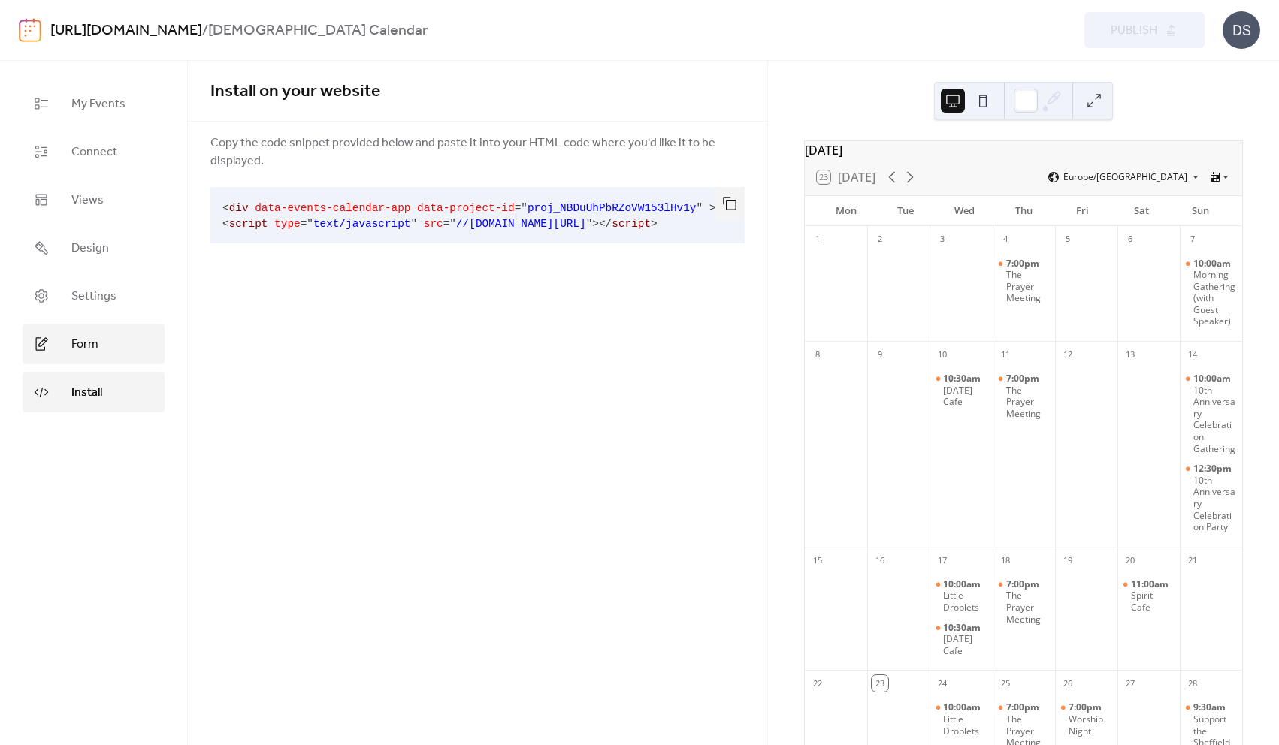
click at [80, 337] on span "Form" at bounding box center [84, 345] width 27 height 18
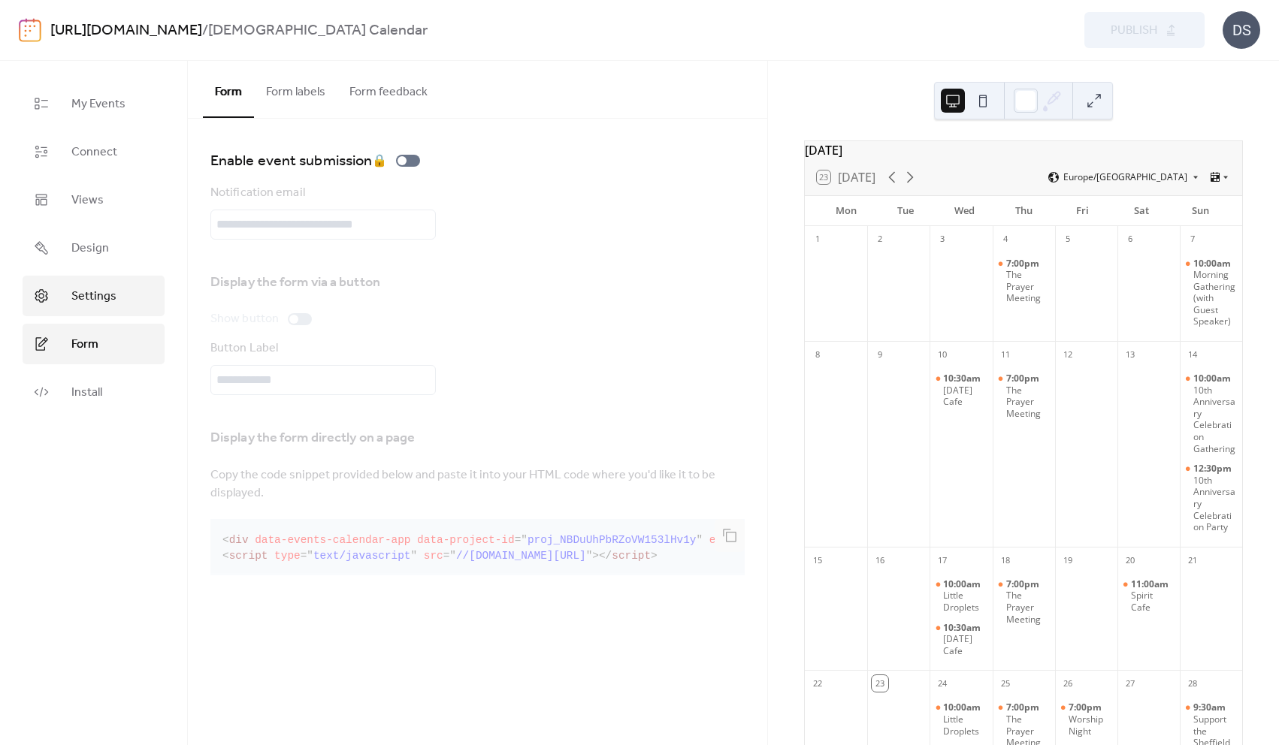
click at [87, 294] on span "Settings" at bounding box center [93, 297] width 45 height 18
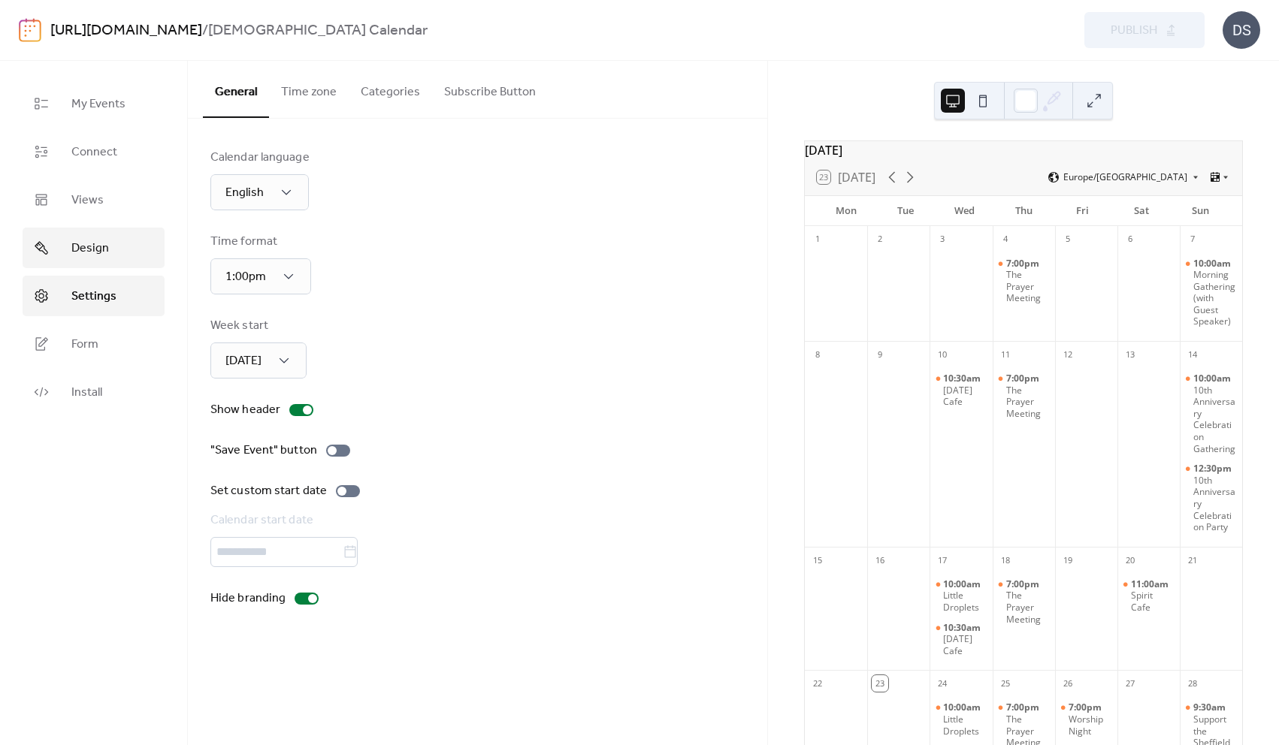
click at [92, 244] on span "Design" at bounding box center [90, 249] width 38 height 18
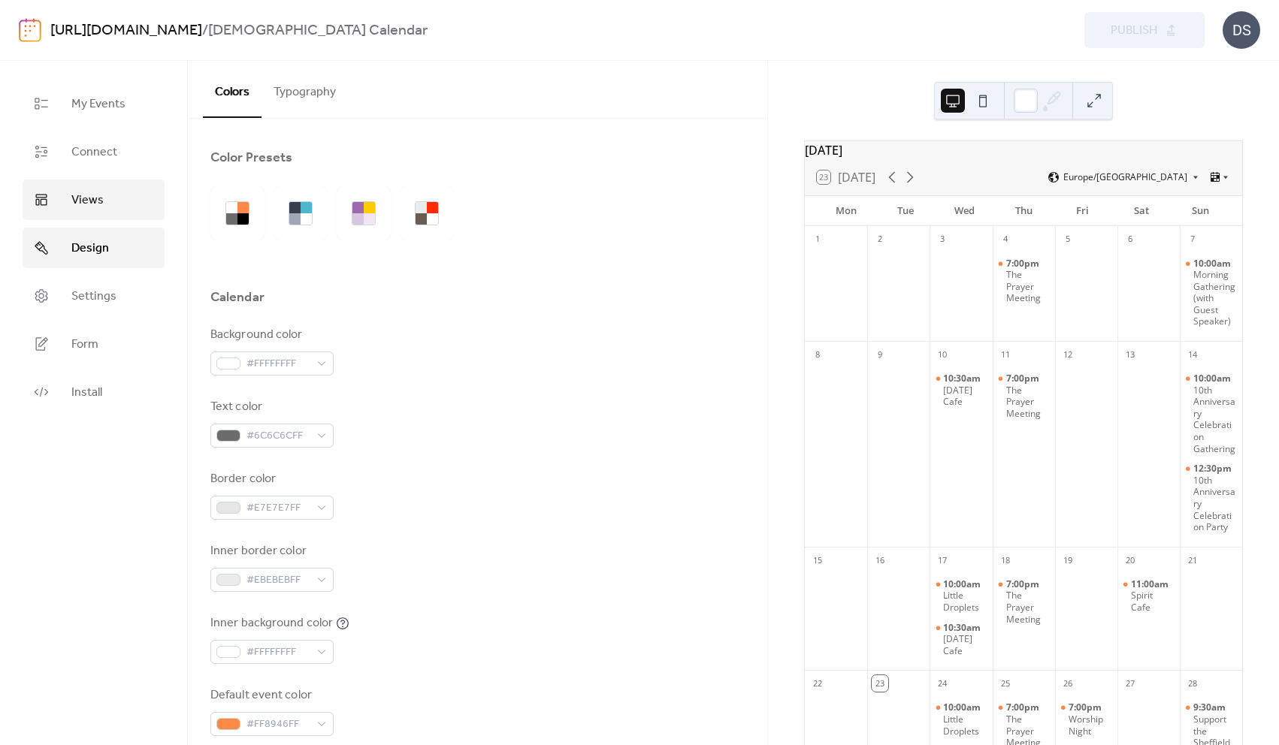
click at [90, 193] on span "Views" at bounding box center [87, 201] width 32 height 18
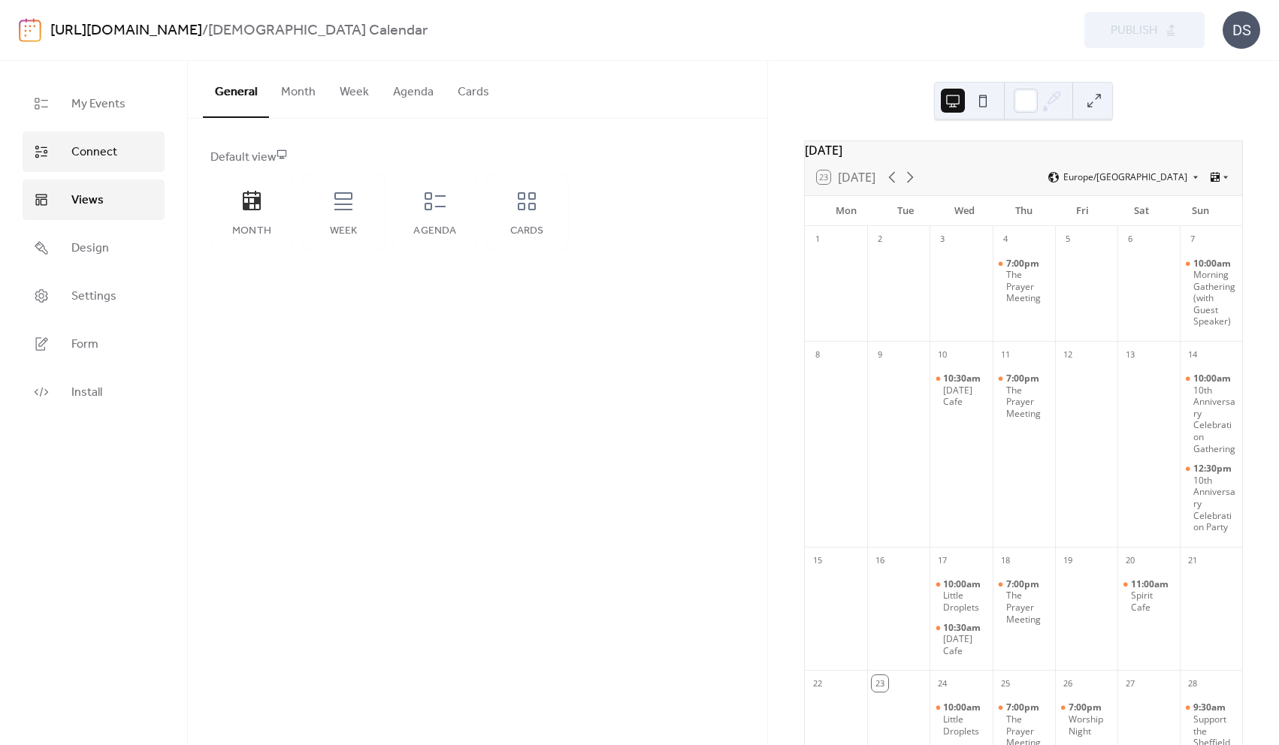
click at [89, 159] on span "Connect" at bounding box center [94, 152] width 46 height 18
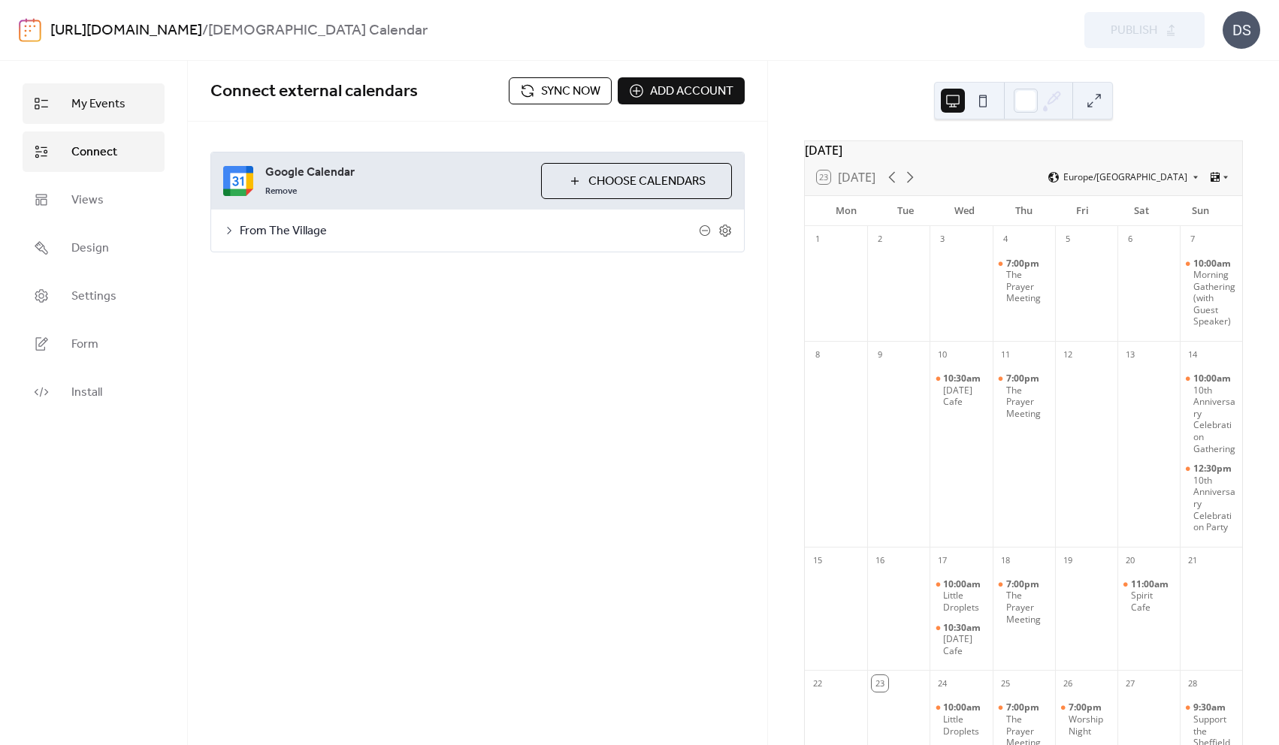
click at [96, 109] on span "My Events" at bounding box center [98, 104] width 54 height 18
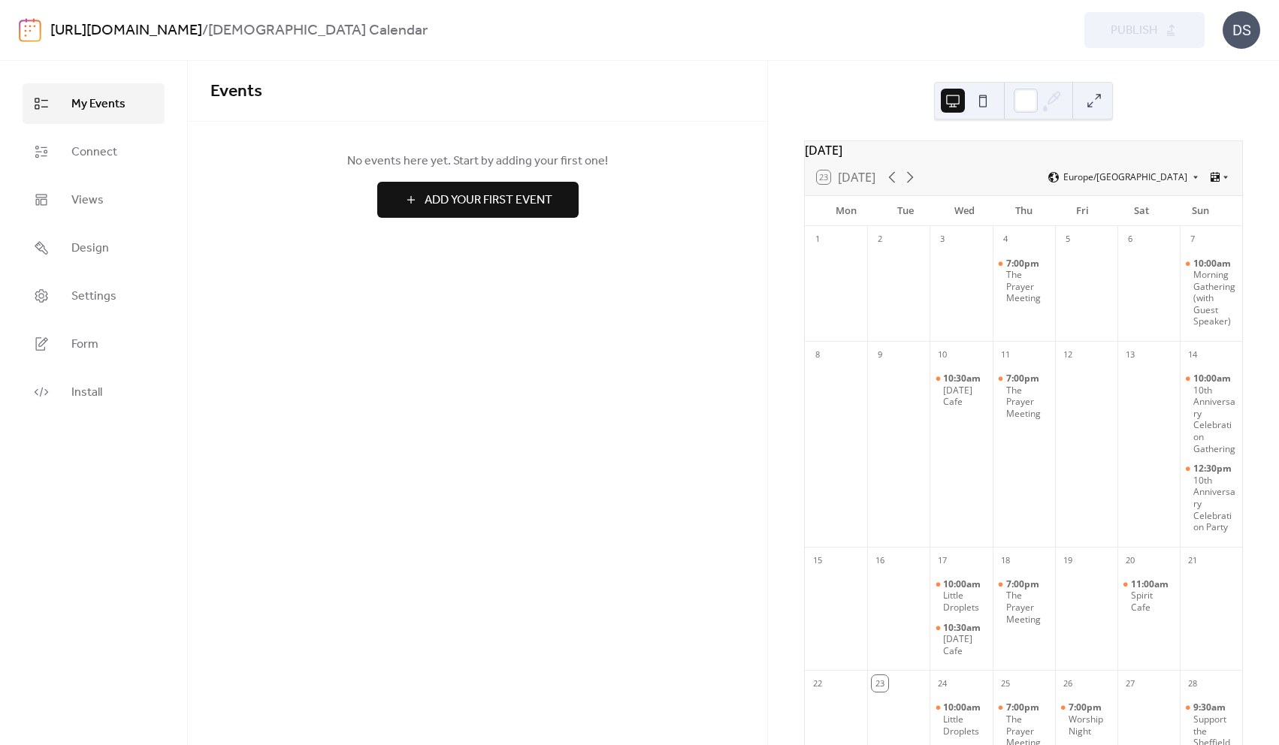
click at [791, 84] on div "[DATE] 23 [DATE] [GEOGRAPHIC_DATA]/[GEOGRAPHIC_DATA] Mon Tue Wed Thu Fri Sat Su…" at bounding box center [1023, 403] width 511 height 684
click at [99, 147] on span "Connect" at bounding box center [94, 152] width 46 height 18
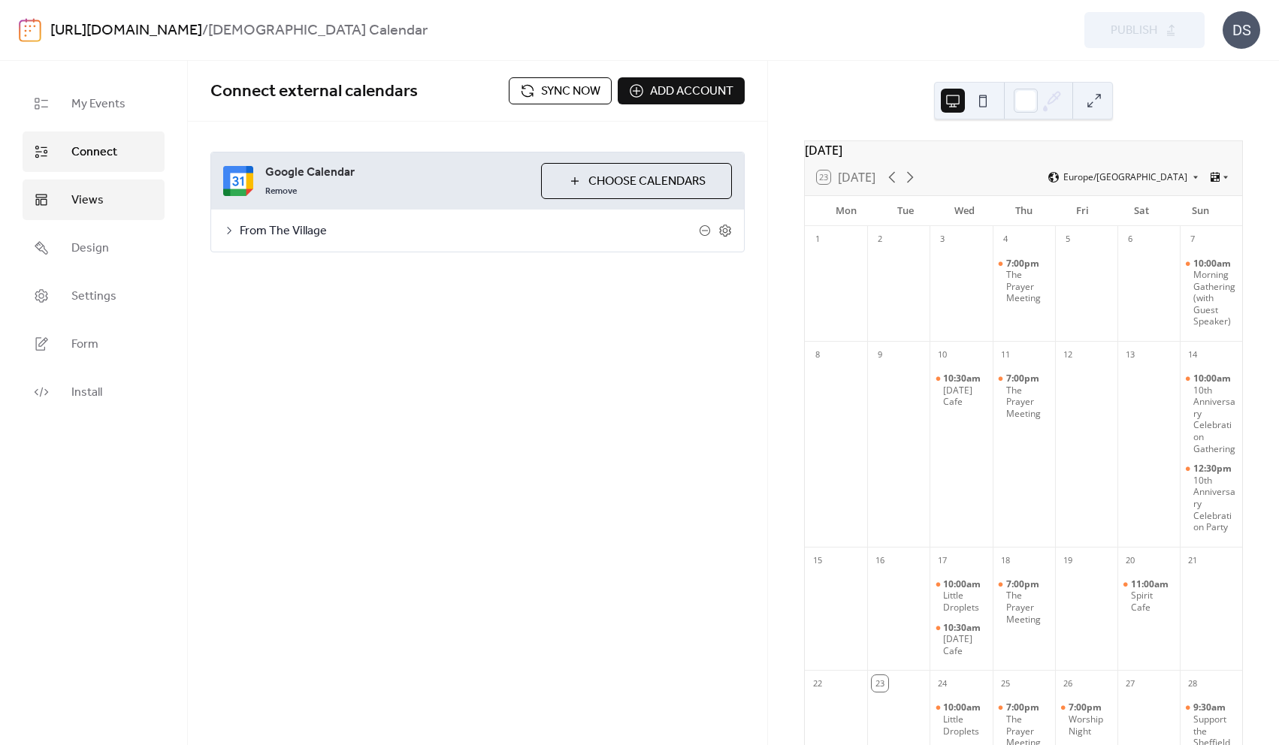
click at [86, 195] on span "Views" at bounding box center [87, 201] width 32 height 18
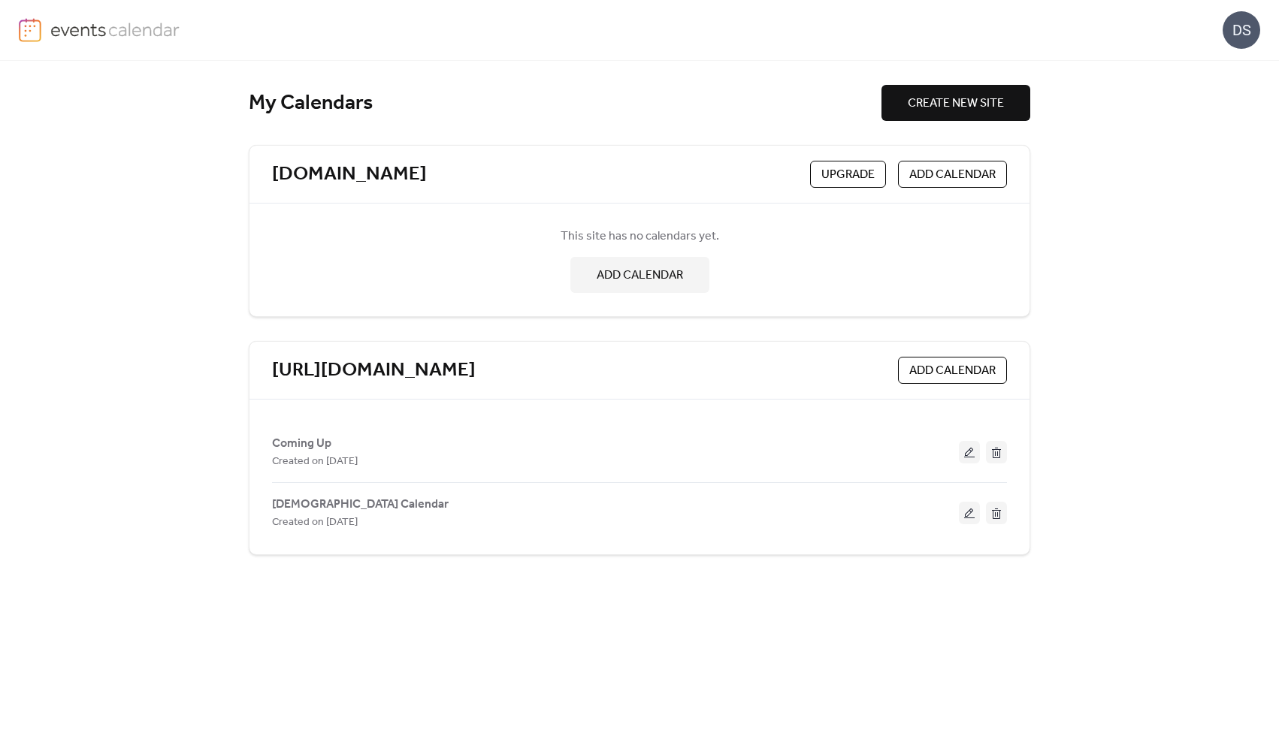
click at [1237, 29] on div "DS" at bounding box center [1241, 30] width 38 height 38
click at [1090, 89] on div "My Calendars CREATE NEW SITE wellsheffield.com Upgrade ADD CALENDAR This site h…" at bounding box center [639, 403] width 1279 height 684
click at [1231, 30] on div "DS" at bounding box center [1241, 30] width 38 height 38
click at [1208, 96] on span "Contact Us" at bounding box center [1218, 98] width 59 height 18
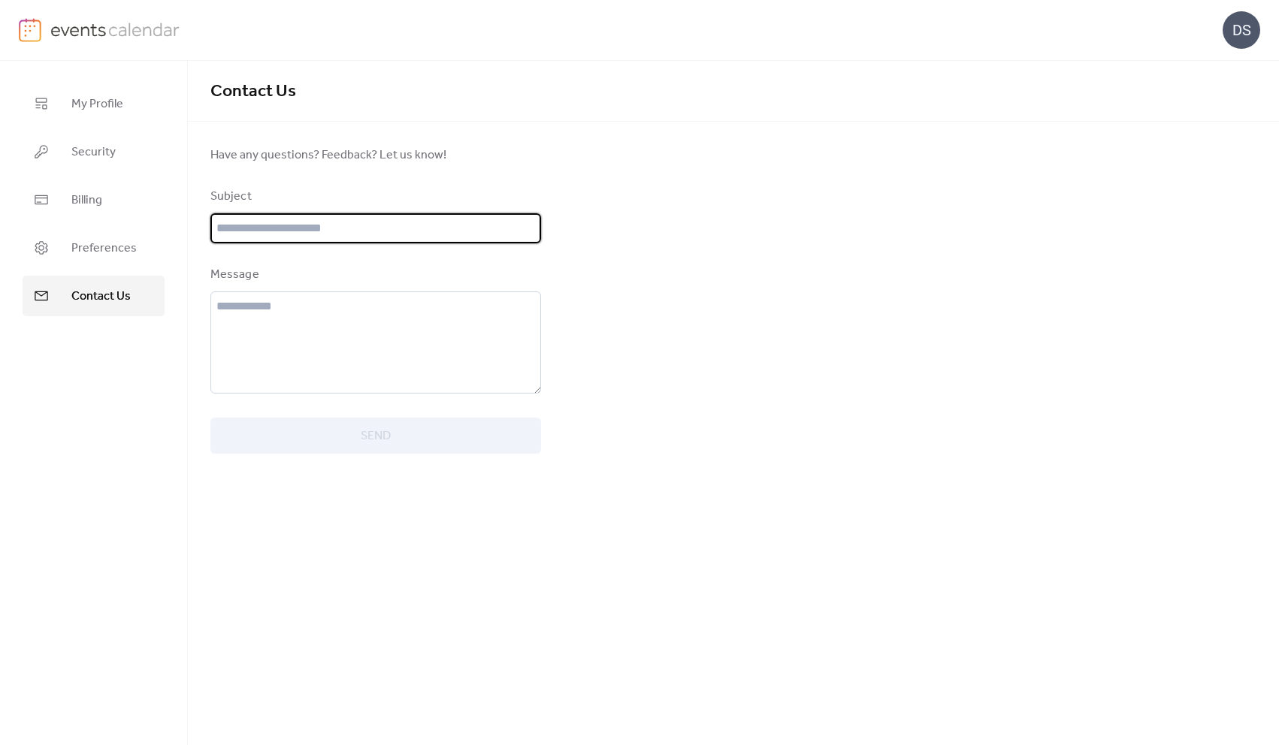
click at [343, 227] on input "text" at bounding box center [375, 228] width 331 height 30
type input "**********"
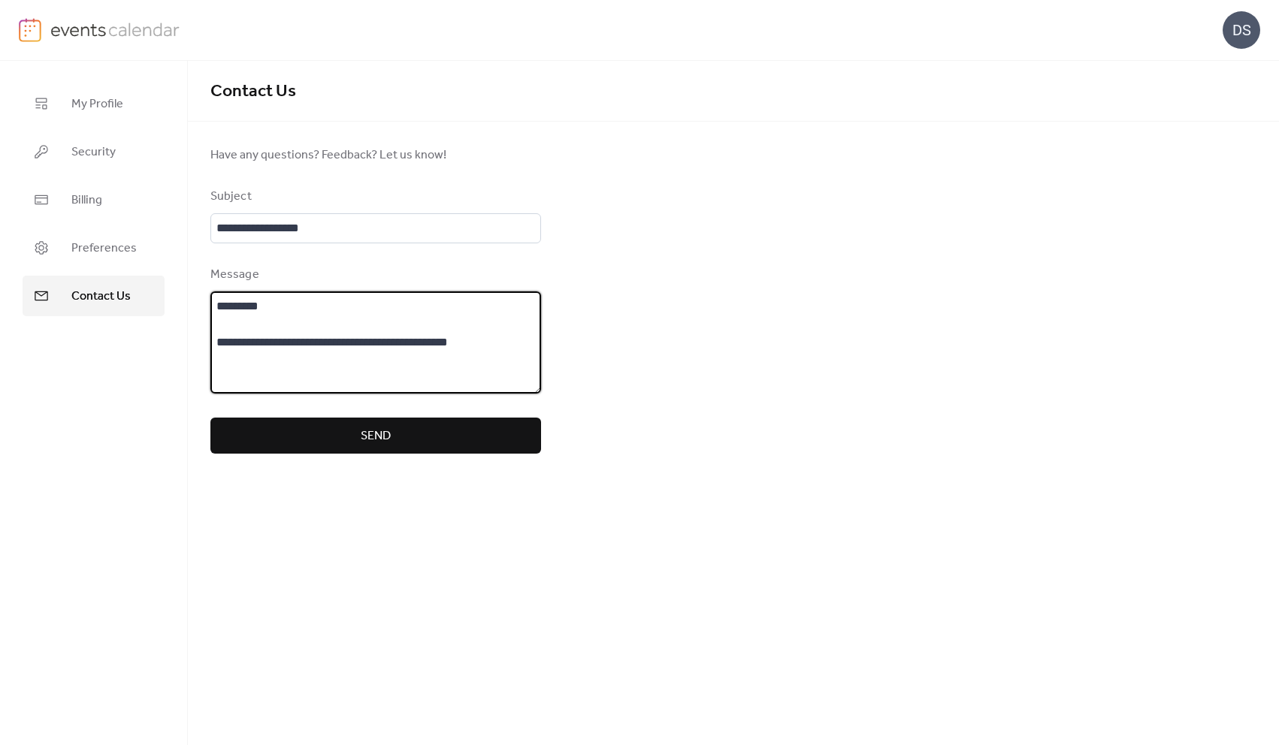
click at [508, 343] on textarea "**********" at bounding box center [375, 342] width 331 height 102
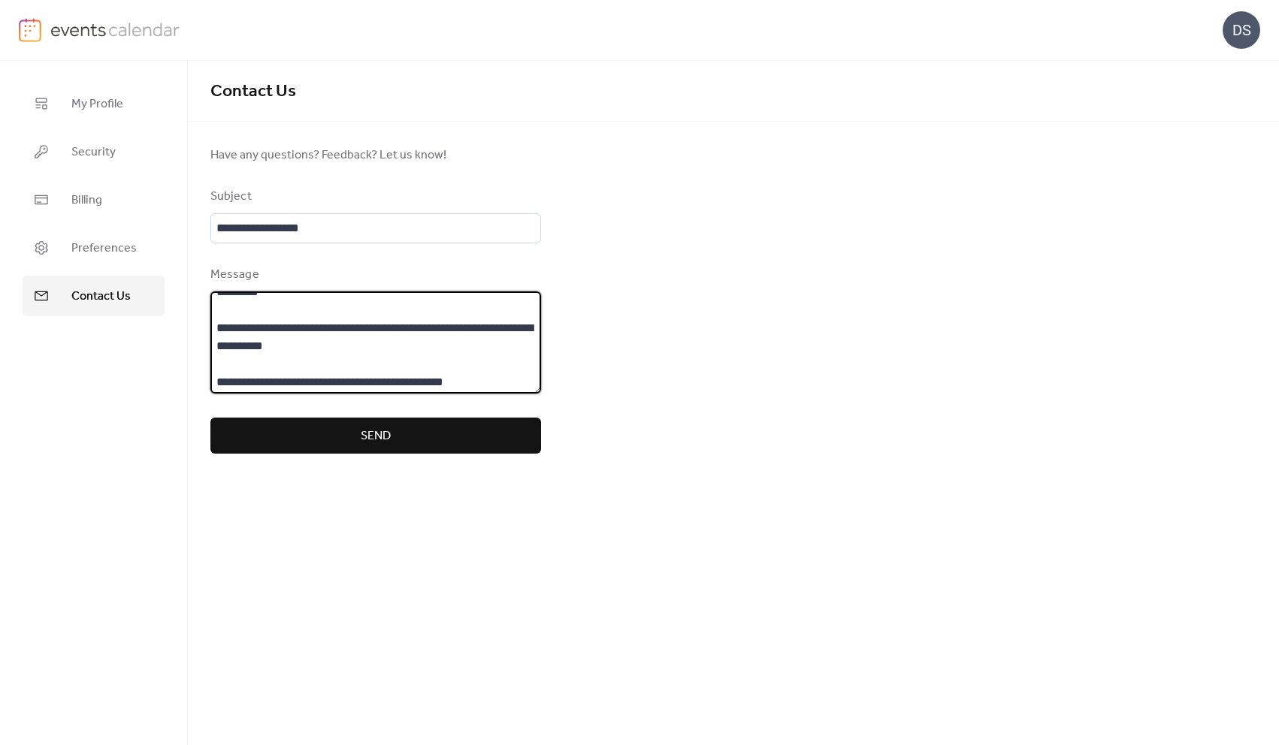
click at [372, 383] on textarea "**********" at bounding box center [375, 342] width 331 height 102
click at [452, 389] on textarea "**********" at bounding box center [375, 342] width 331 height 102
click at [516, 383] on textarea "**********" at bounding box center [375, 342] width 331 height 102
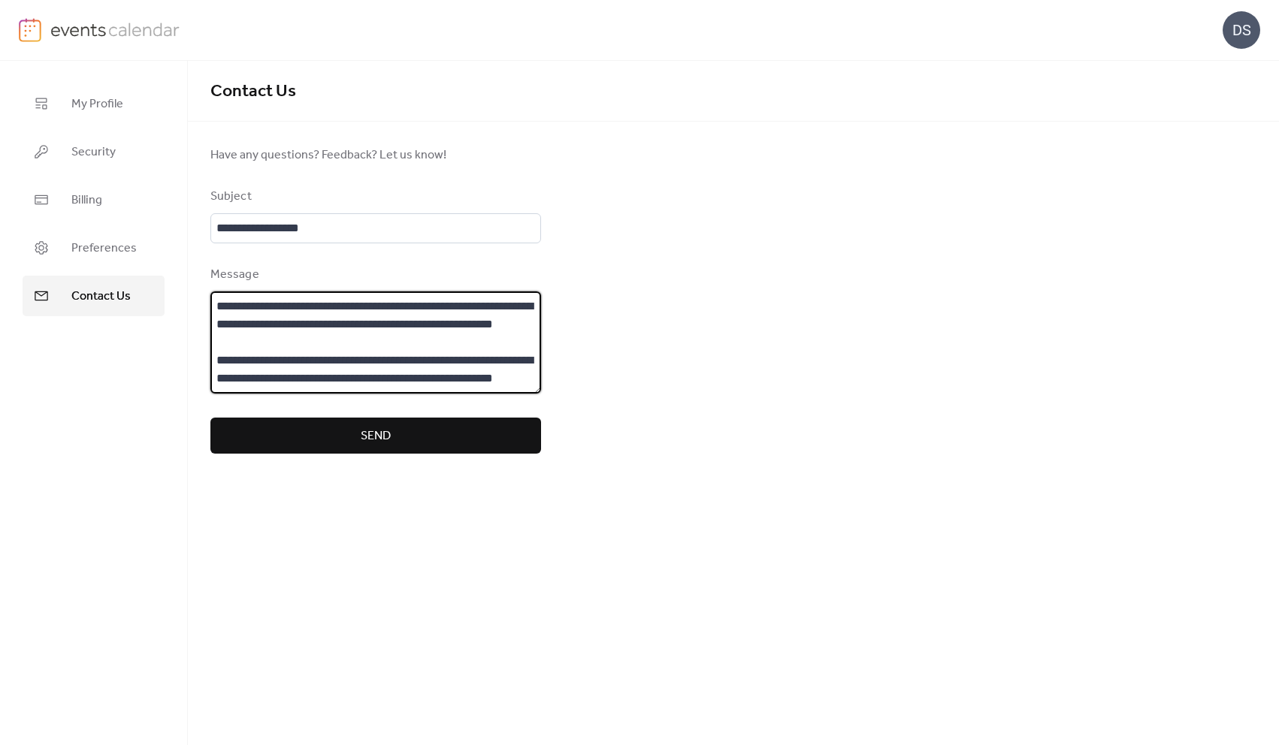
scroll to position [285, 0]
drag, startPoint x: 346, startPoint y: 326, endPoint x: 317, endPoint y: 326, distance: 28.5
click at [317, 326] on textarea "**********" at bounding box center [375, 342] width 331 height 102
click at [430, 331] on textarea "**********" at bounding box center [375, 342] width 331 height 102
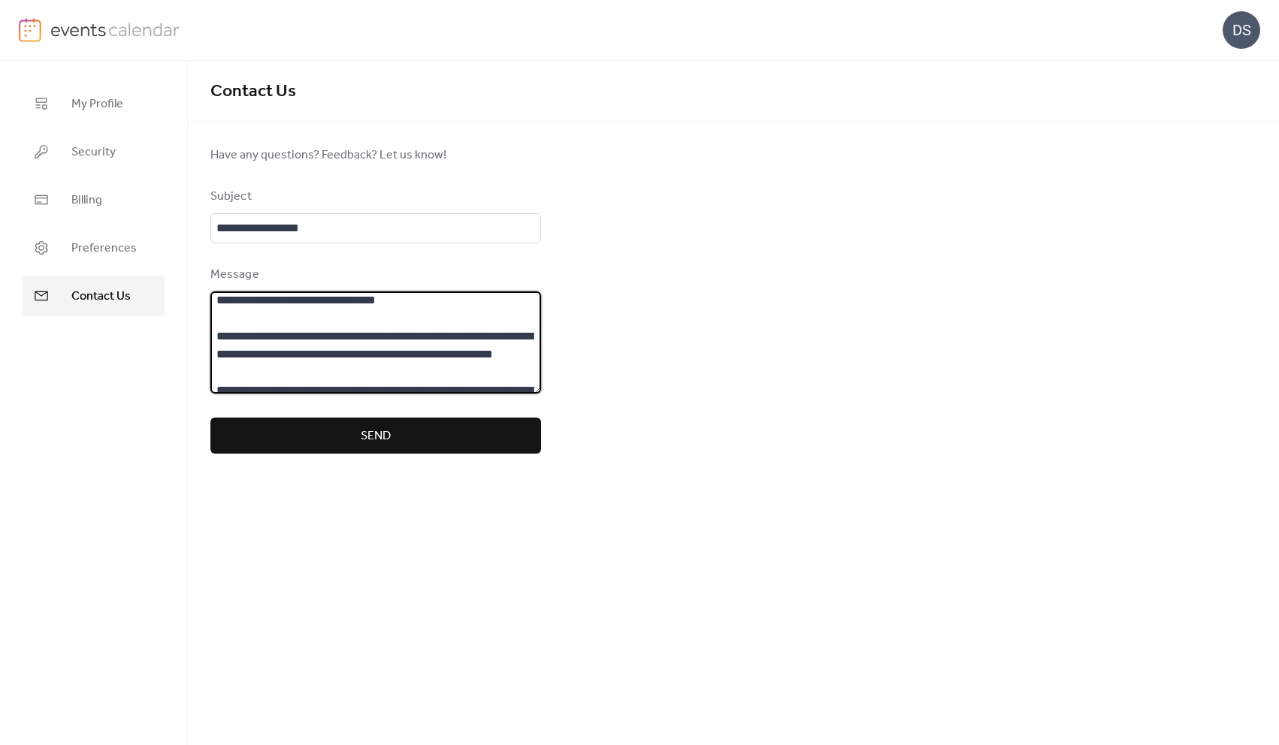
scroll to position [186, 0]
drag, startPoint x: 300, startPoint y: 354, endPoint x: 258, endPoint y: 352, distance: 42.1
click at [258, 352] on textarea "**********" at bounding box center [375, 342] width 331 height 102
click at [327, 360] on textarea "**********" at bounding box center [375, 342] width 331 height 102
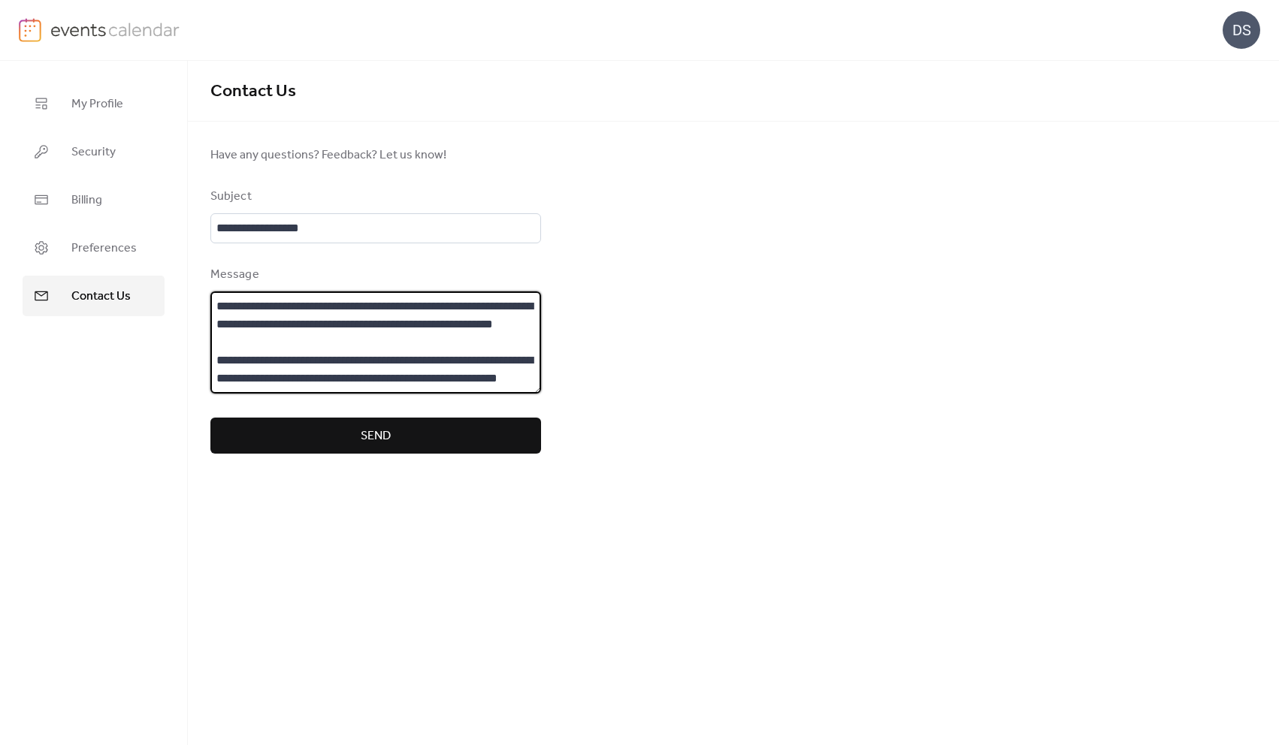
scroll to position [288, 0]
click at [401, 358] on textarea "**********" at bounding box center [375, 342] width 331 height 102
click at [388, 376] on textarea "**********" at bounding box center [375, 342] width 331 height 102
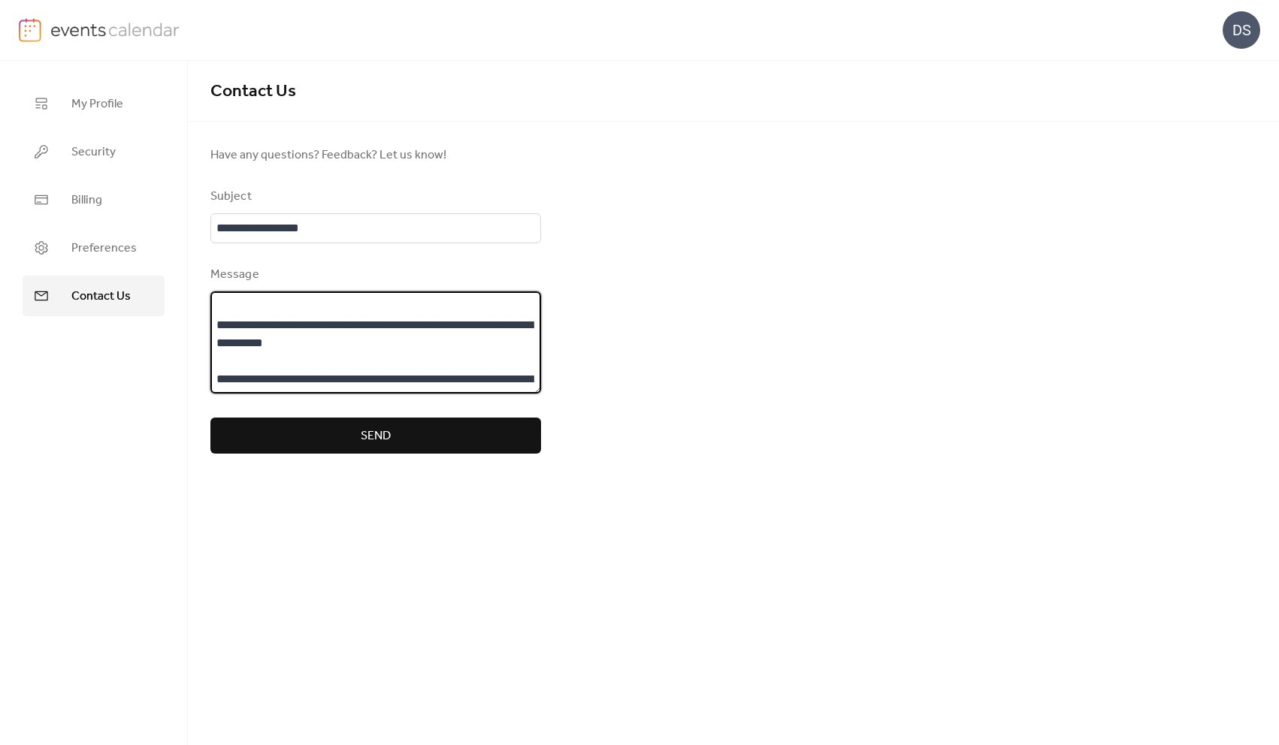
scroll to position [29, 0]
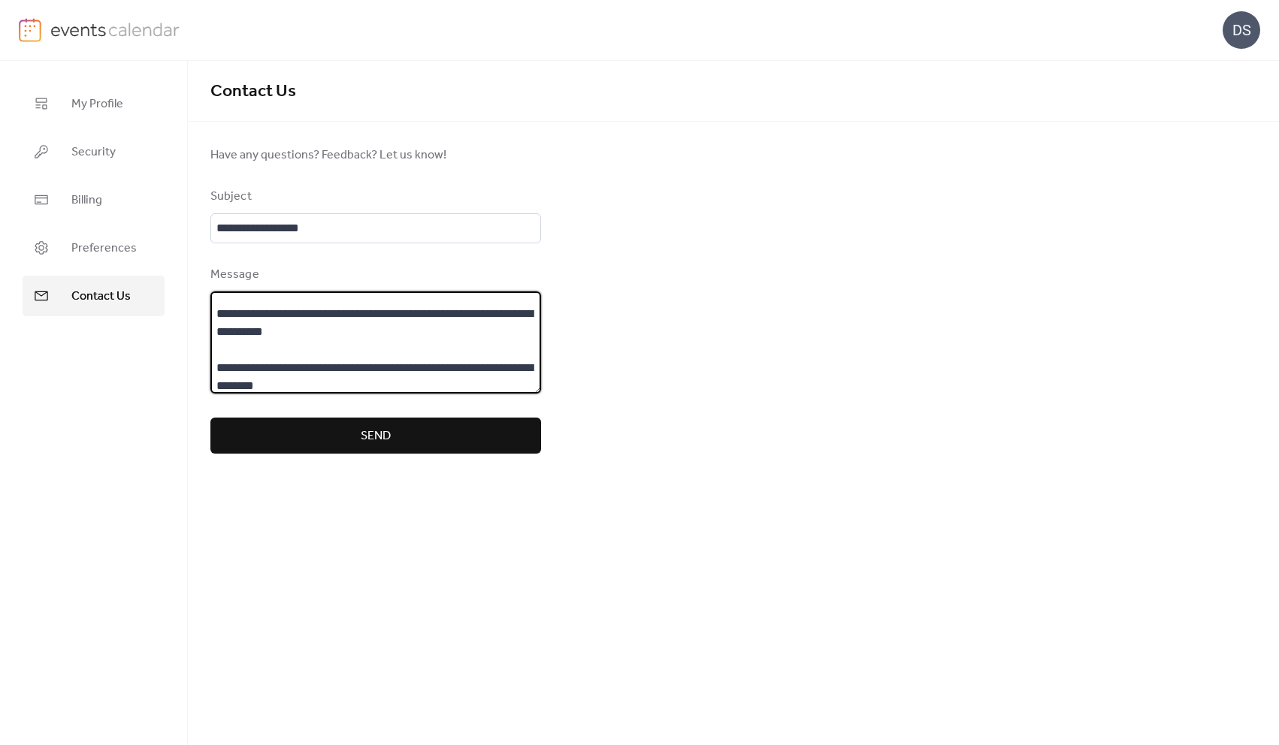
click at [337, 331] on textarea "**********" at bounding box center [375, 342] width 331 height 102
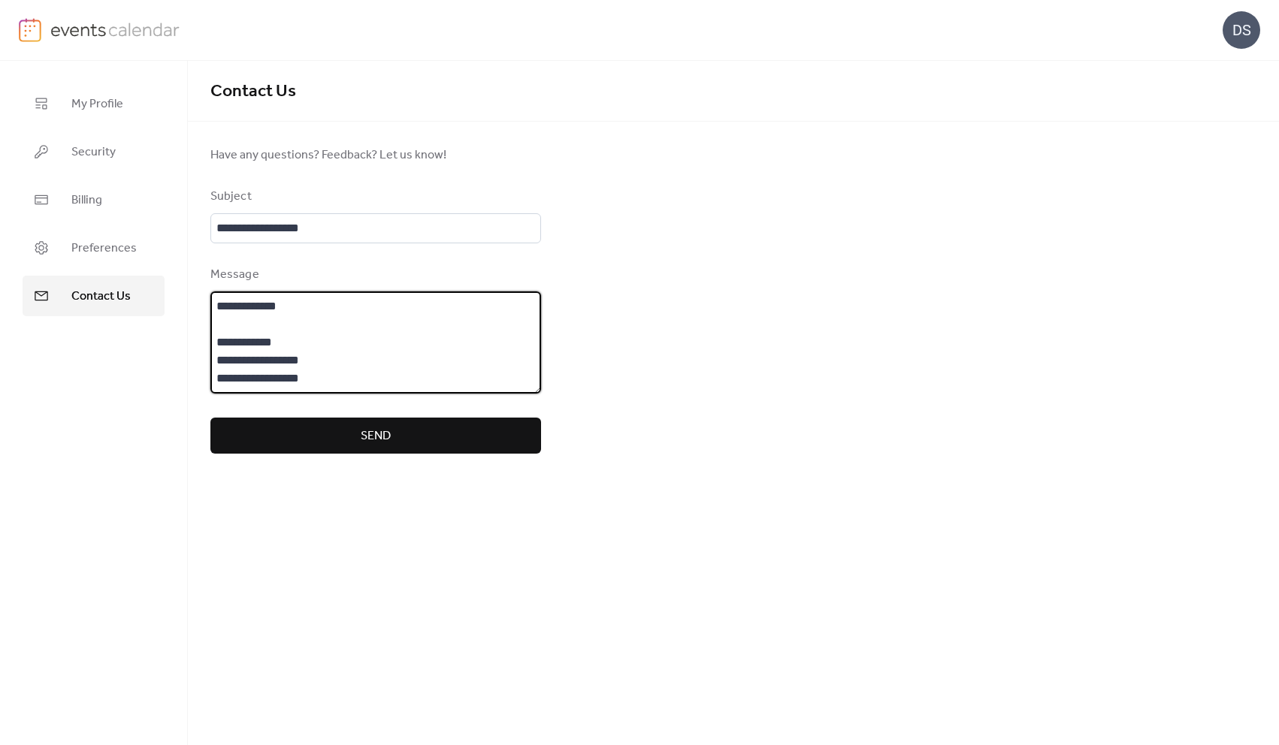
scroll to position [469, 0]
type textarea "**********"
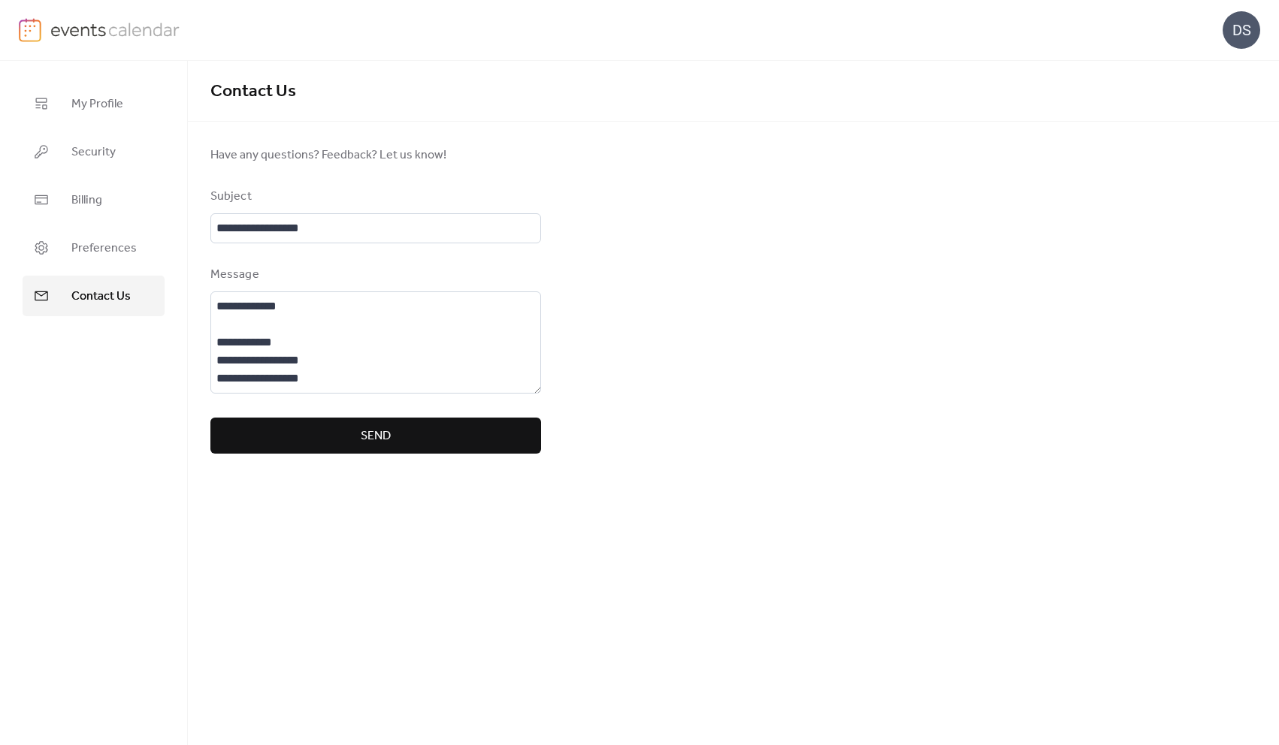
click at [371, 437] on span "Send" at bounding box center [376, 436] width 30 height 18
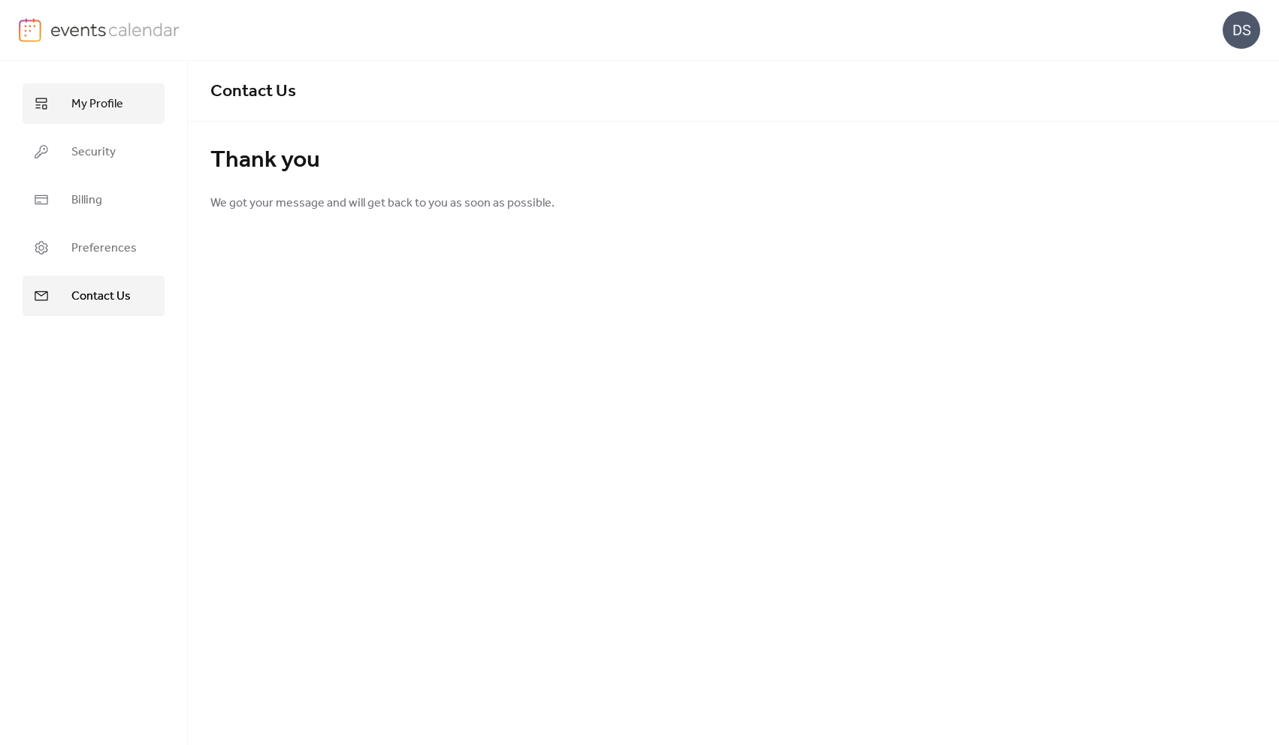
click at [89, 103] on span "My Profile" at bounding box center [97, 104] width 52 height 18
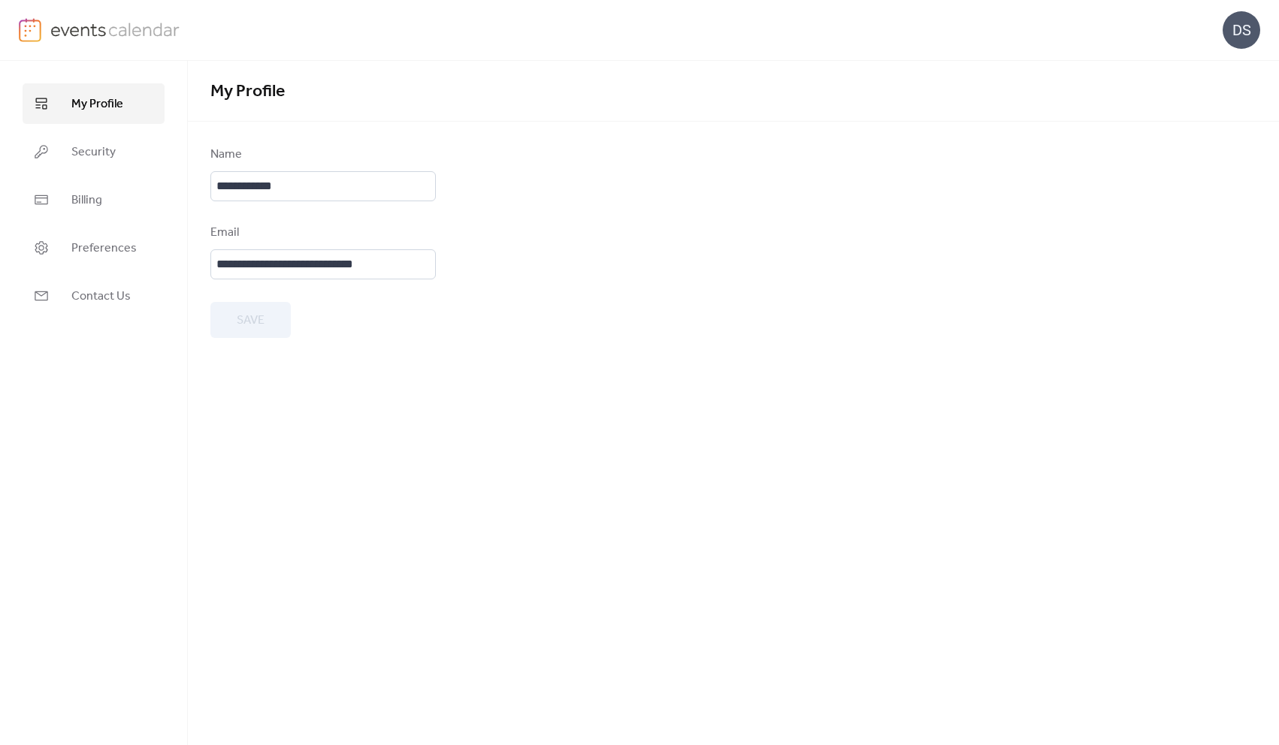
click at [1234, 33] on div "DS" at bounding box center [1241, 30] width 38 height 38
click at [1213, 92] on span "Contact Us" at bounding box center [1218, 98] width 59 height 18
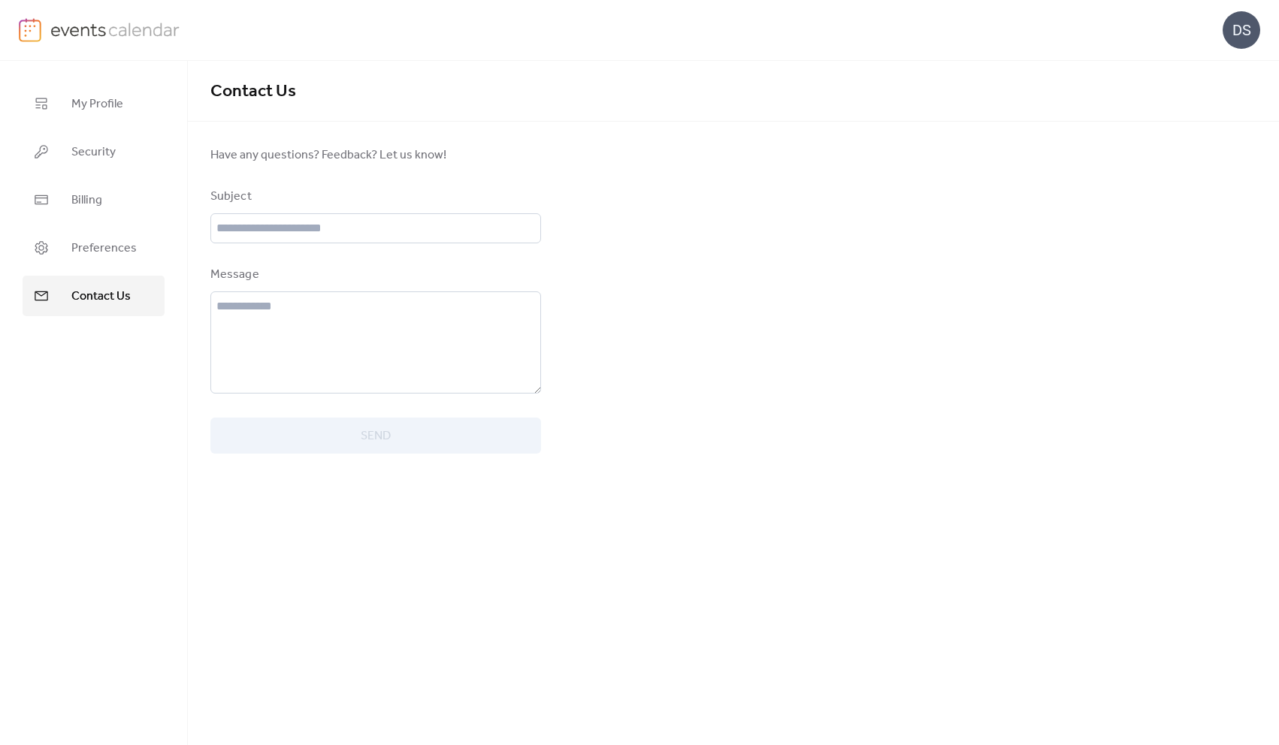
click at [666, 109] on div "Contact Us" at bounding box center [733, 91] width 1091 height 61
click at [79, 113] on span "My Profile" at bounding box center [97, 104] width 52 height 18
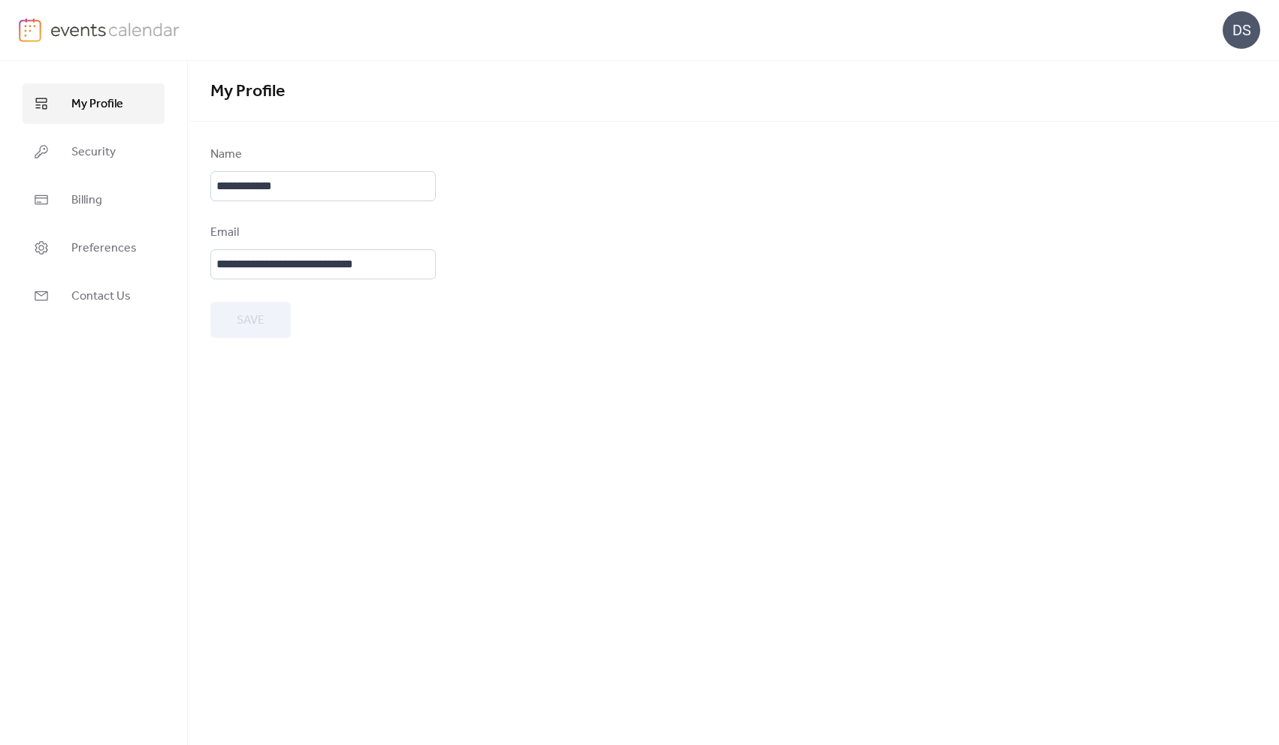
click at [100, 29] on img at bounding box center [115, 29] width 130 height 23
